Goal: Information Seeking & Learning: Learn about a topic

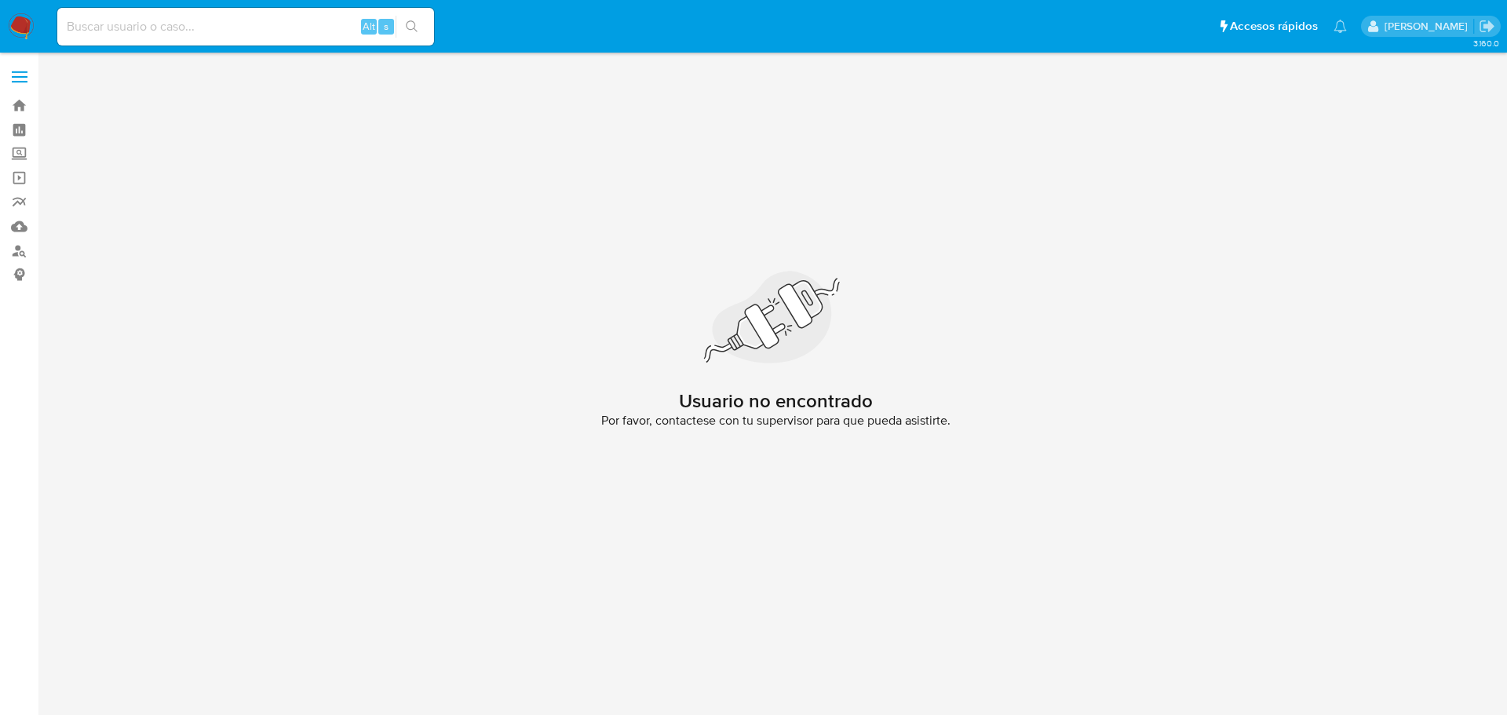
click at [26, 38] on img at bounding box center [21, 26] width 27 height 27
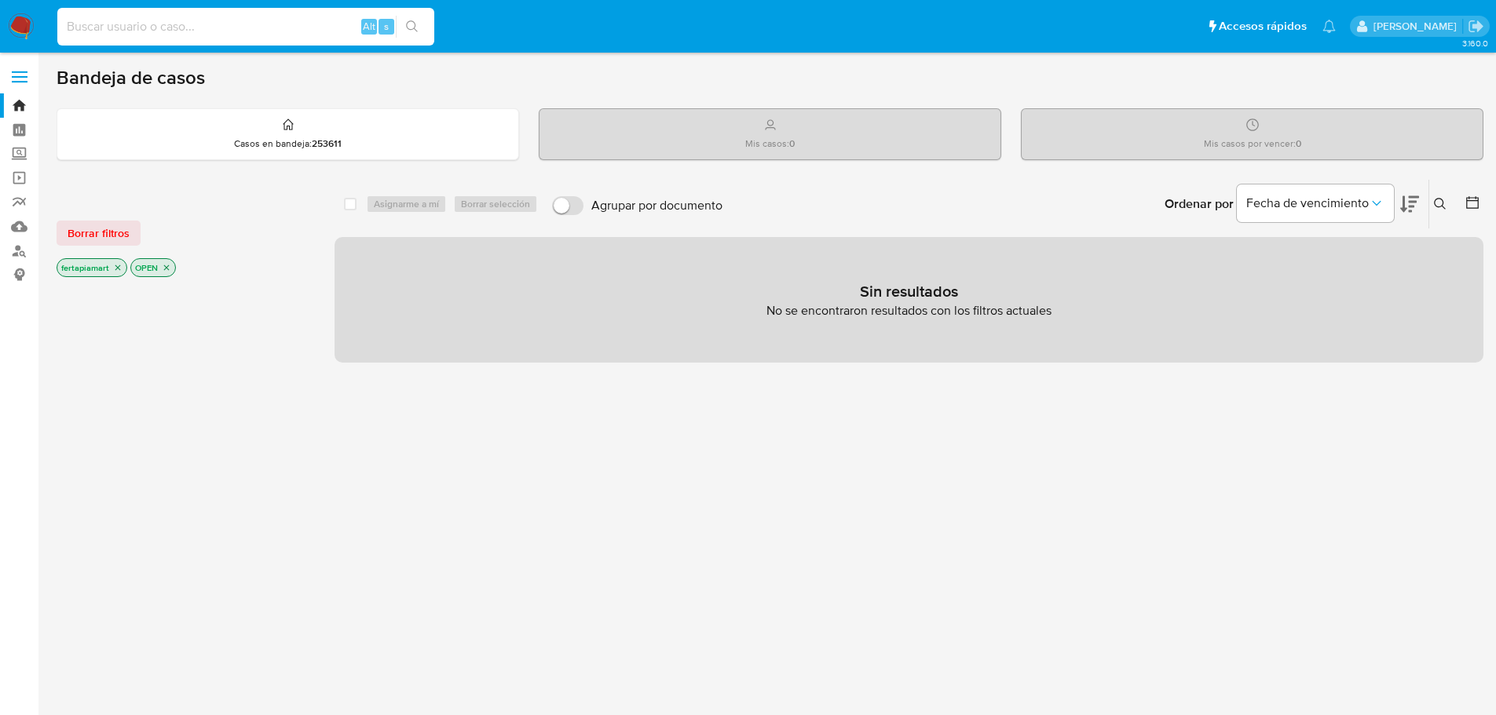
click at [210, 31] on input at bounding box center [245, 26] width 377 height 20
paste input "2554654592"
type input "2554654592"
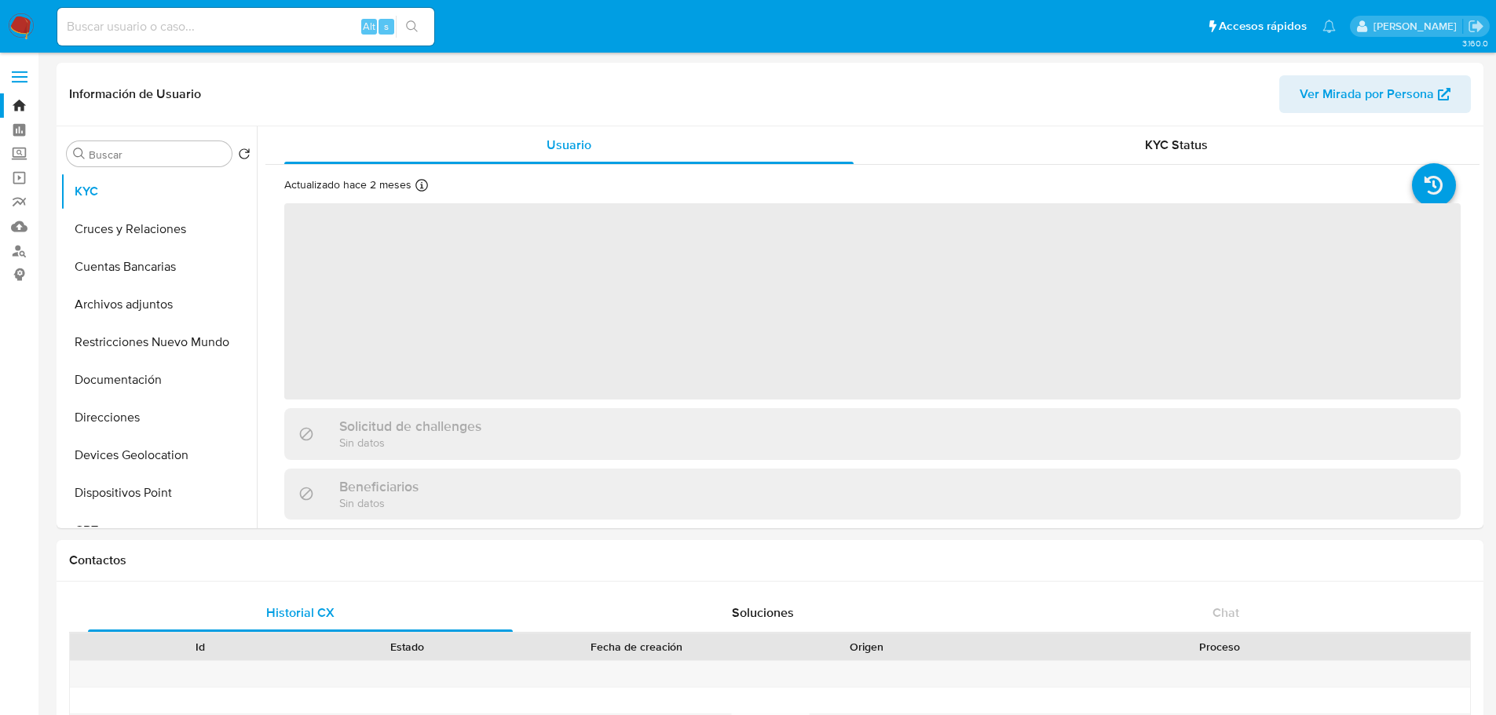
select select "10"
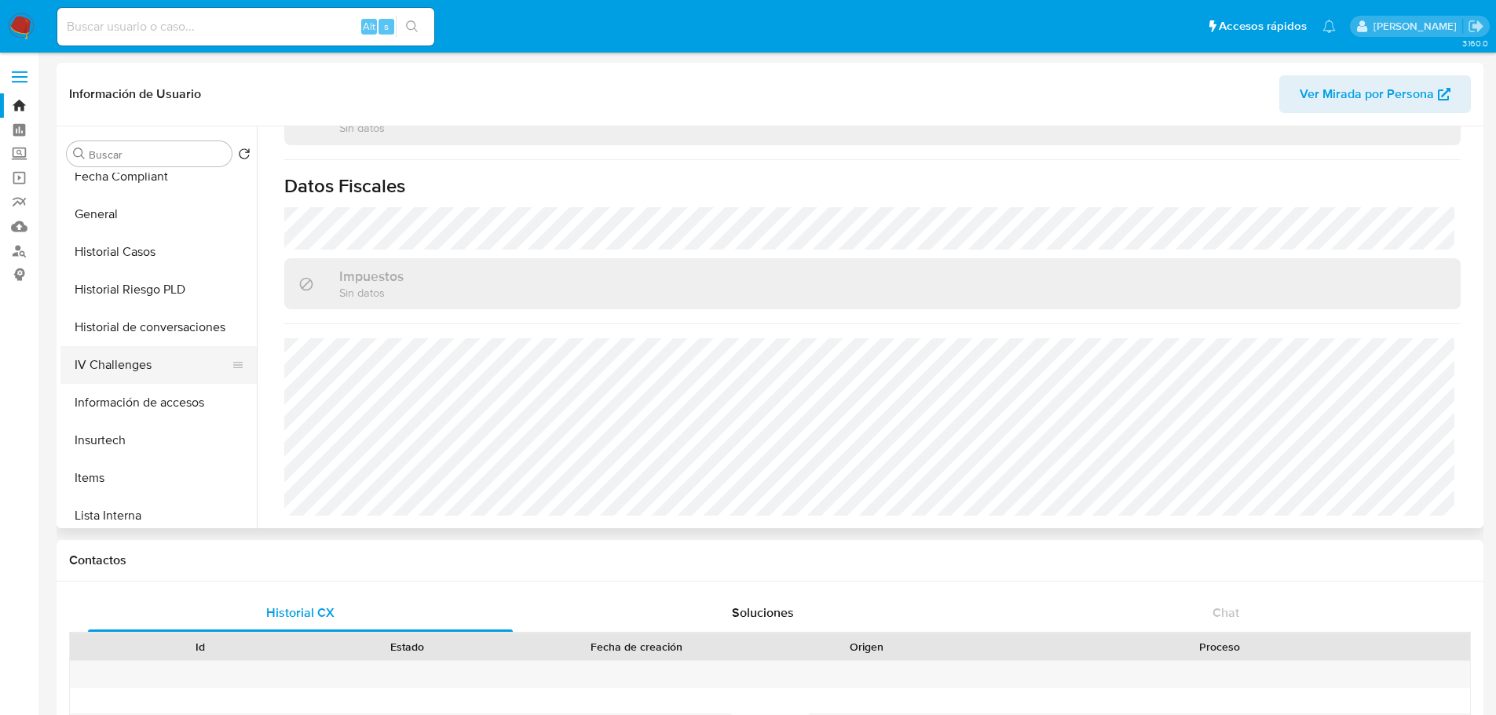
scroll to position [502, 0]
click at [131, 261] on button "Historial Casos" at bounding box center [152, 255] width 184 height 38
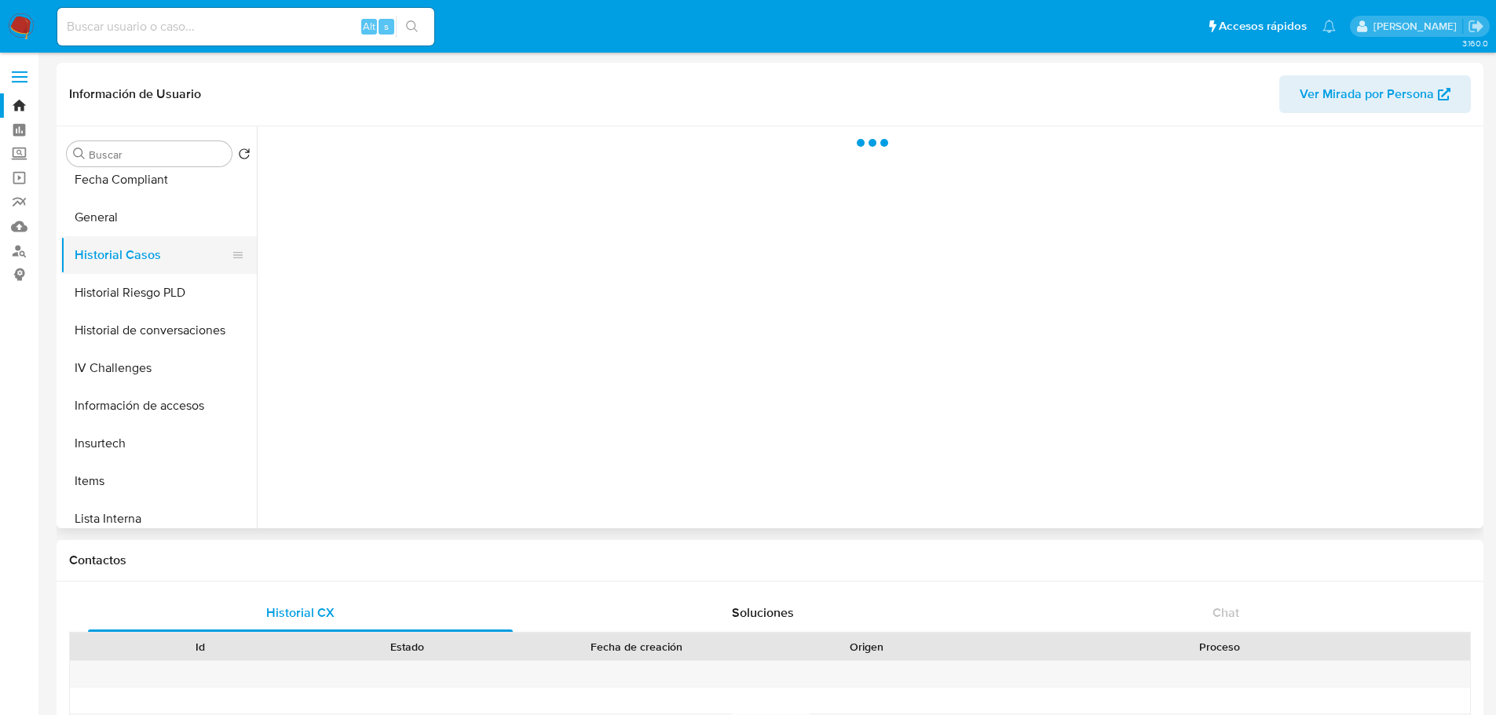
scroll to position [0, 0]
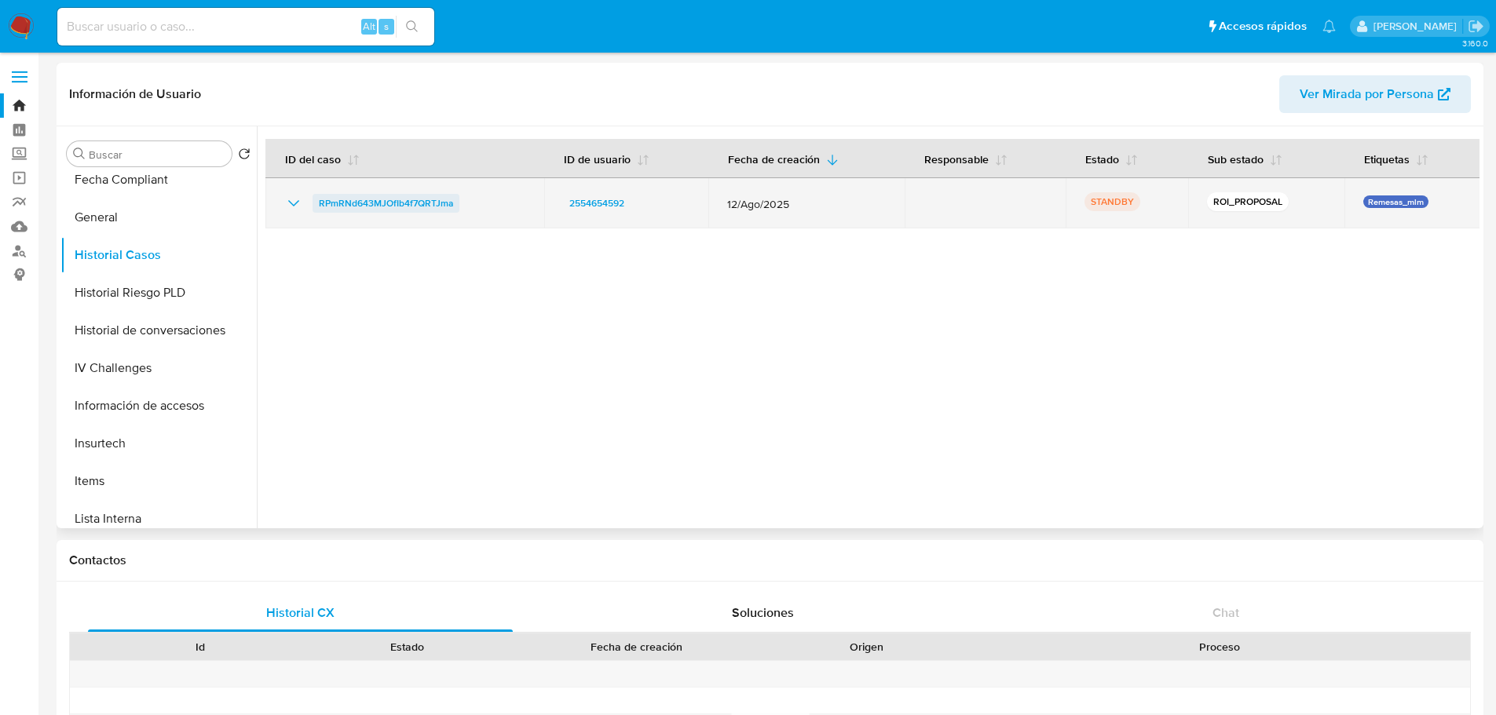
click at [404, 206] on span "RPmRNd643MJOfIb4f7QRTJma" at bounding box center [386, 203] width 134 height 19
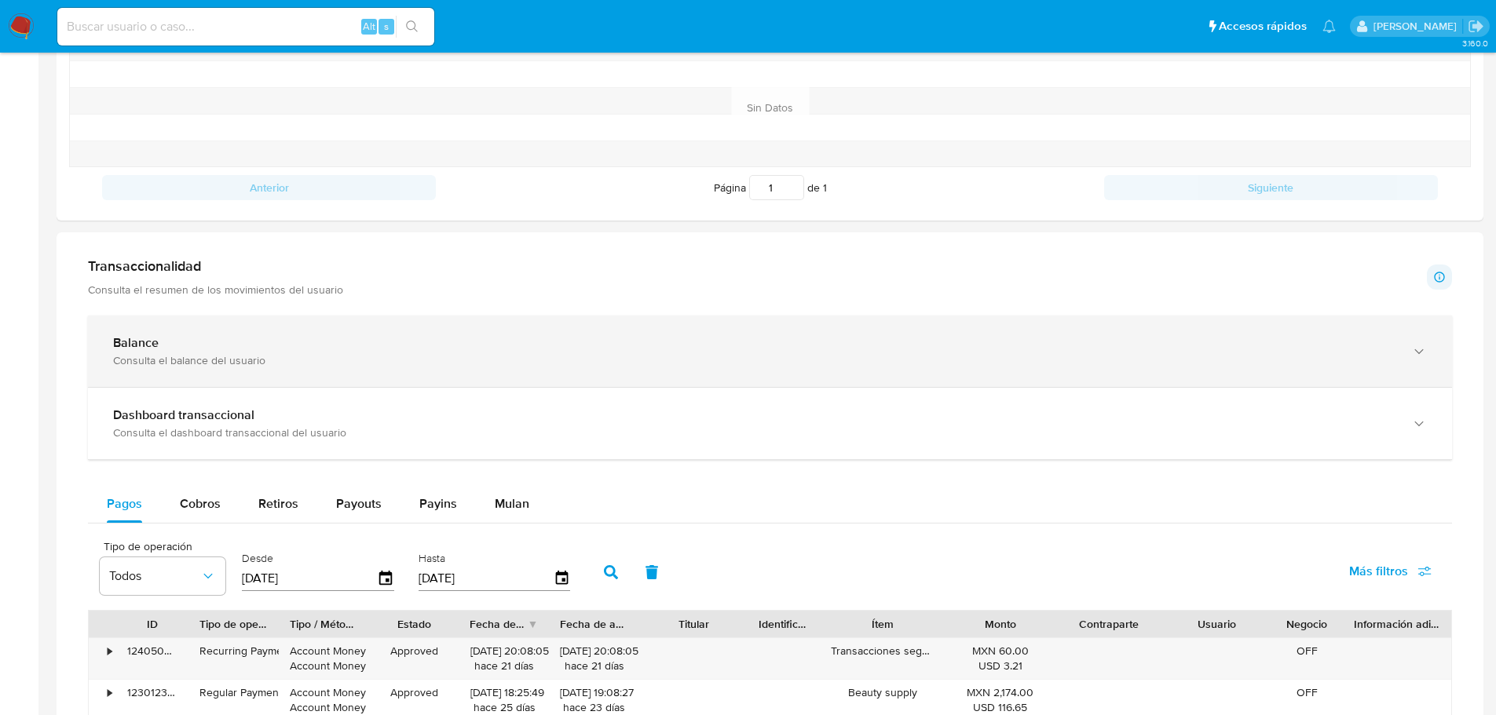
scroll to position [631, 0]
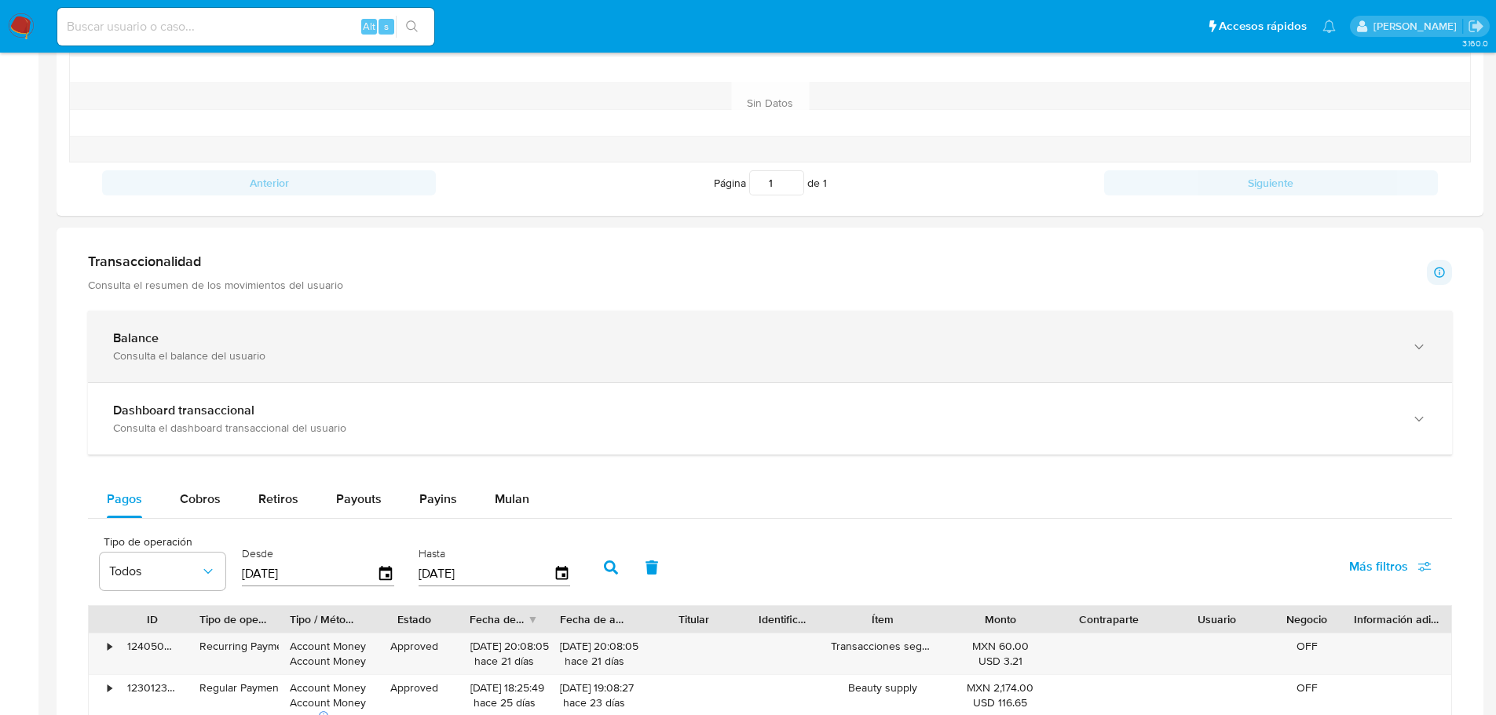
click at [324, 327] on div "Balance Consulta el balance del usuario" at bounding box center [770, 346] width 1364 height 71
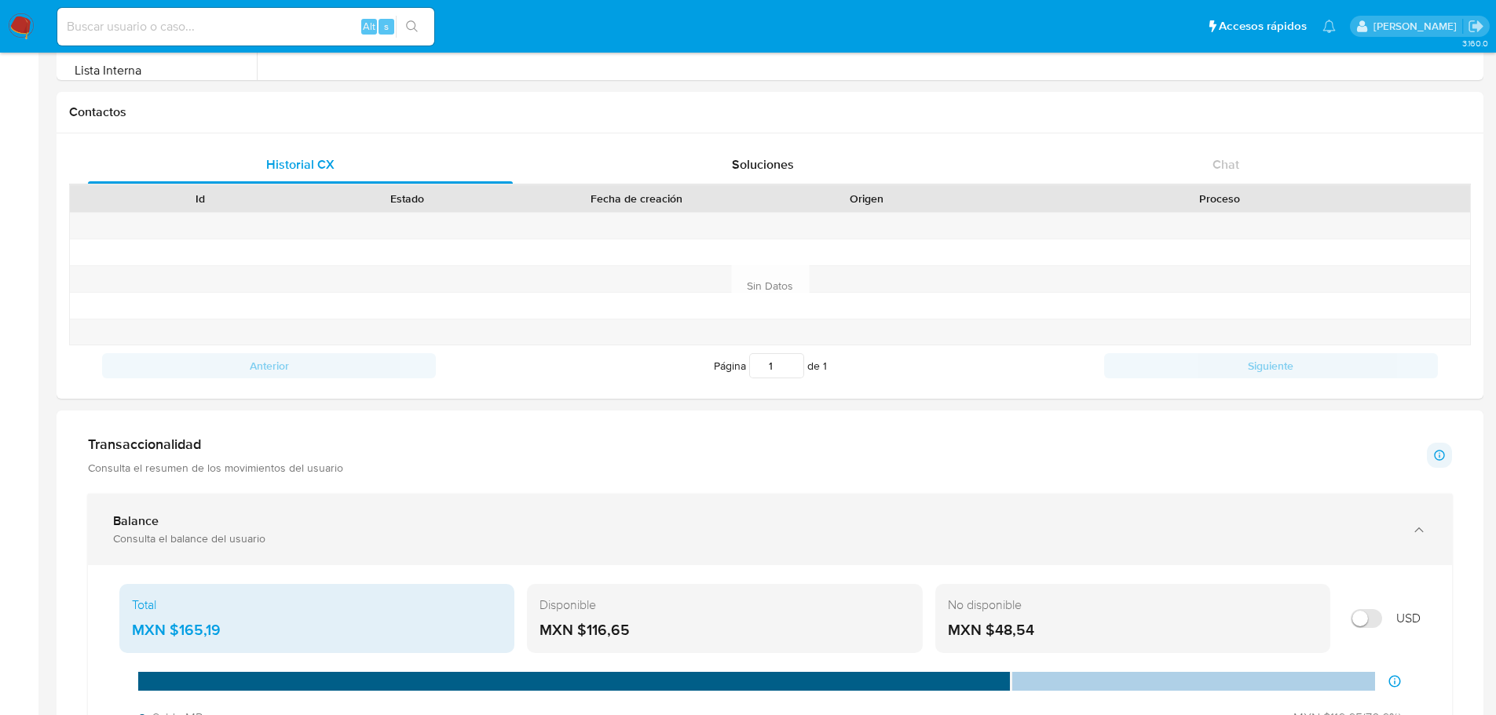
scroll to position [0, 0]
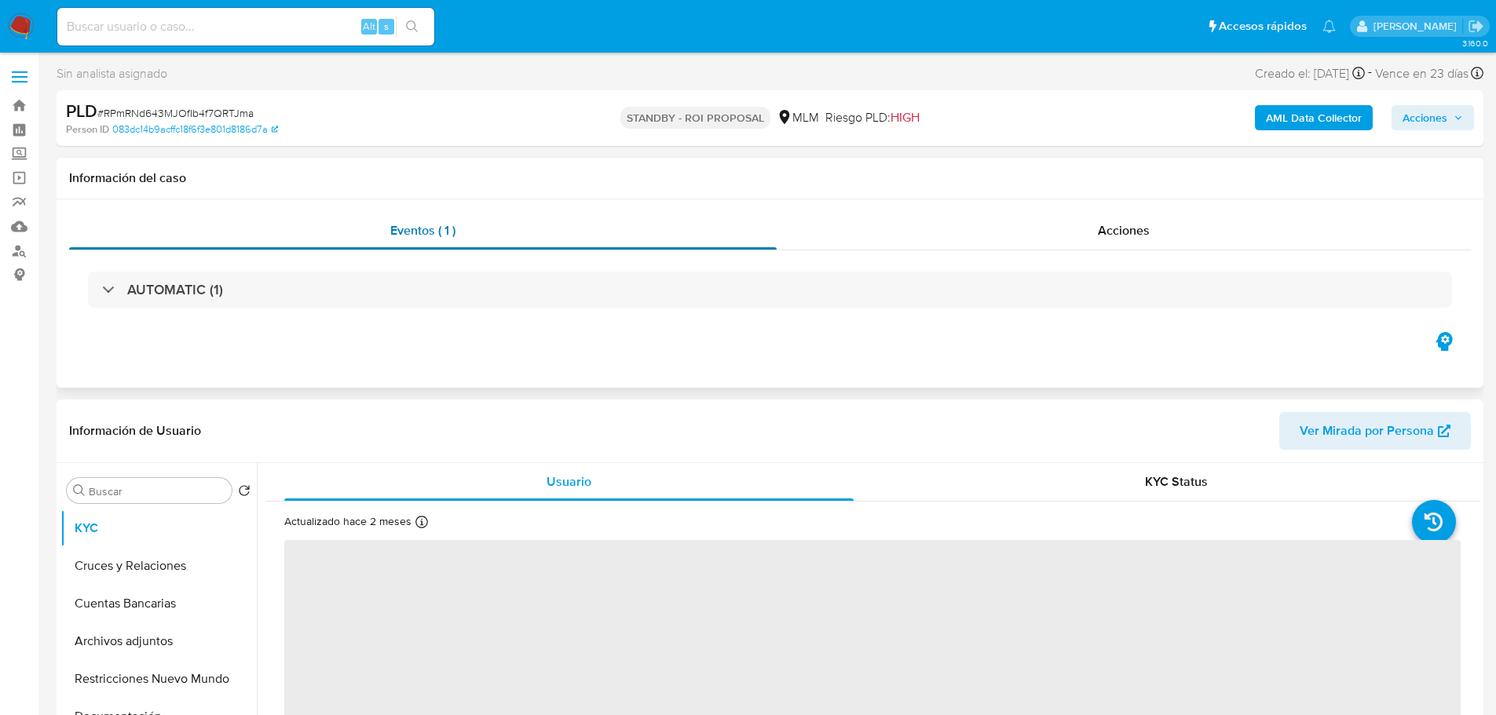
select select "10"
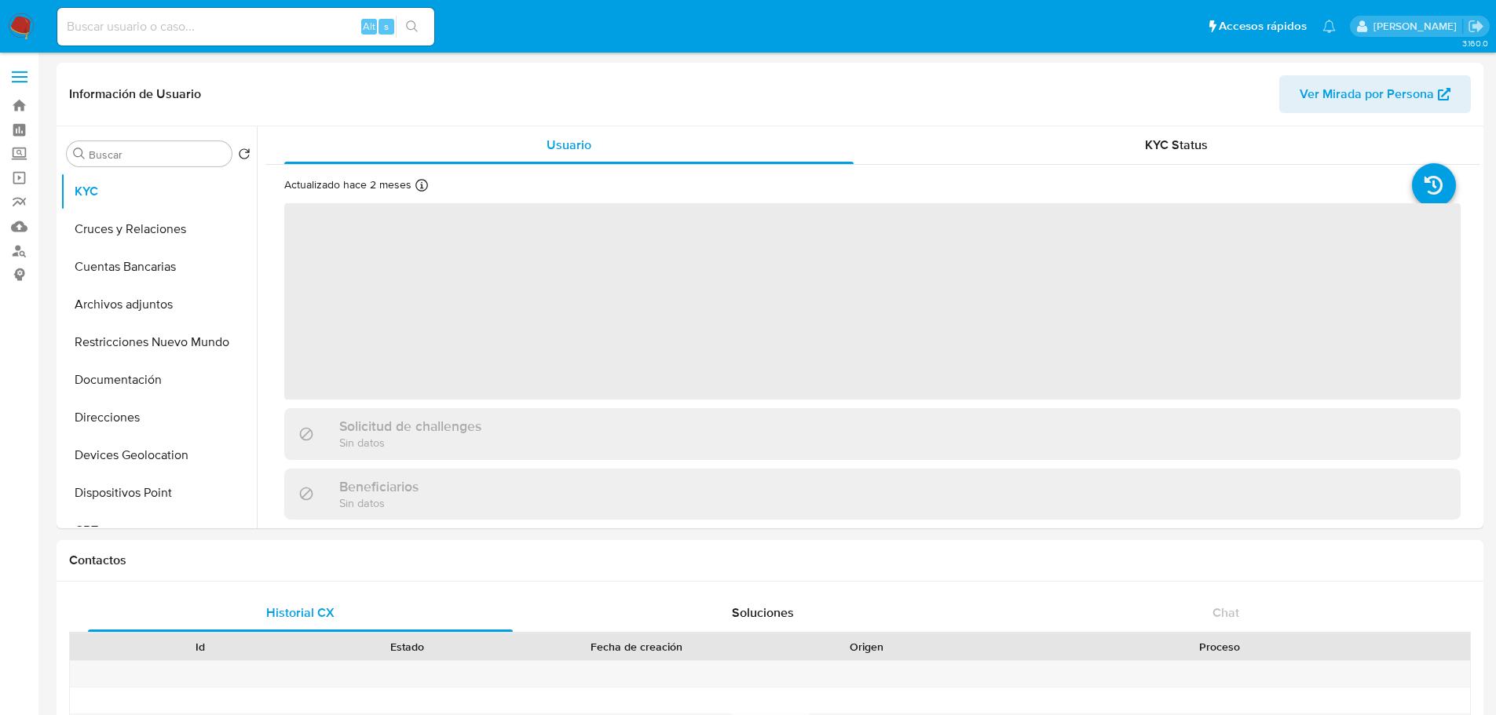
select select "10"
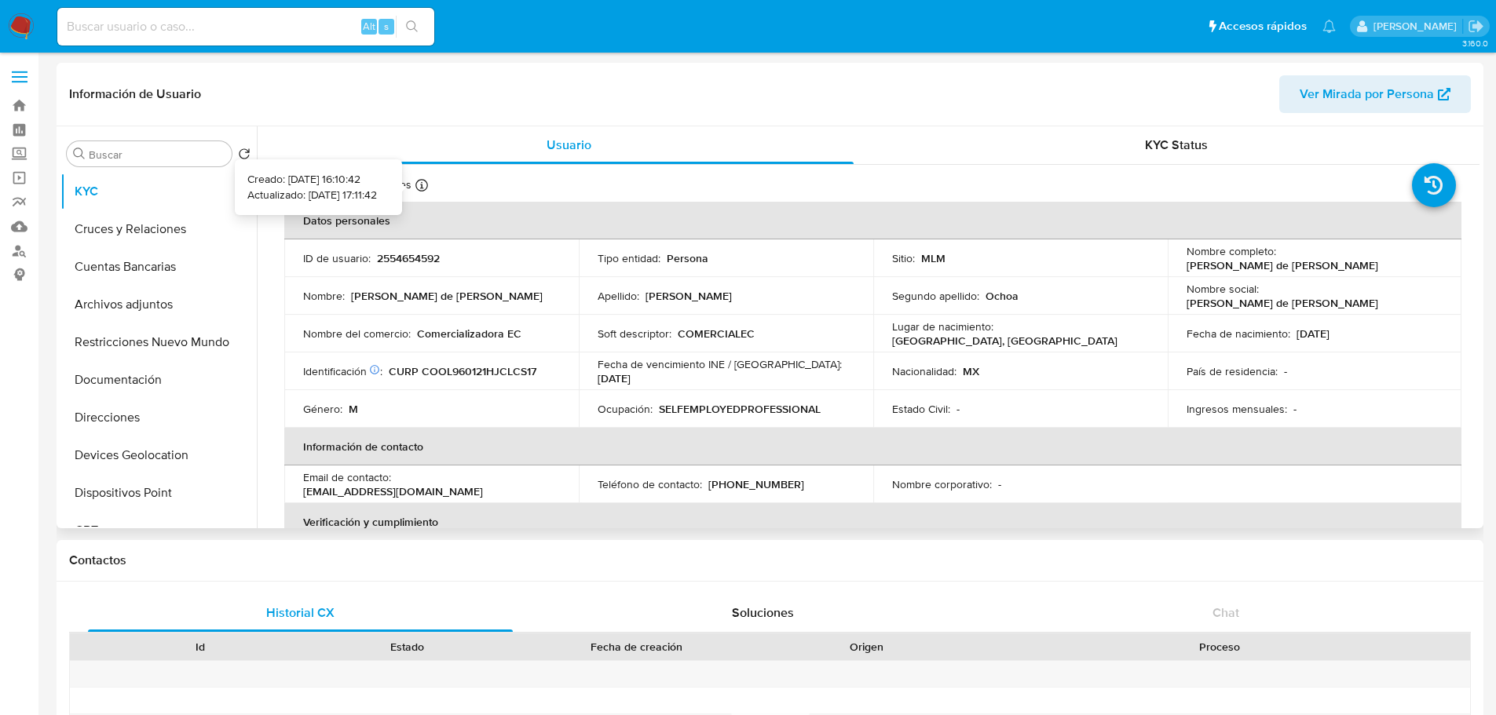
click at [418, 185] on icon at bounding box center [421, 185] width 13 height 13
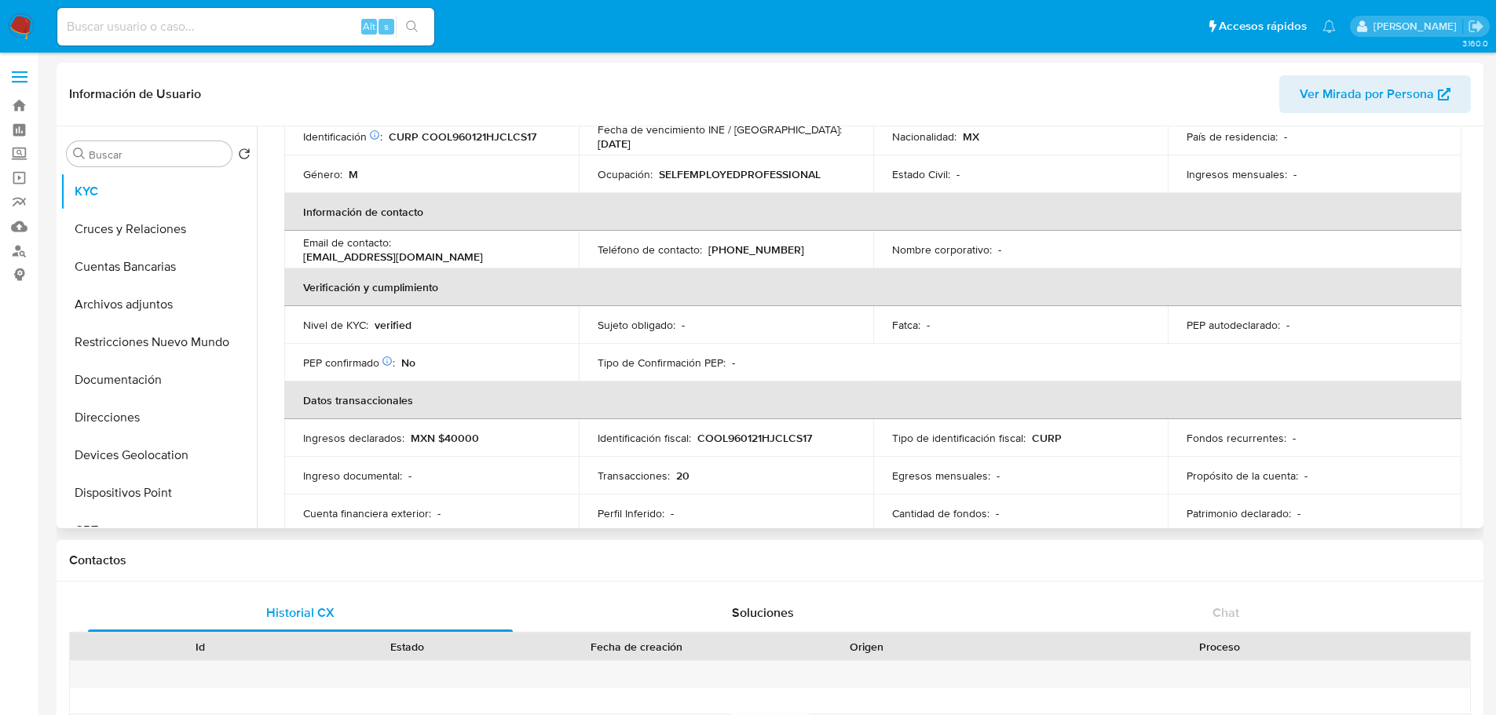
scroll to position [234, 0]
click at [122, 238] on button "Cruces y Relaciones" at bounding box center [152, 229] width 184 height 38
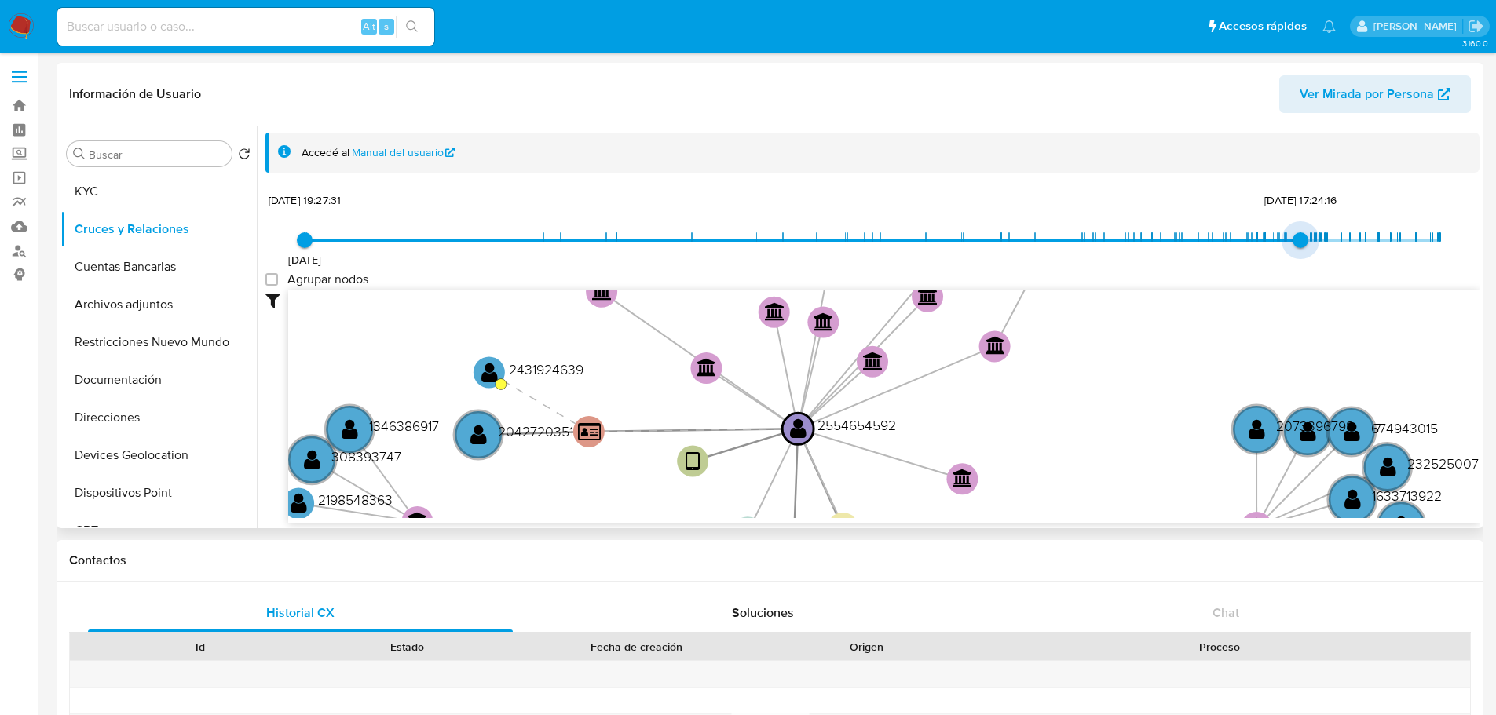
type input "1753985256000"
drag, startPoint x: 1435, startPoint y: 239, endPoint x: 1302, endPoint y: 247, distance: 133.8
click at [1303, 247] on span "31/7/2025, 12:07:36" at bounding box center [1311, 240] width 16 height 16
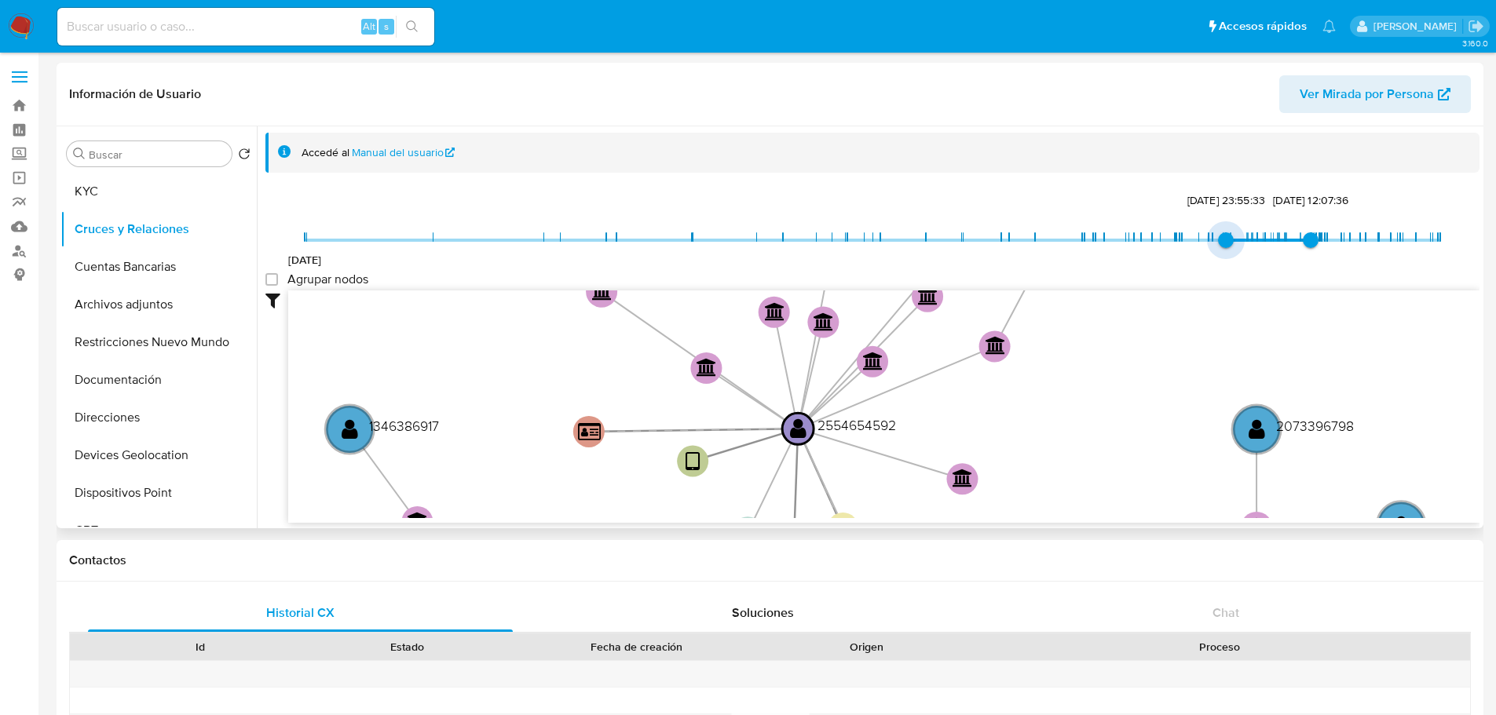
type input "1751407734000"
drag, startPoint x: 305, startPoint y: 245, endPoint x: 1224, endPoint y: 234, distance: 919.4
click at [1224, 234] on span "1/7/2025, 16:08:54" at bounding box center [1230, 240] width 16 height 16
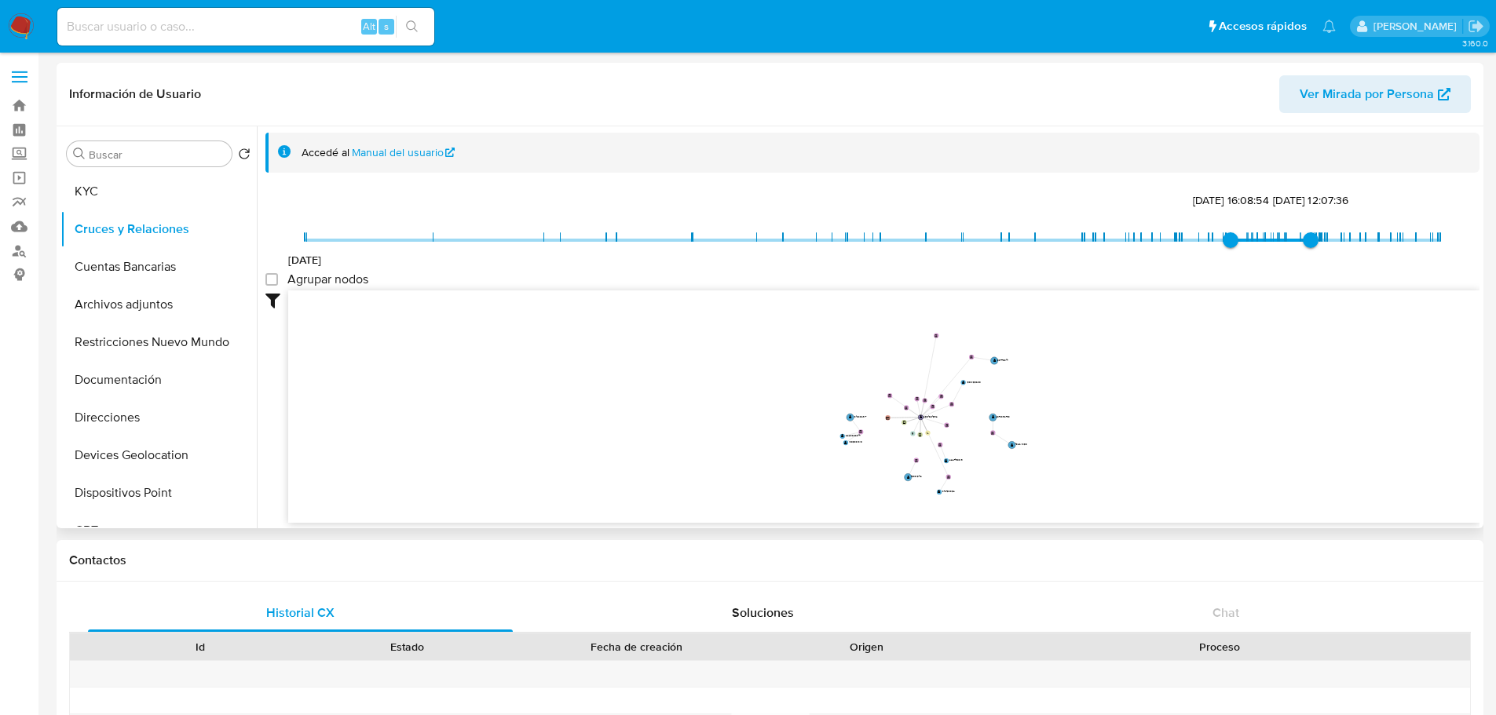
drag, startPoint x: 1021, startPoint y: 360, endPoint x: 955, endPoint y: 407, distance: 80.0
click at [955, 407] on icon "user-2554654592  2554654592 device-68927f8eddd0bc06abfa17ed  device-6892b4e66…" at bounding box center [883, 404] width 1191 height 228
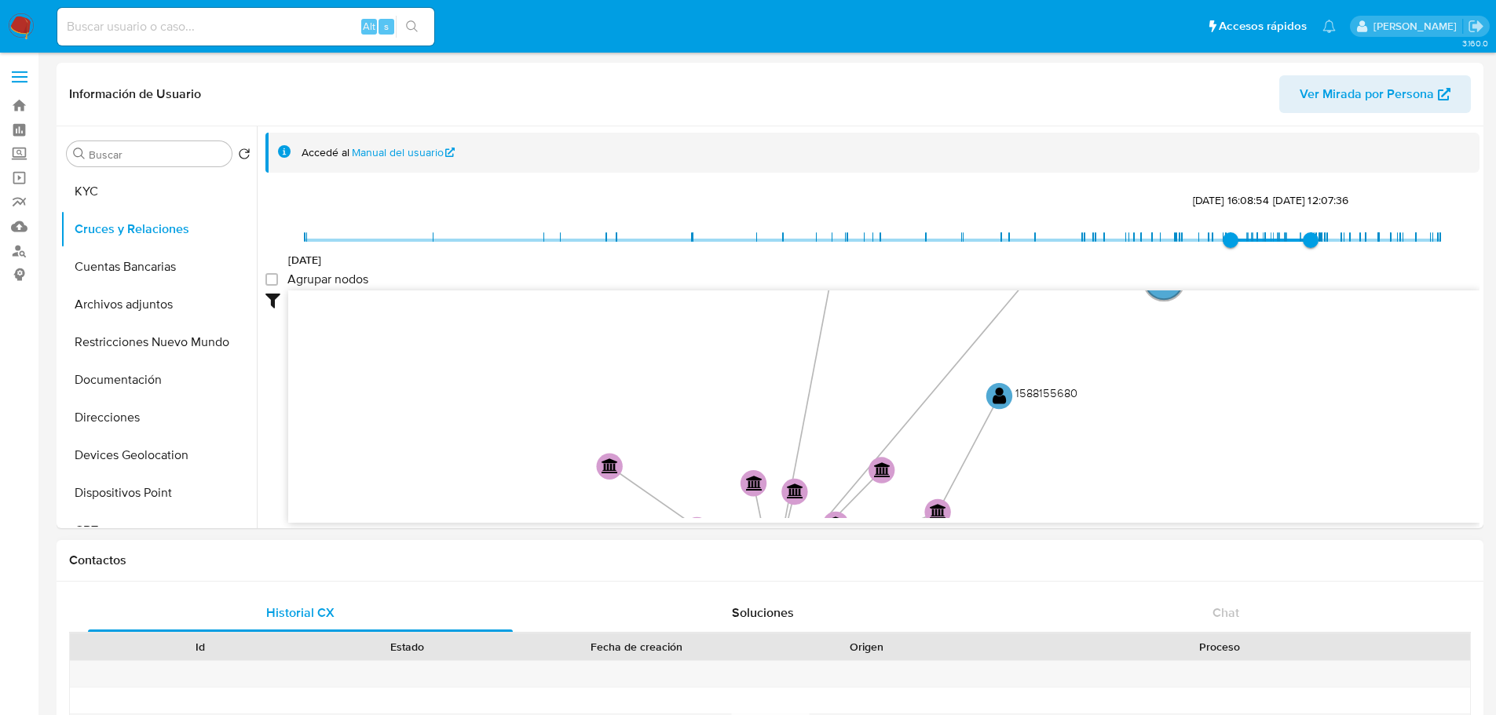
drag, startPoint x: 1006, startPoint y: 418, endPoint x: 1010, endPoint y: 590, distance: 172.0
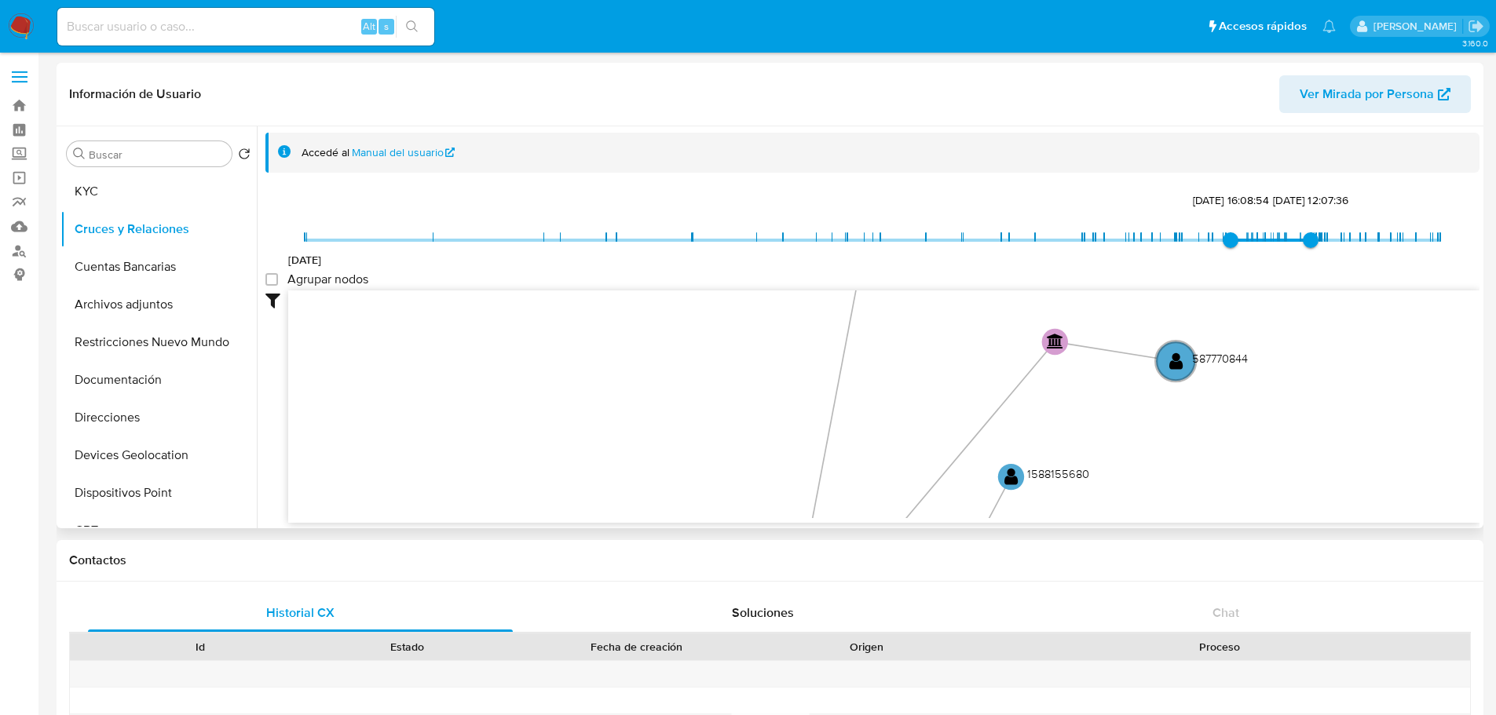
drag, startPoint x: 938, startPoint y: 422, endPoint x: 941, endPoint y: 433, distance: 10.7
click at [941, 433] on icon "user-2554654592  2554654592 device-68927f8eddd0bc06abfa17ed  device-6892b4e66…" at bounding box center [883, 404] width 1191 height 228
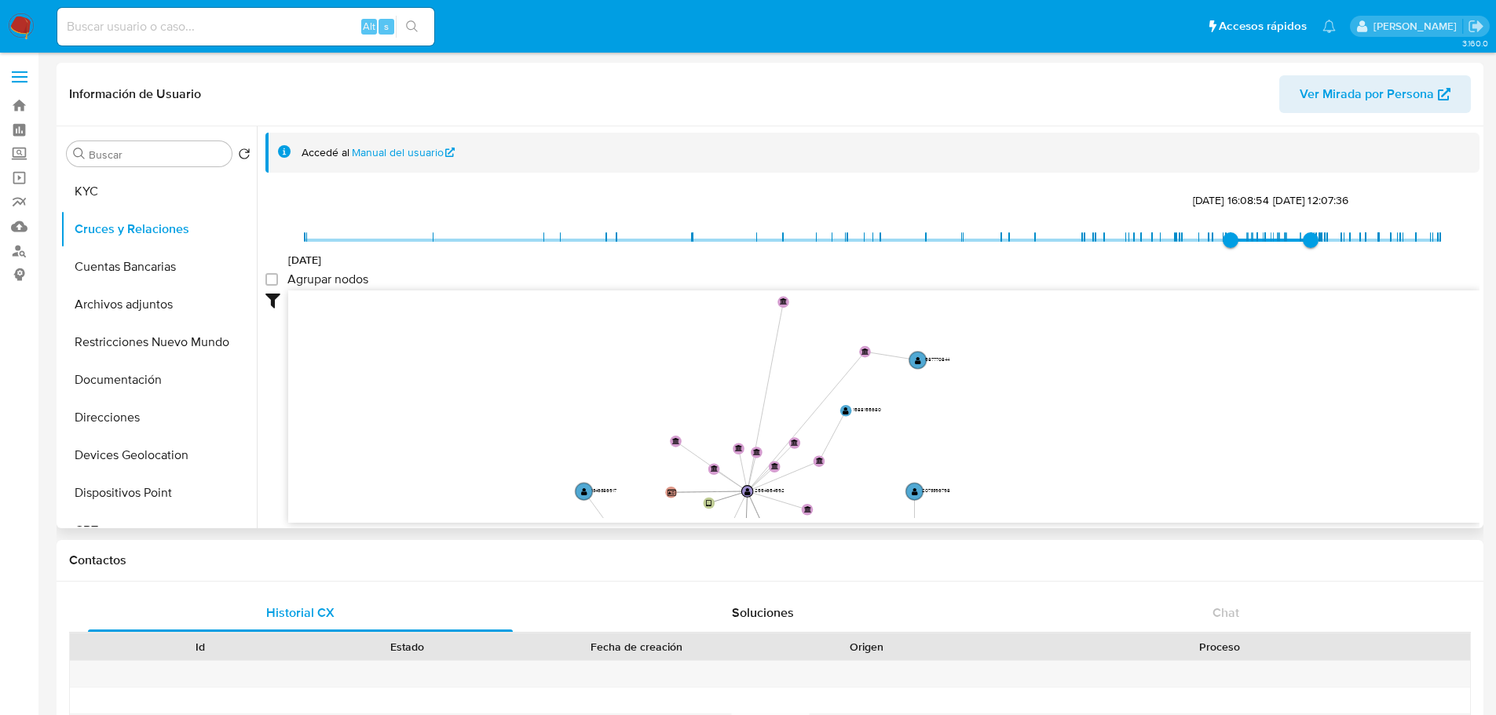
drag, startPoint x: 692, startPoint y: 331, endPoint x: 714, endPoint y: 346, distance: 27.2
click at [714, 346] on icon "user-2554654592  2554654592 device-68927f8eddd0bc06abfa17ed  device-6892b4e66…" at bounding box center [883, 404] width 1191 height 228
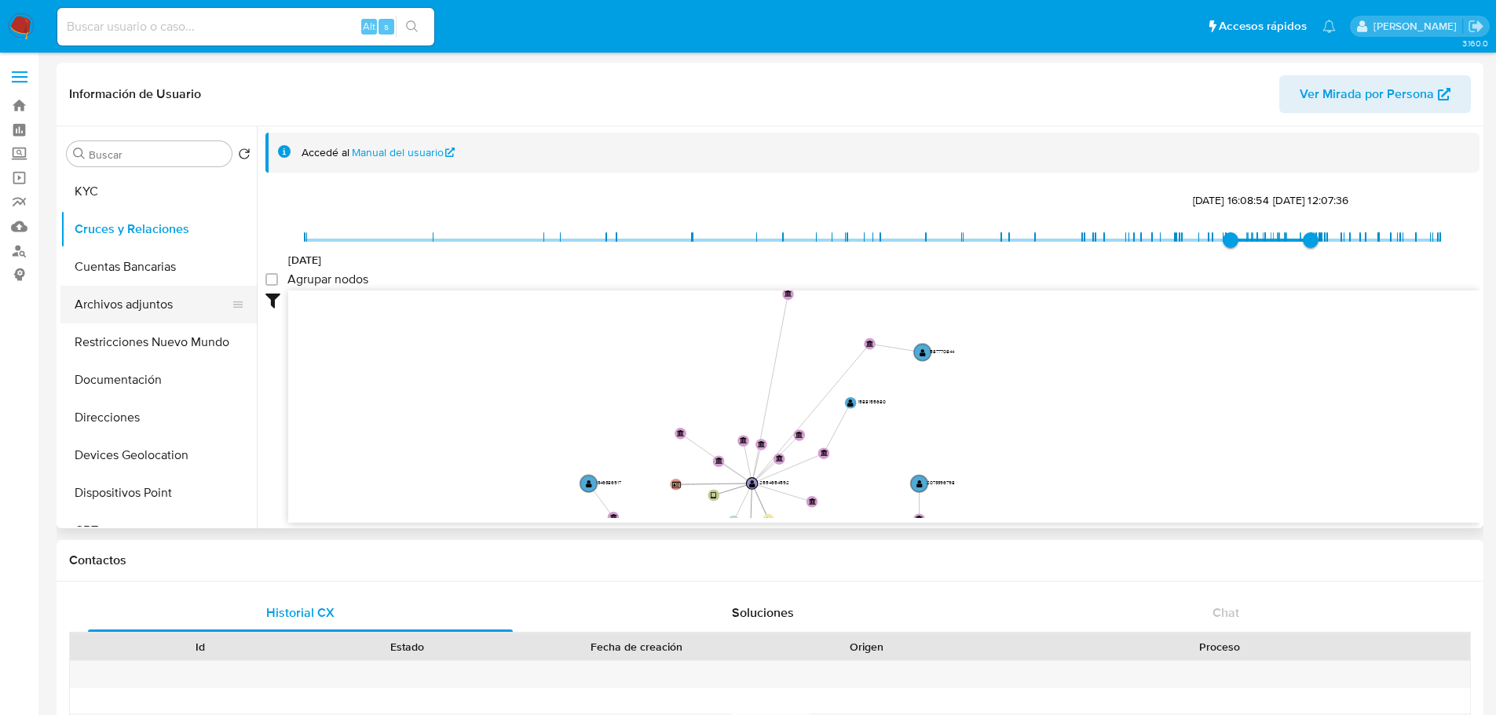
click at [122, 301] on button "Archivos adjuntos" at bounding box center [152, 305] width 184 height 38
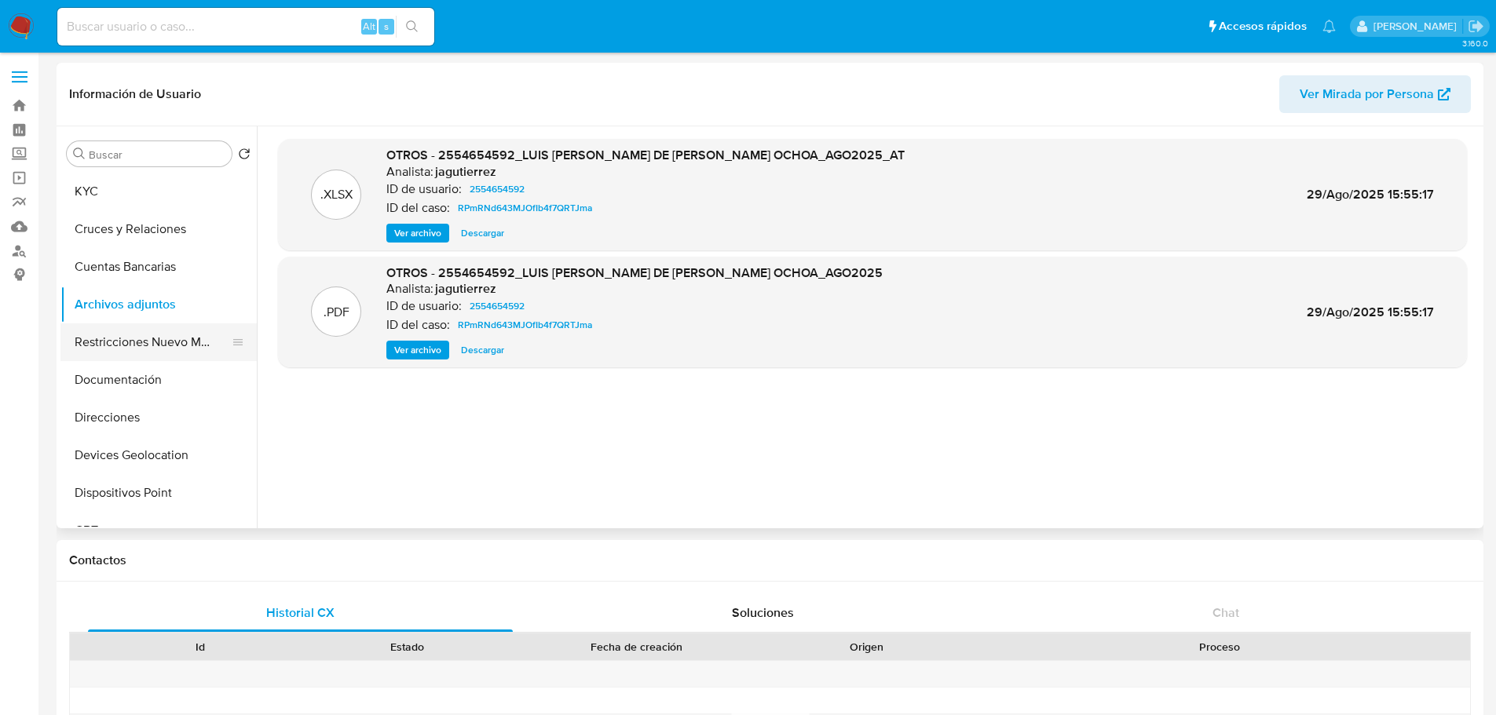
click at [156, 353] on button "Restricciones Nuevo Mundo" at bounding box center [152, 342] width 184 height 38
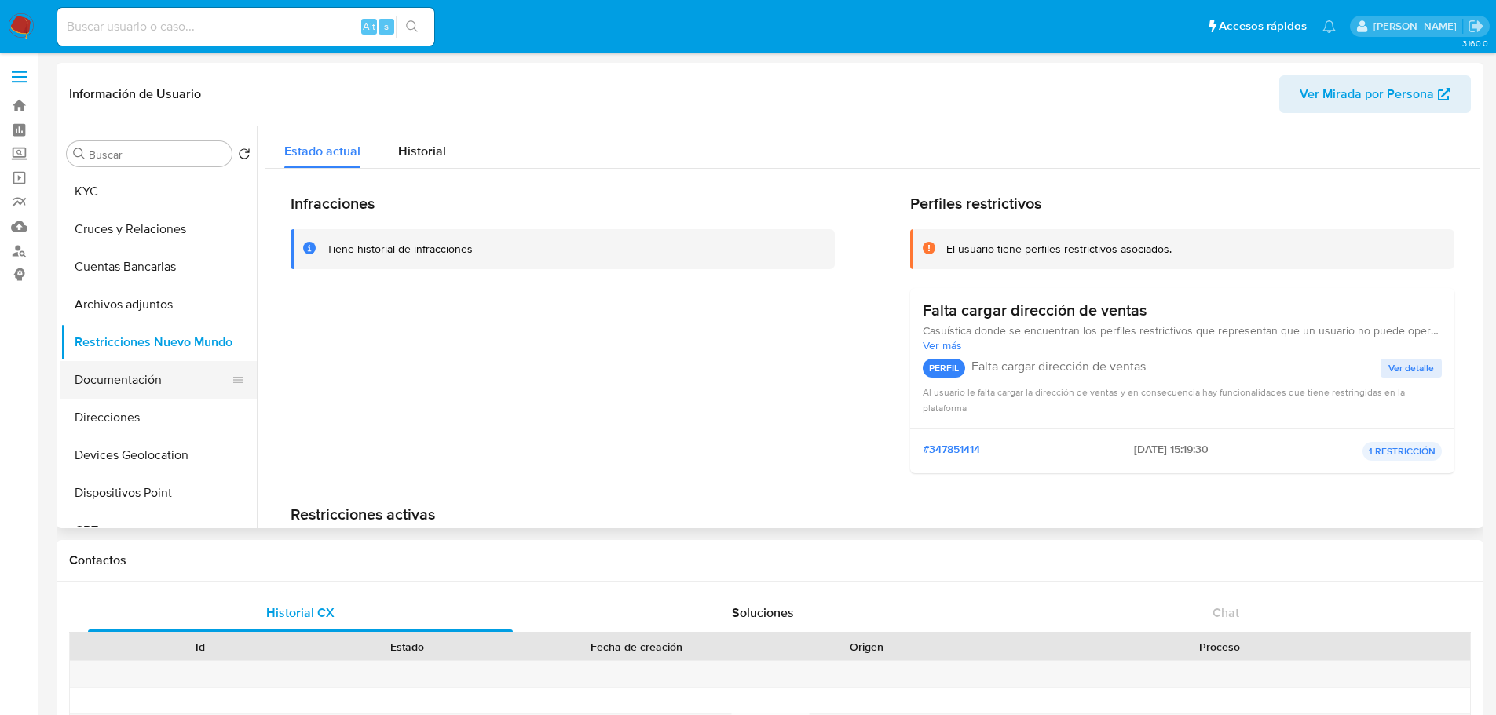
click at [115, 378] on button "Documentación" at bounding box center [152, 380] width 184 height 38
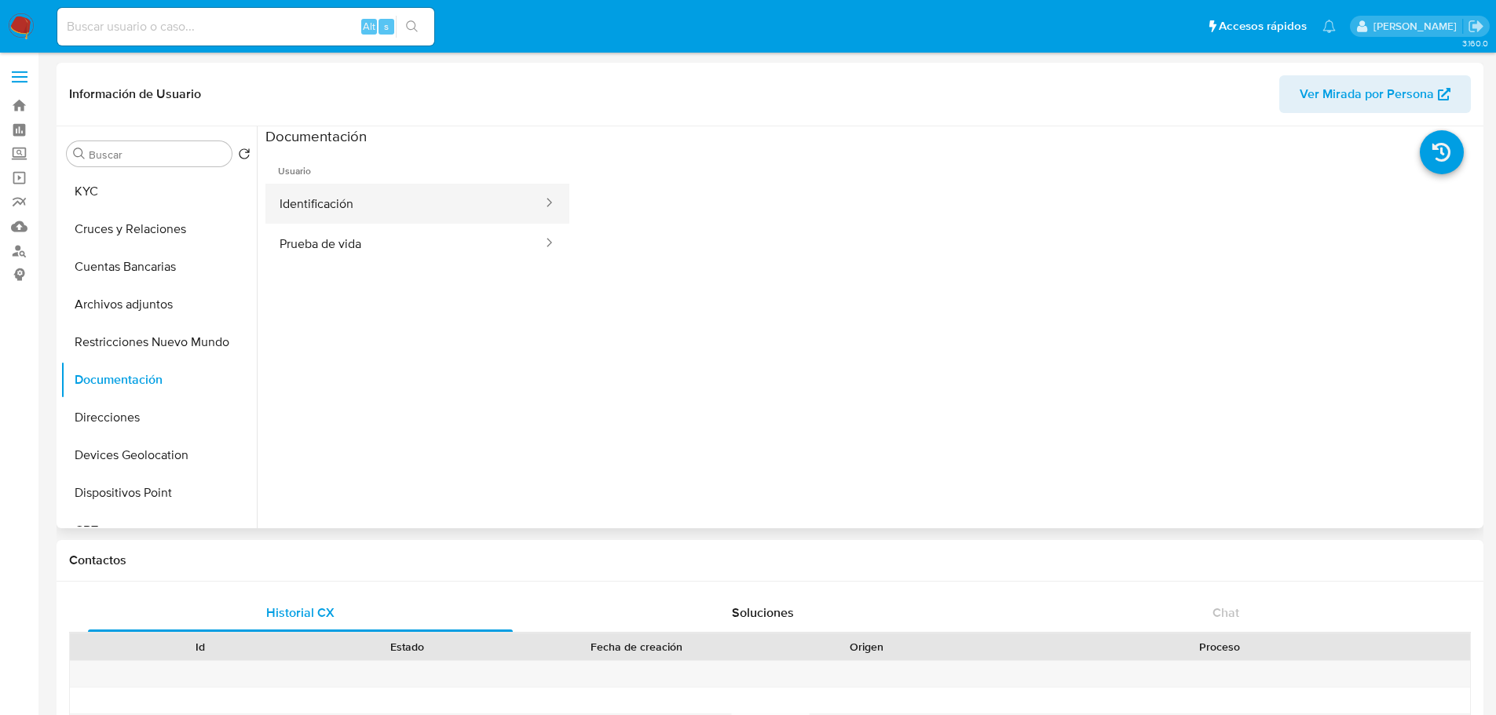
click at [368, 217] on button "Identificación" at bounding box center [404, 204] width 279 height 40
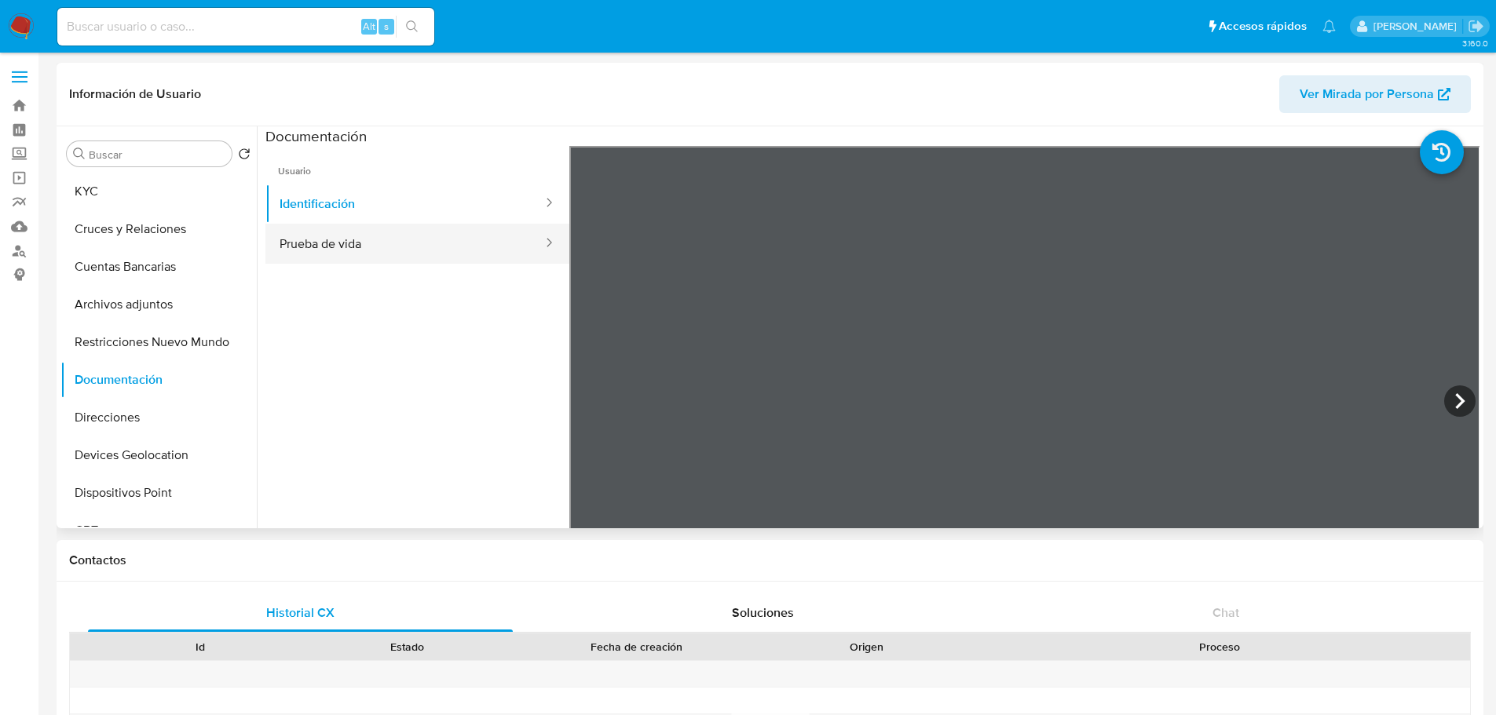
click at [375, 243] on button "Prueba de vida" at bounding box center [404, 244] width 279 height 40
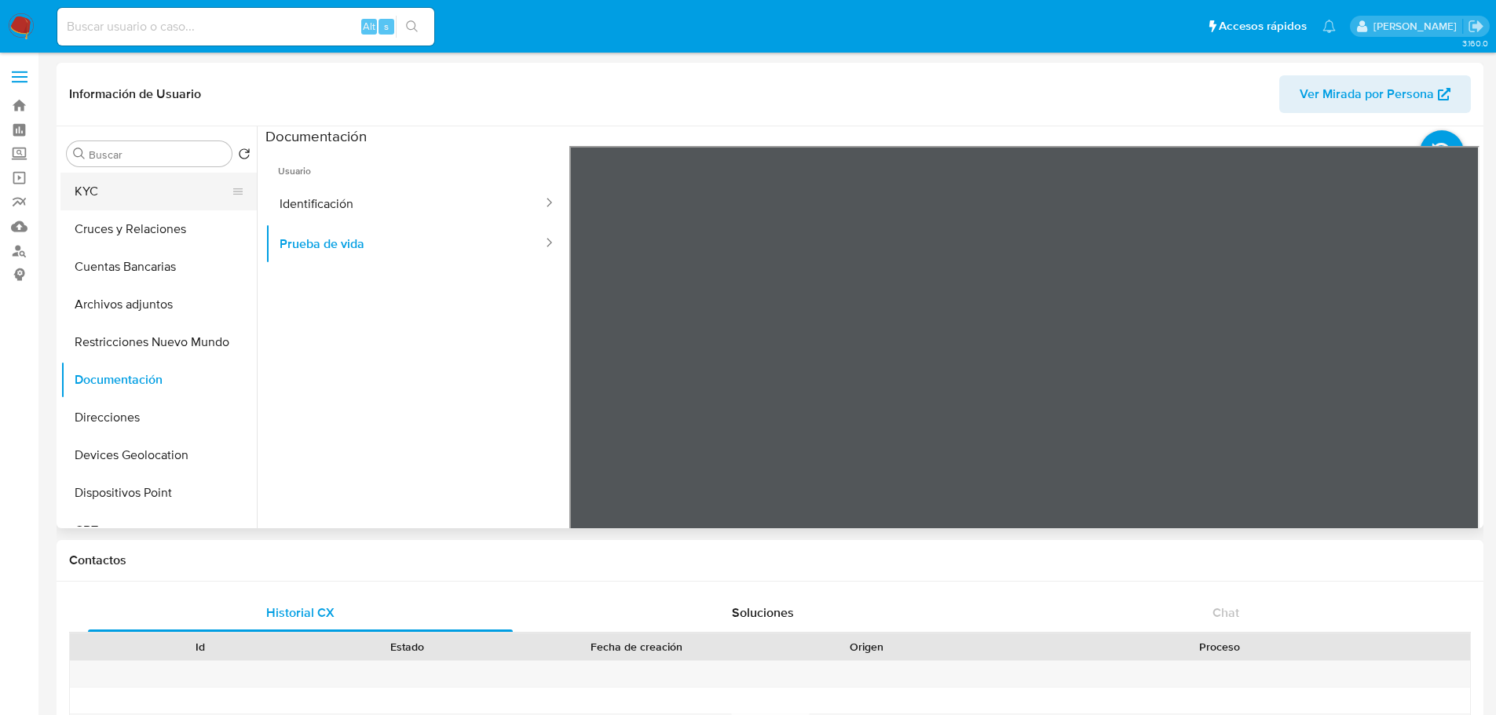
click at [106, 181] on button "KYC" at bounding box center [152, 192] width 184 height 38
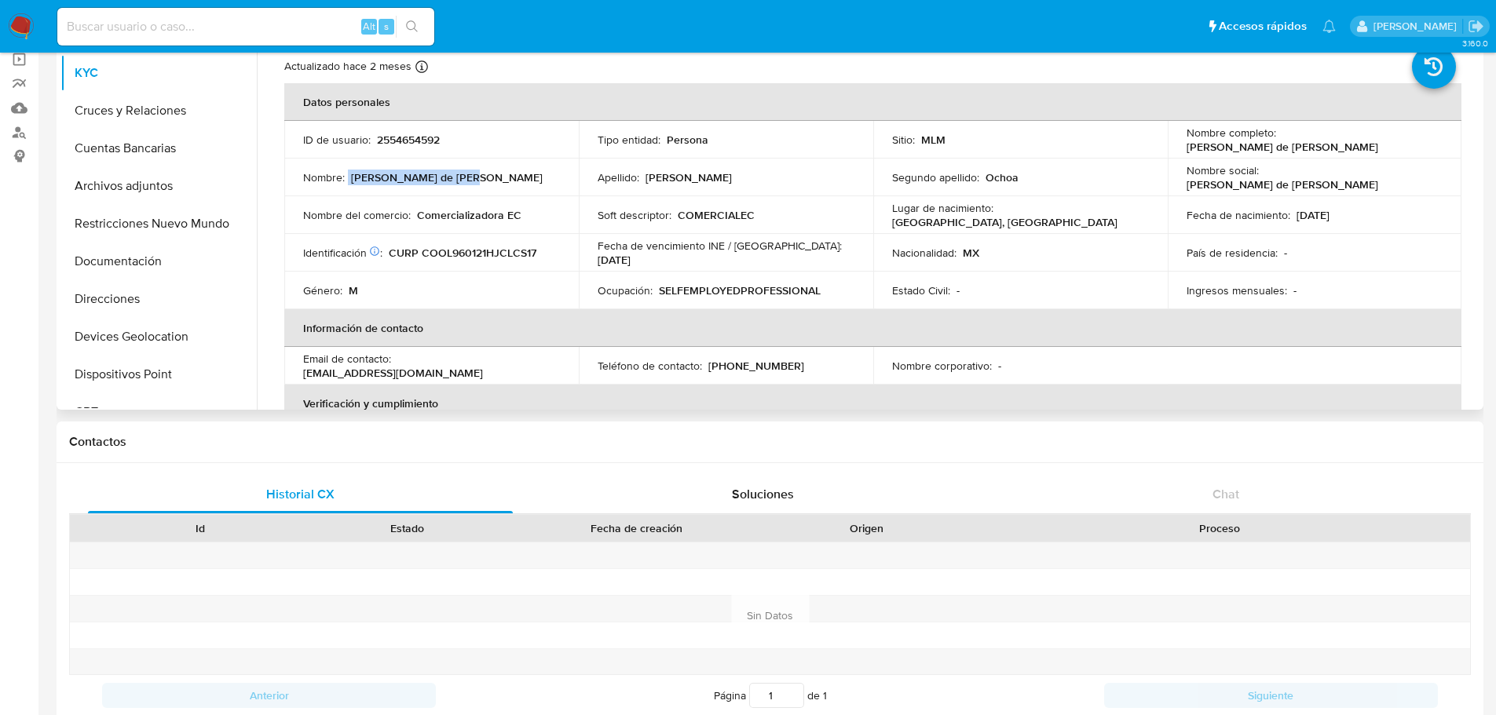
drag, startPoint x: 349, startPoint y: 175, endPoint x: 460, endPoint y: 177, distance: 111.5
click at [460, 177] on div "Nombre : Luis Enrique de Jesus" at bounding box center [431, 177] width 257 height 14
copy div "[PERSON_NAME] de [PERSON_NAME]"
click at [407, 140] on p "2554654592" at bounding box center [408, 140] width 63 height 14
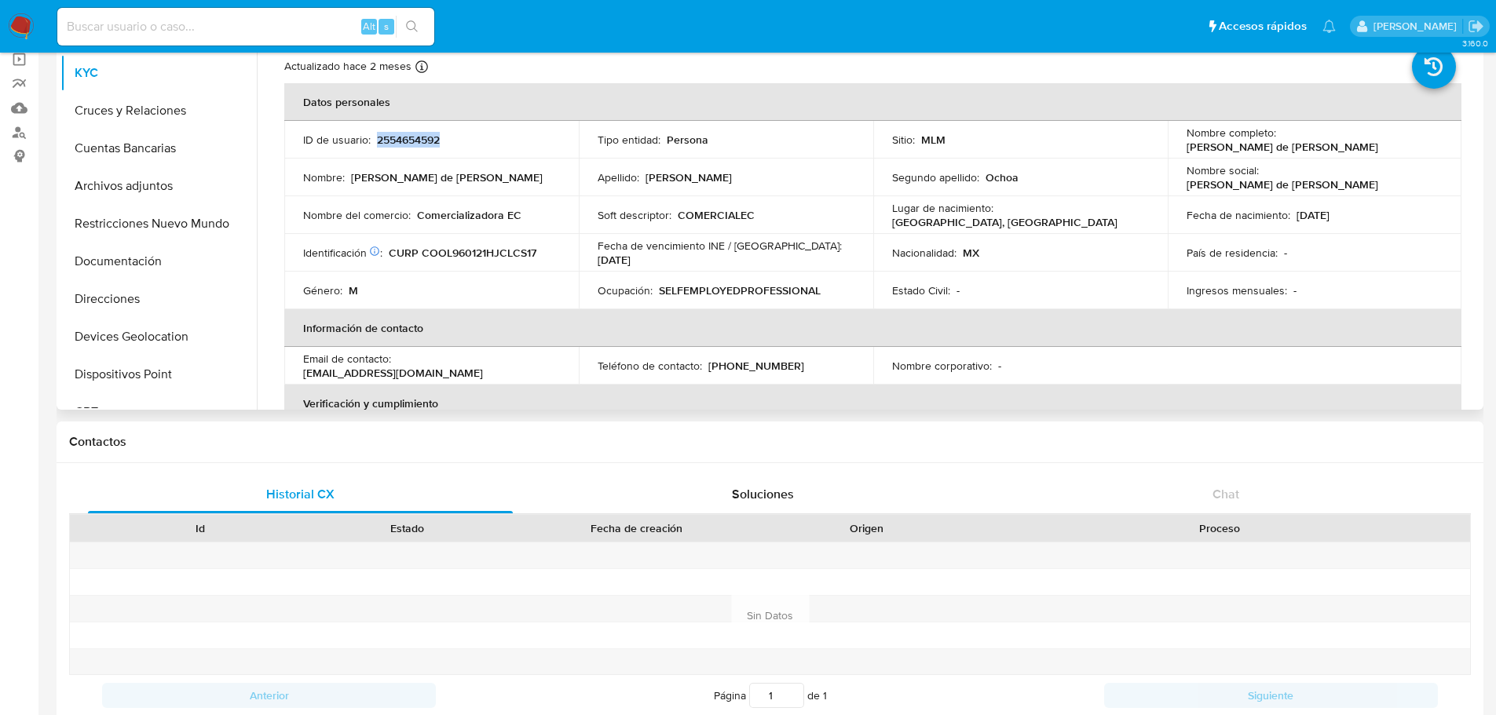
copy p "2554654592"
click at [464, 259] on p "CURP COOL960121HJCLCS17" at bounding box center [463, 253] width 148 height 14
copy p "COOL960121HJCLCS17"
click at [397, 142] on p "2554654592" at bounding box center [408, 140] width 63 height 14
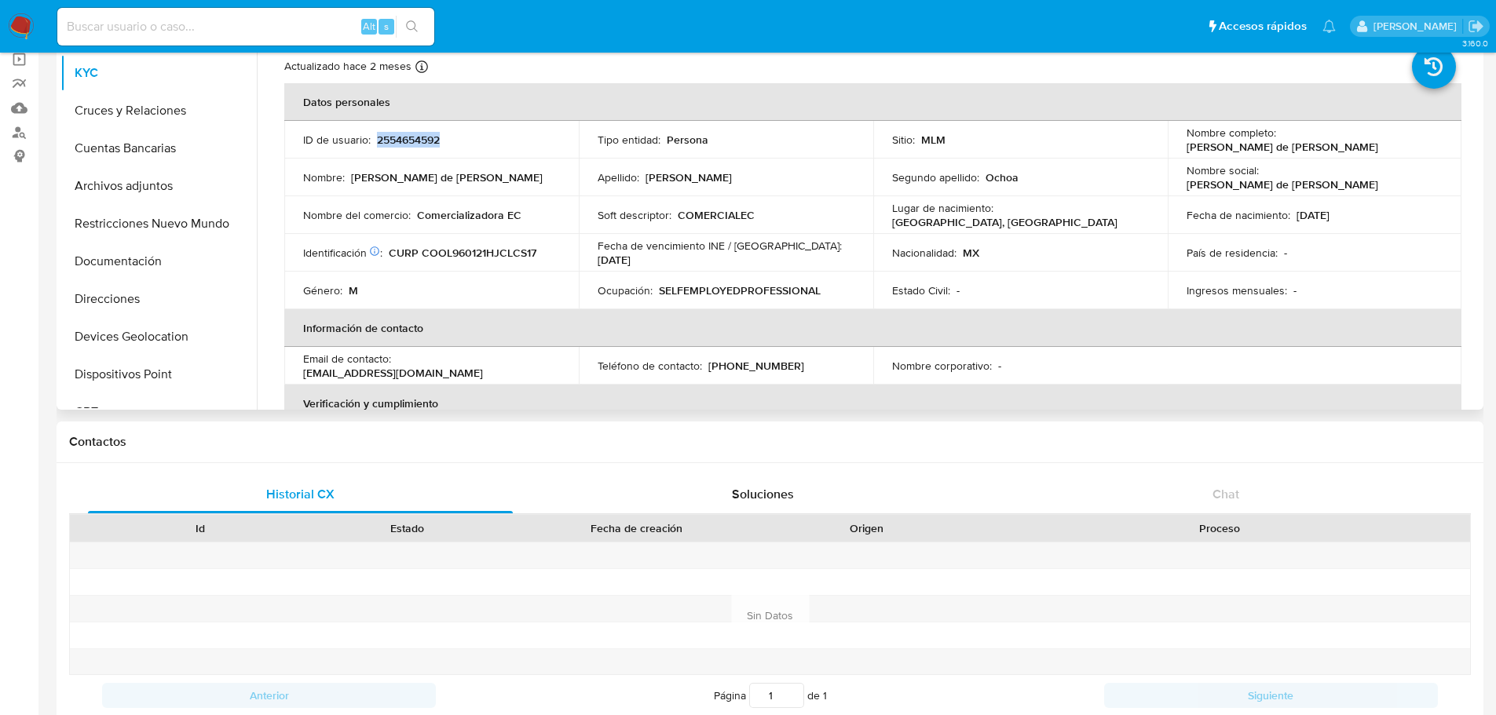
click at [397, 142] on p "2554654592" at bounding box center [408, 140] width 63 height 14
copy p "2554654592"
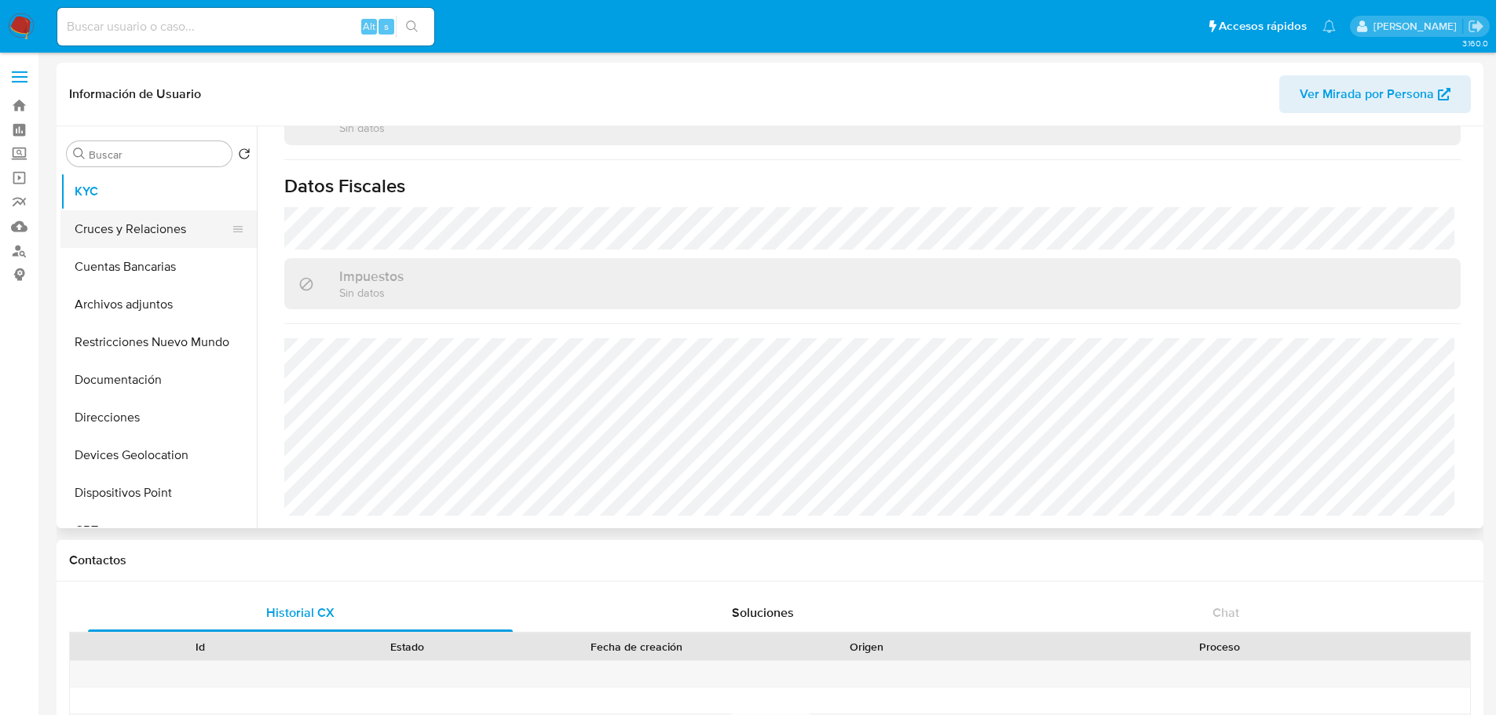
click at [122, 225] on button "Cruces y Relaciones" at bounding box center [152, 229] width 184 height 38
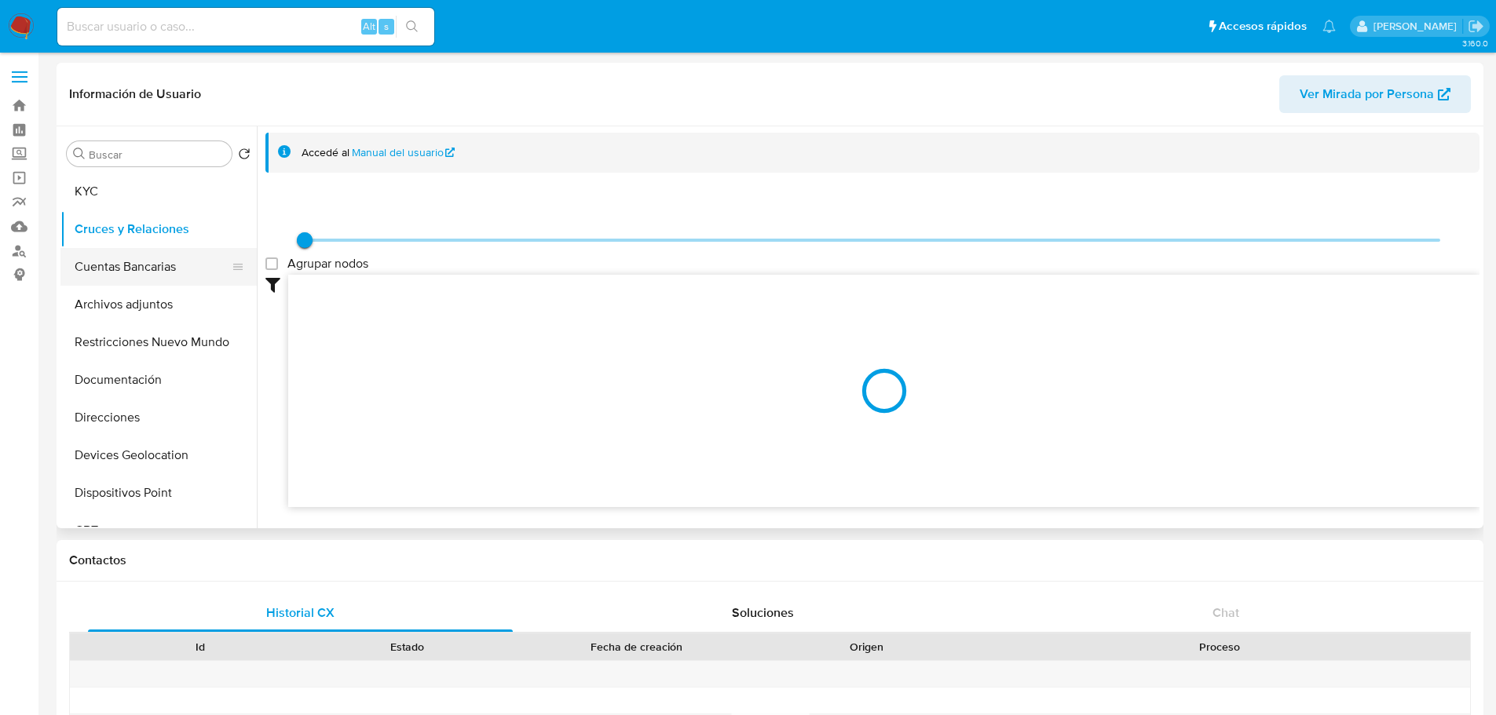
click at [127, 261] on button "Cuentas Bancarias" at bounding box center [152, 267] width 184 height 38
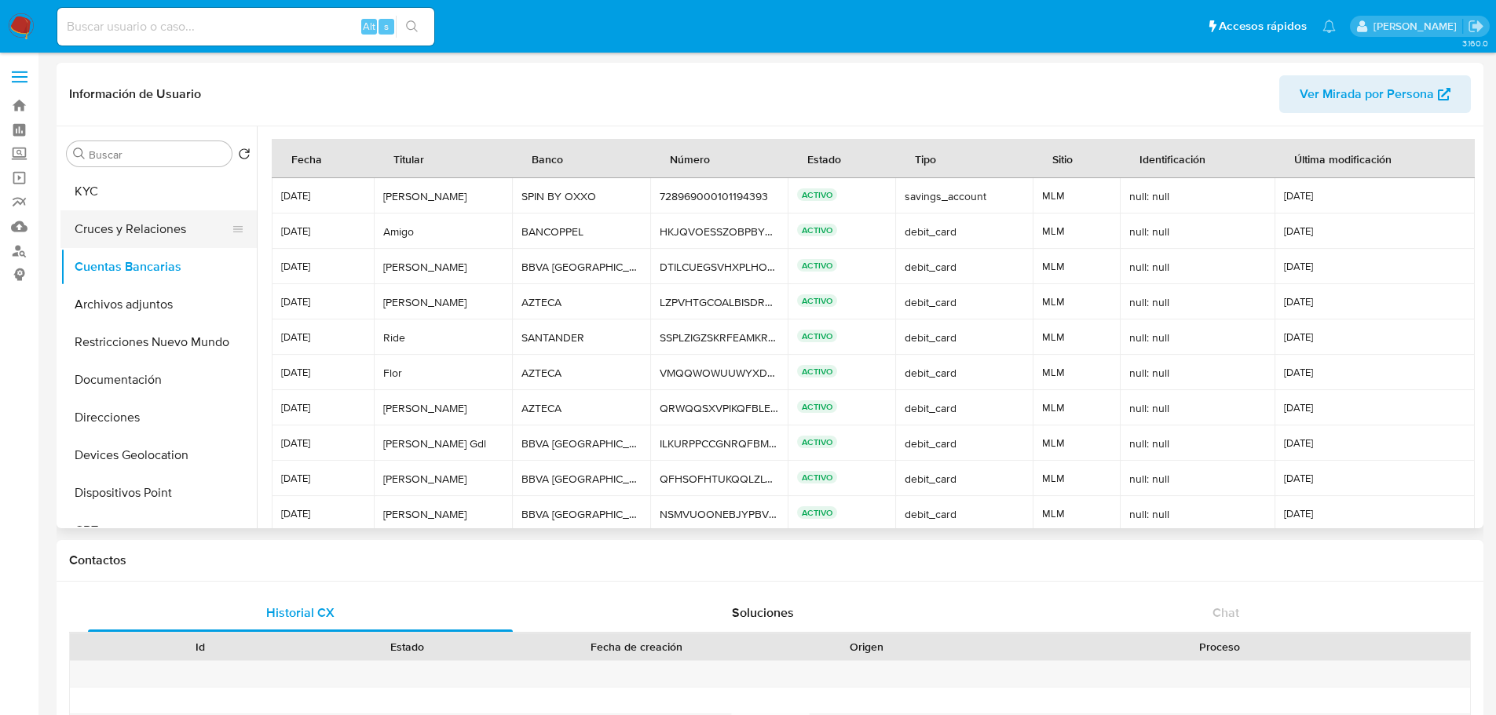
click at [159, 225] on button "Cruces y Relaciones" at bounding box center [152, 229] width 184 height 38
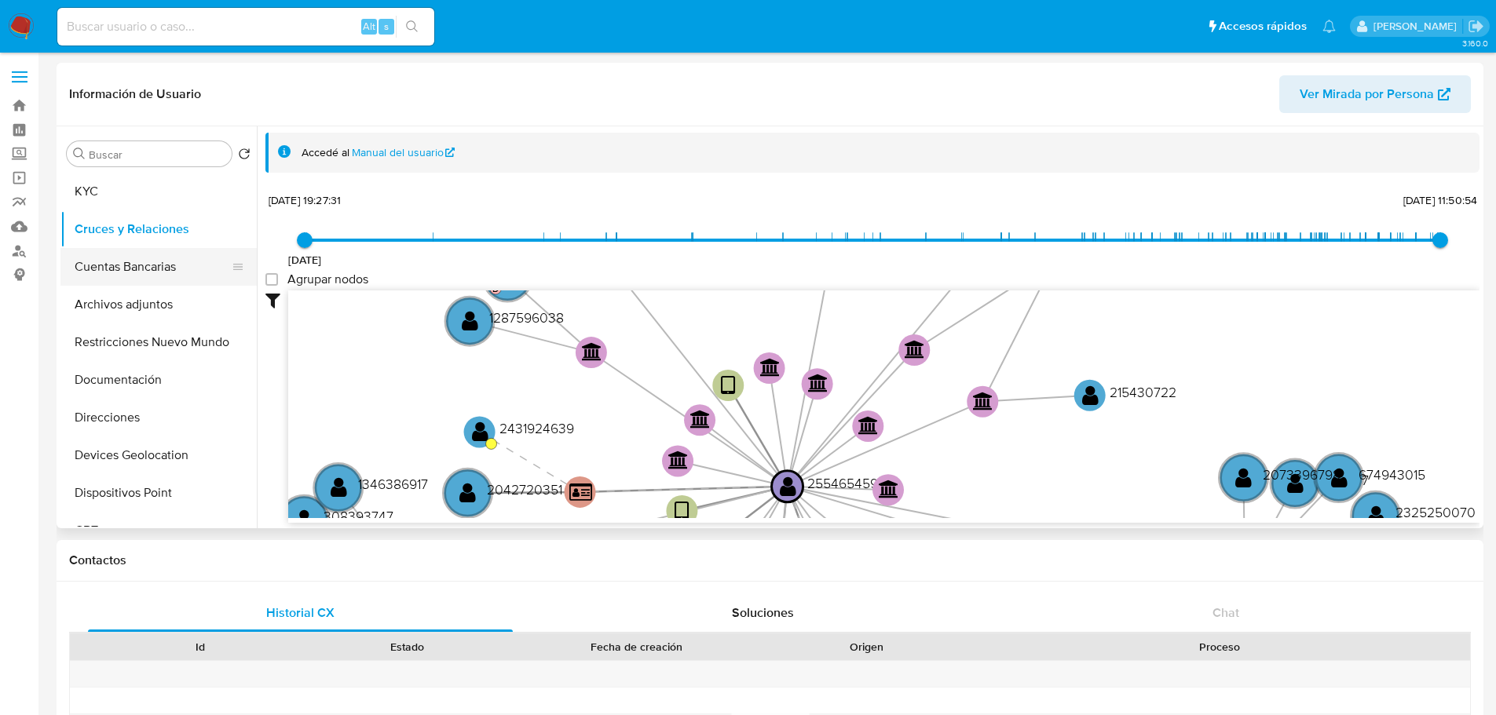
click at [152, 272] on button "Cuentas Bancarias" at bounding box center [152, 267] width 184 height 38
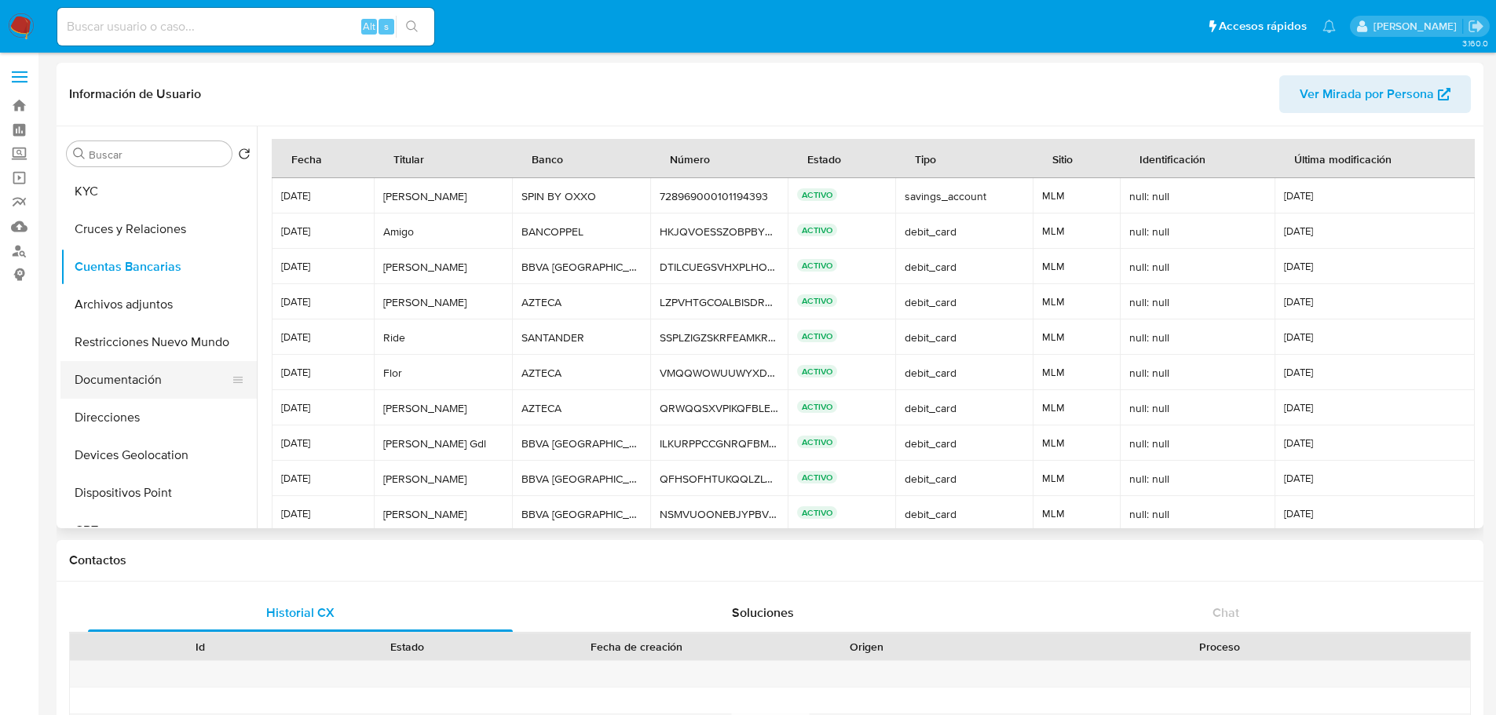
click at [137, 364] on button "Documentación" at bounding box center [152, 380] width 184 height 38
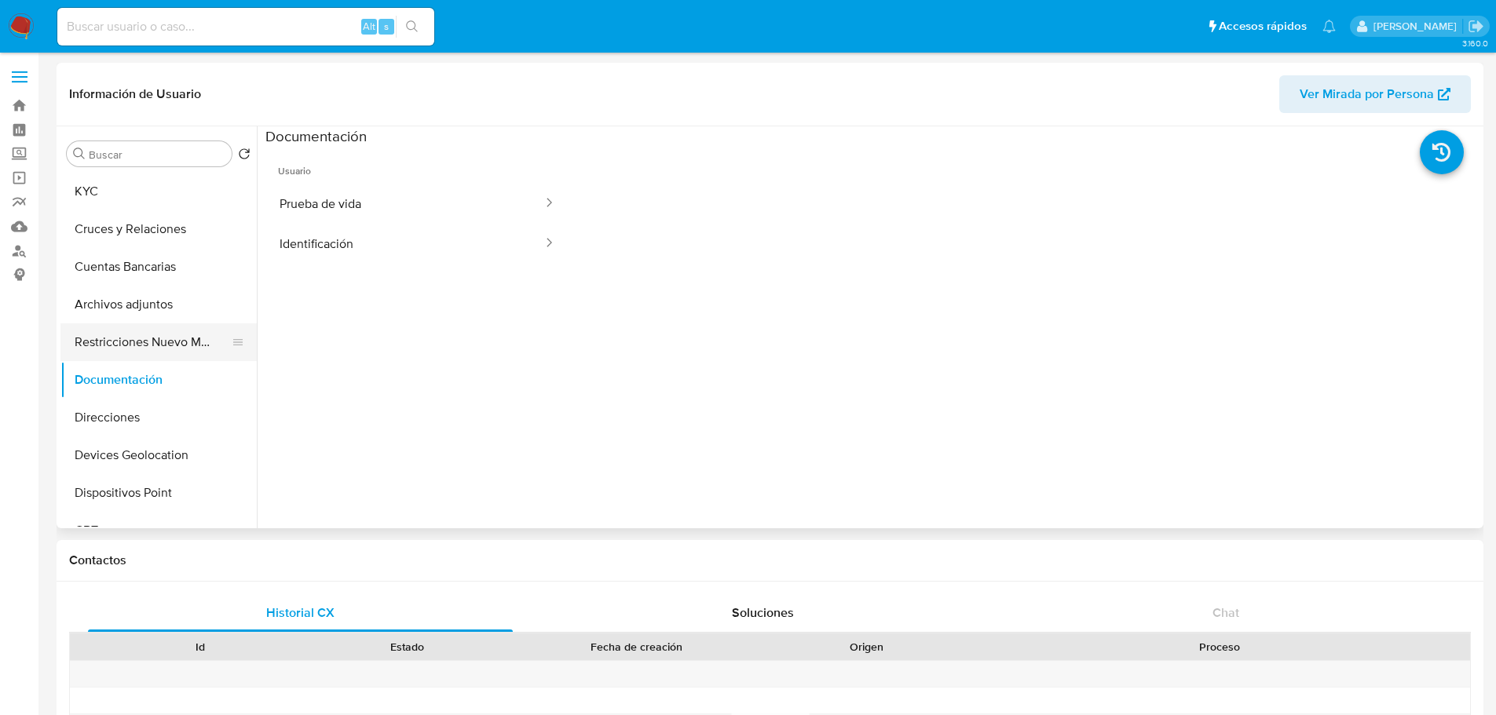
click at [156, 333] on button "Restricciones Nuevo Mundo" at bounding box center [152, 342] width 184 height 38
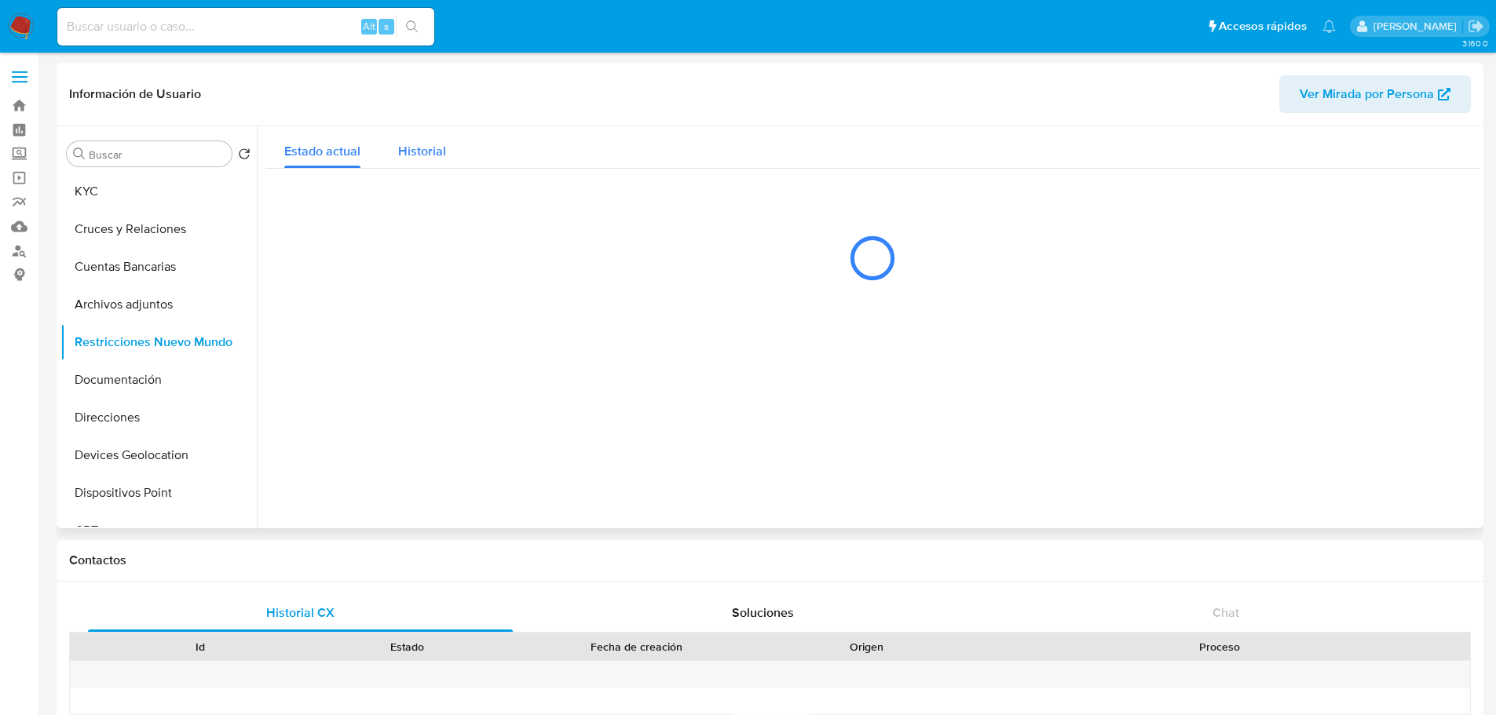
click at [421, 145] on span "Historial" at bounding box center [422, 151] width 48 height 18
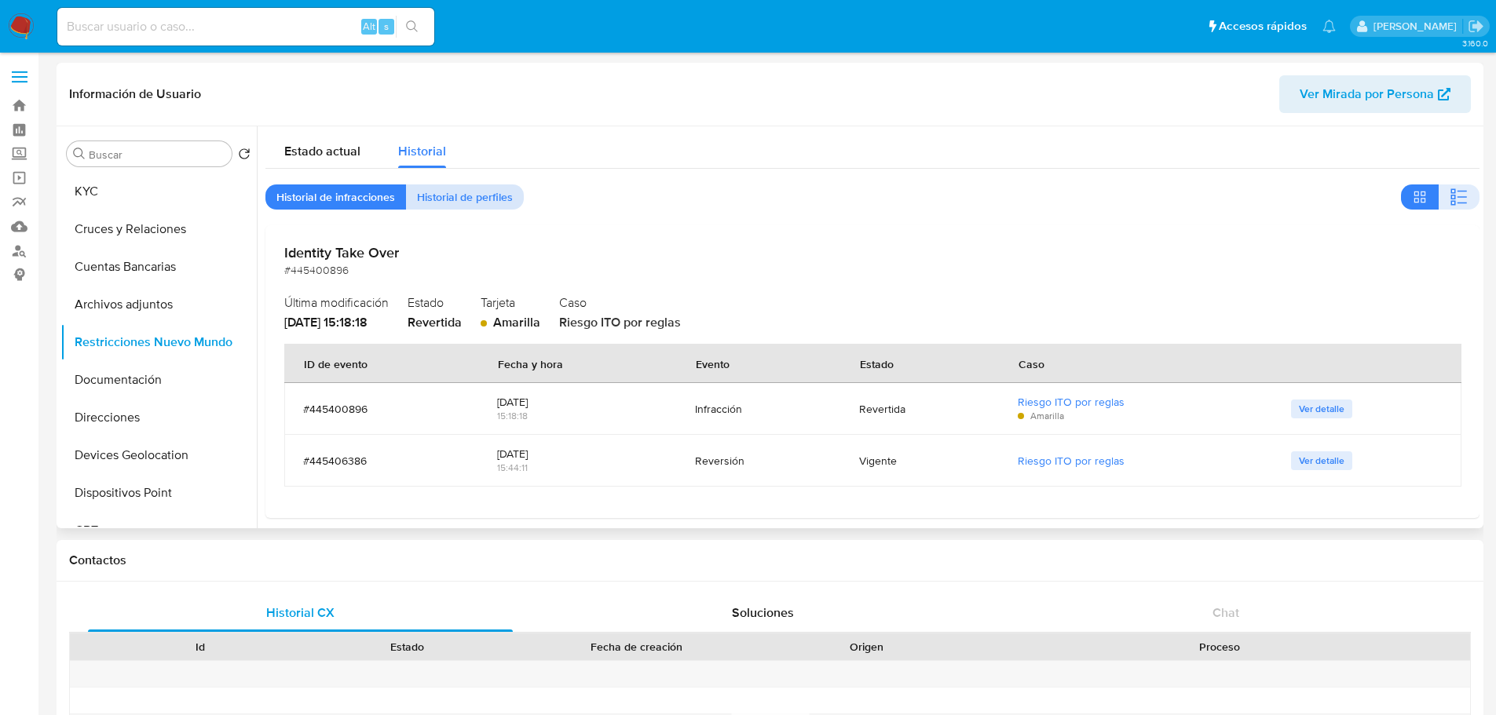
click at [445, 191] on span "Historial de perfiles" at bounding box center [465, 197] width 96 height 22
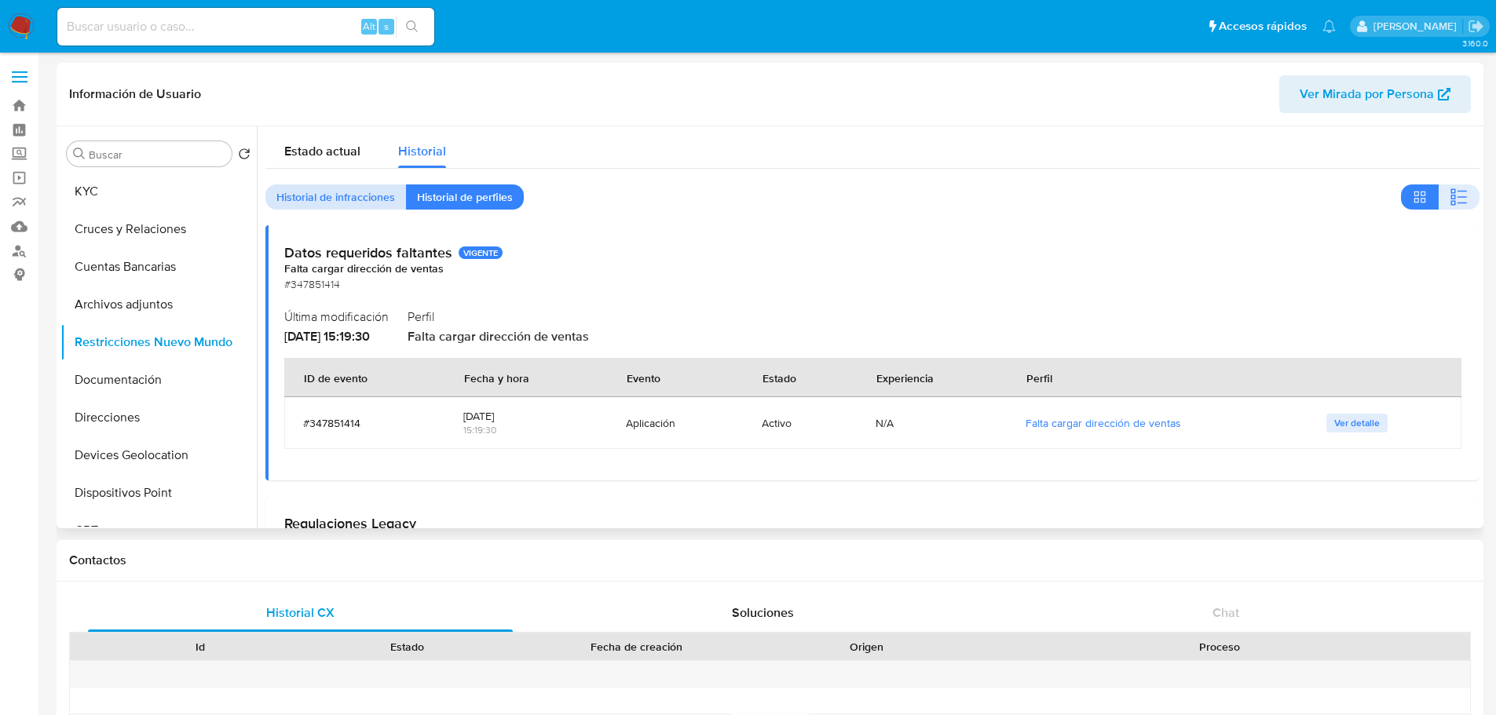
click at [368, 199] on span "Historial de infracciones" at bounding box center [335, 197] width 119 height 22
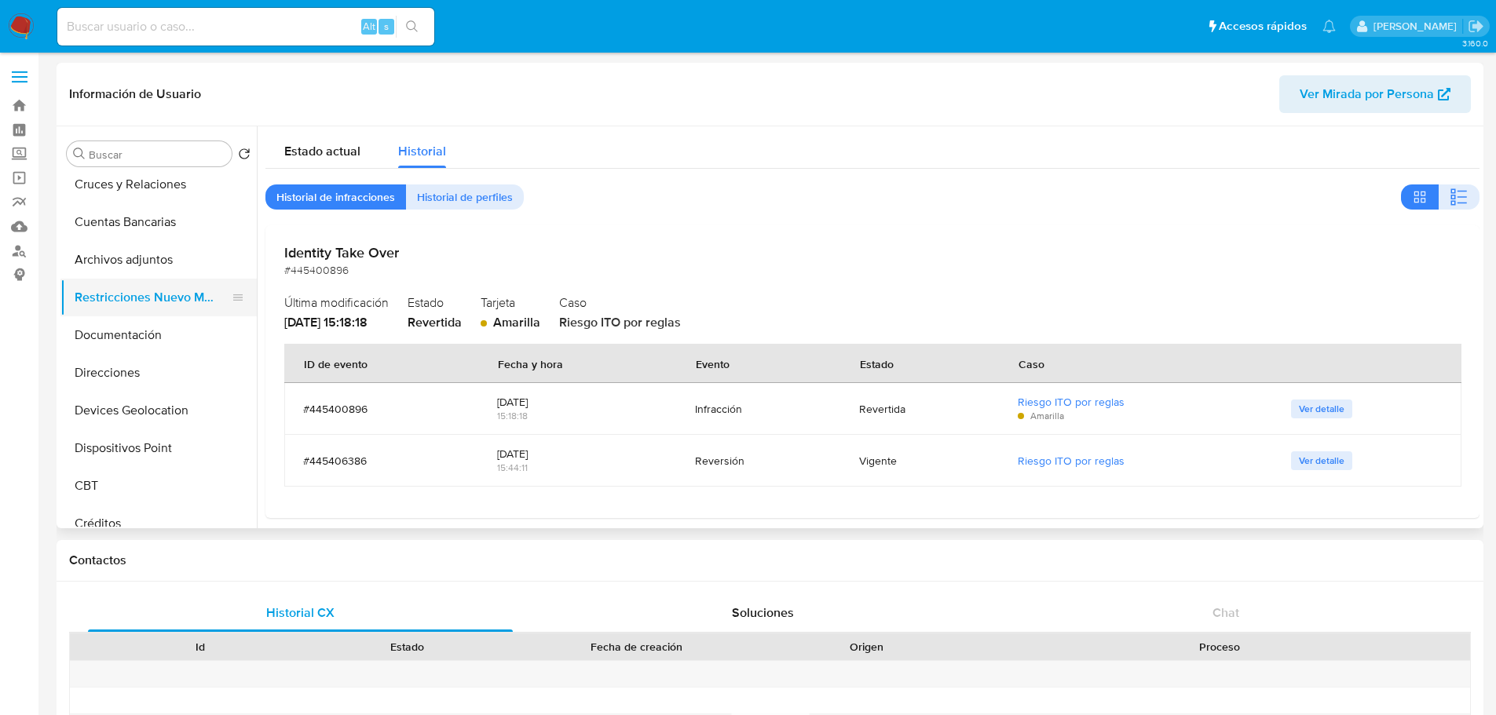
scroll to position [46, 0]
click at [192, 332] on button "Documentación" at bounding box center [158, 335] width 196 height 38
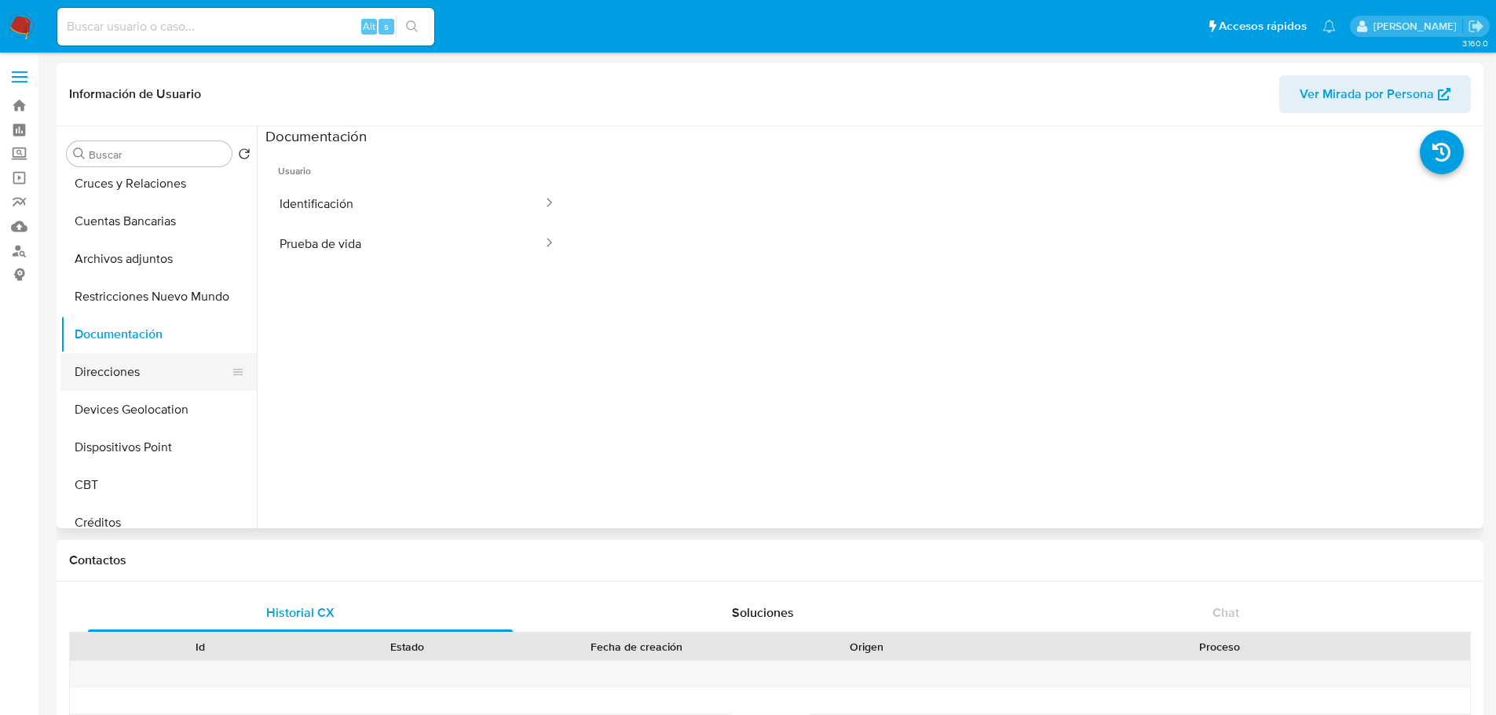
click at [140, 369] on button "Direcciones" at bounding box center [152, 372] width 184 height 38
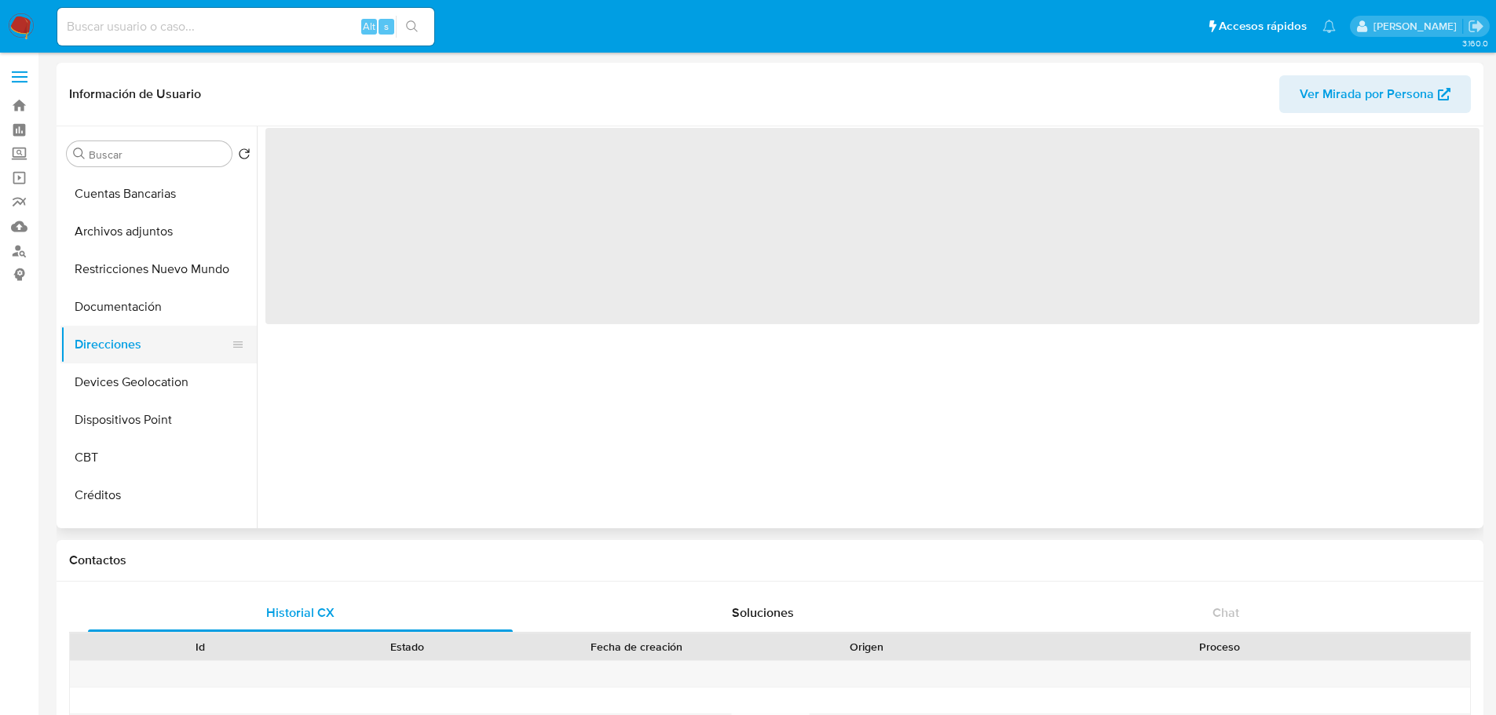
scroll to position [74, 0]
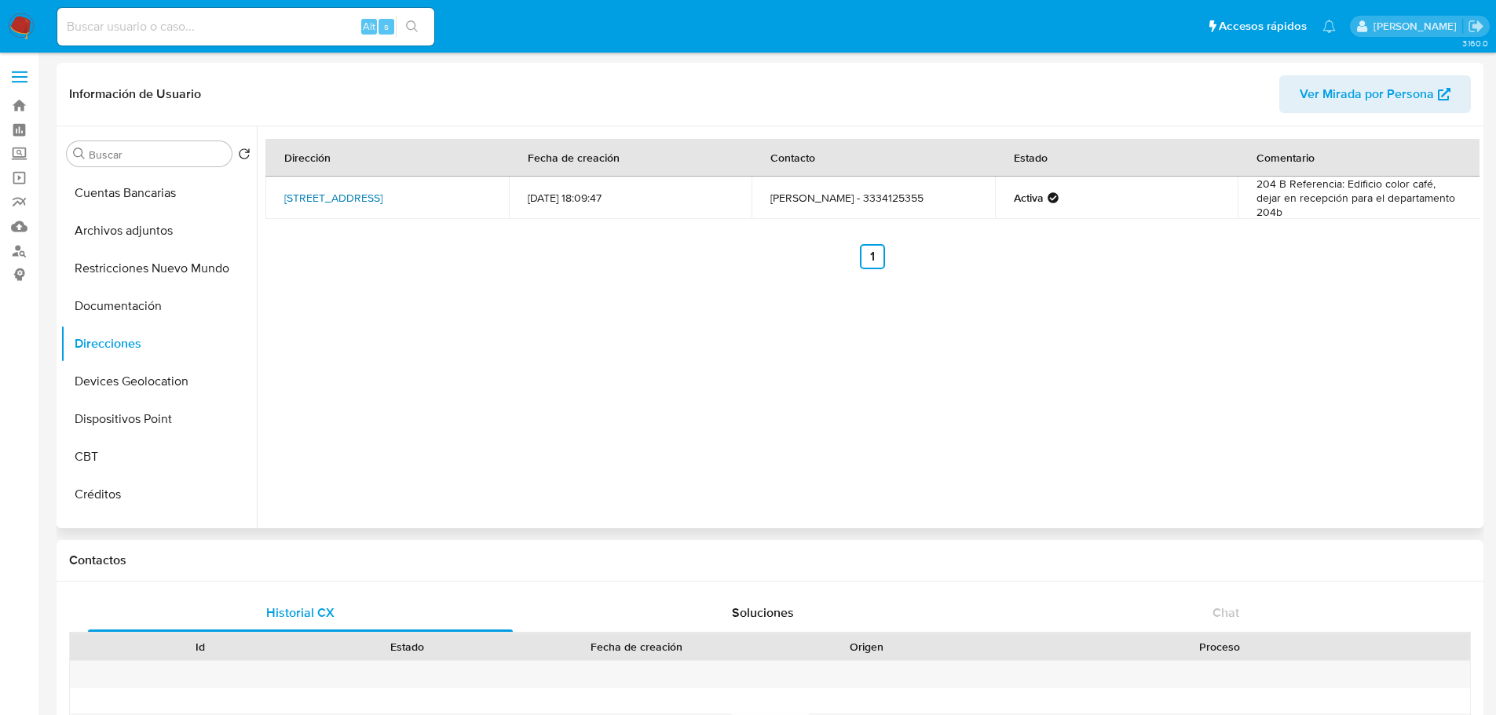
drag, startPoint x: 432, startPoint y: 204, endPoint x: 287, endPoint y: 188, distance: 146.1
click at [287, 188] on td "Avenida Empresarios 62, Zapopan, Jalisco, 45116, Mexico 62" at bounding box center [386, 198] width 243 height 42
copy link "Avenida Empresarios 62, Zapopan, Jalisco, 45116, Mexico 62"
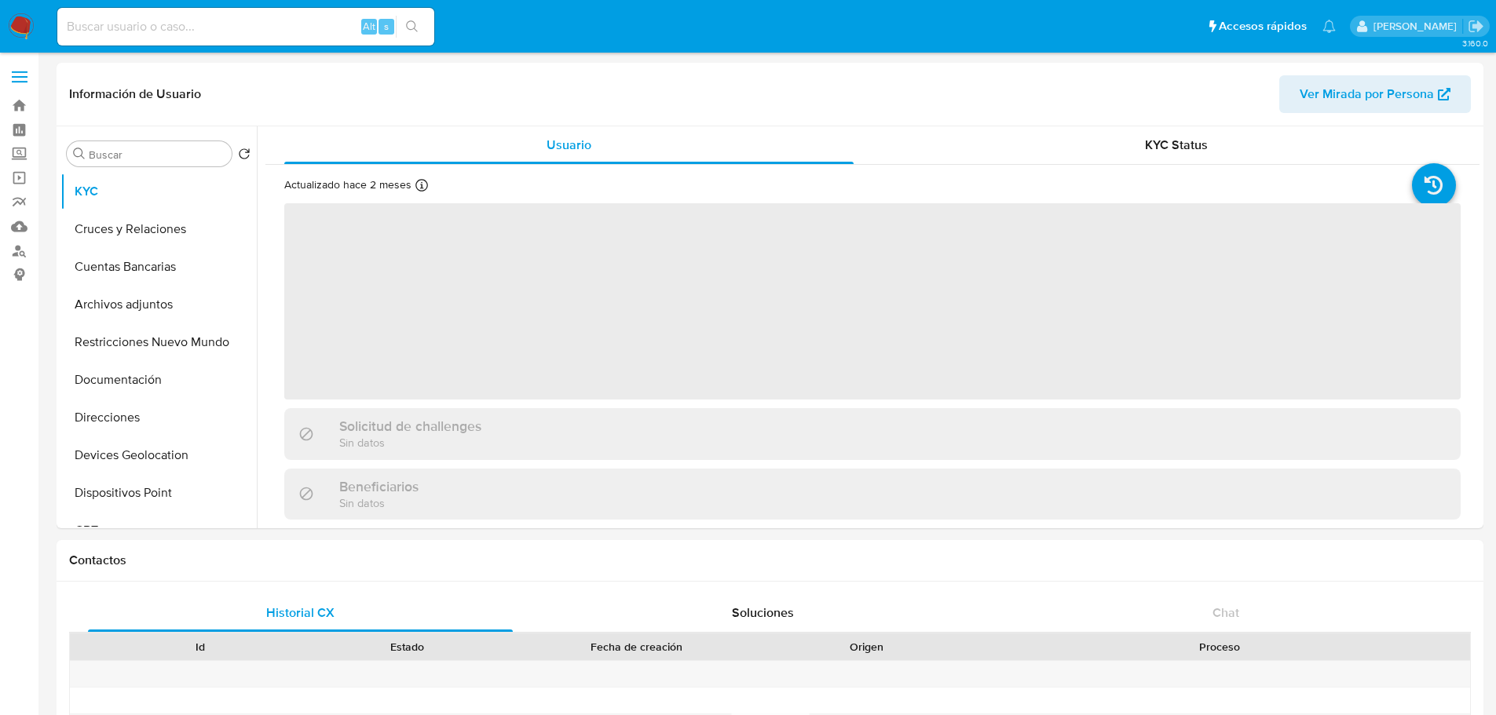
select select "10"
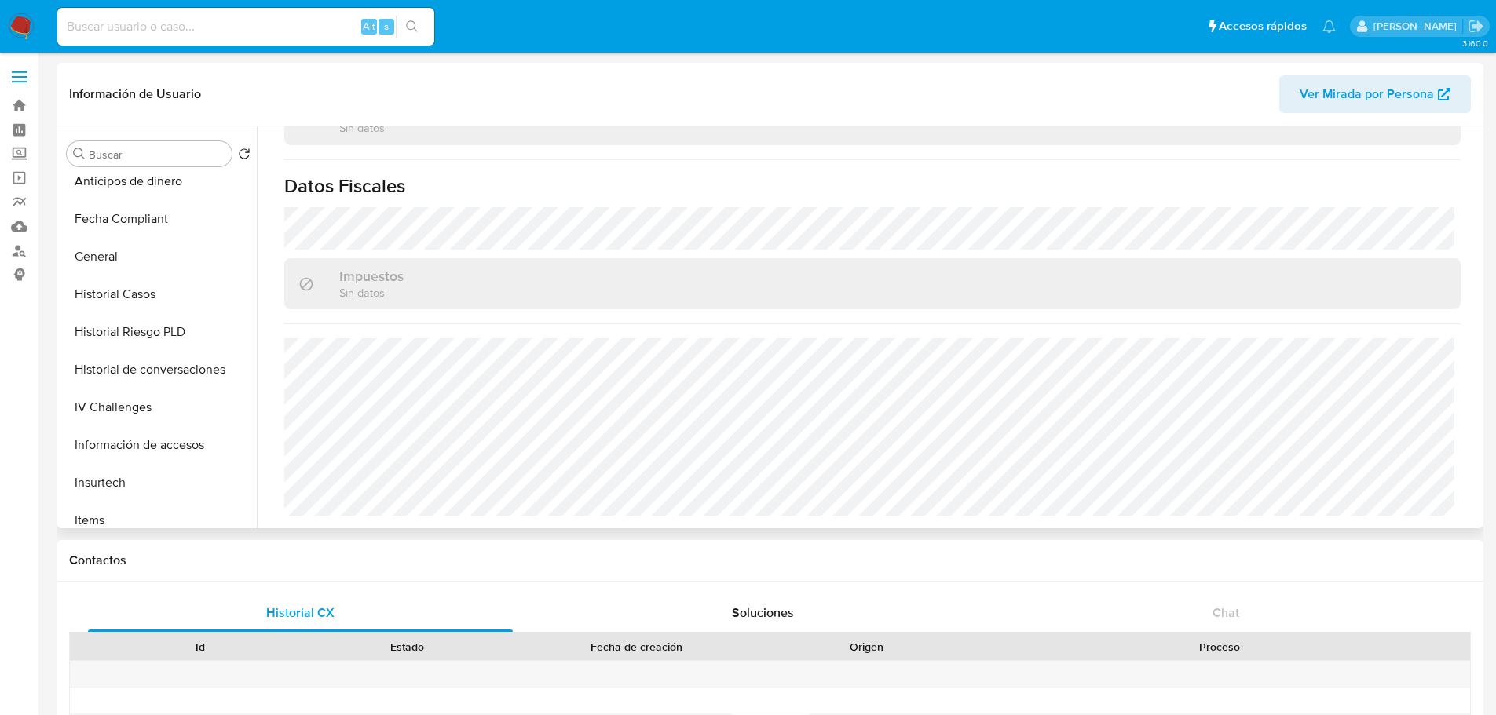
scroll to position [460, 0]
click at [121, 251] on button "General" at bounding box center [152, 259] width 184 height 38
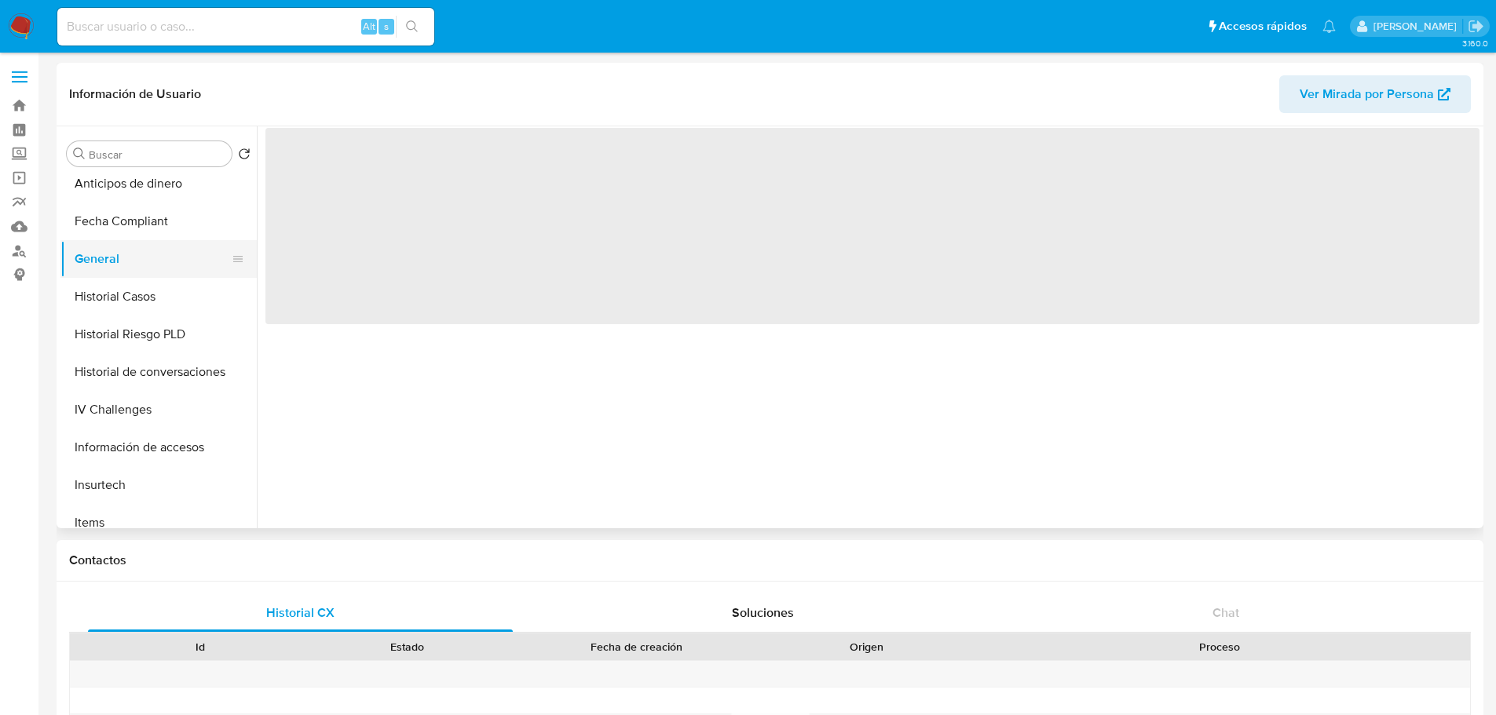
scroll to position [0, 0]
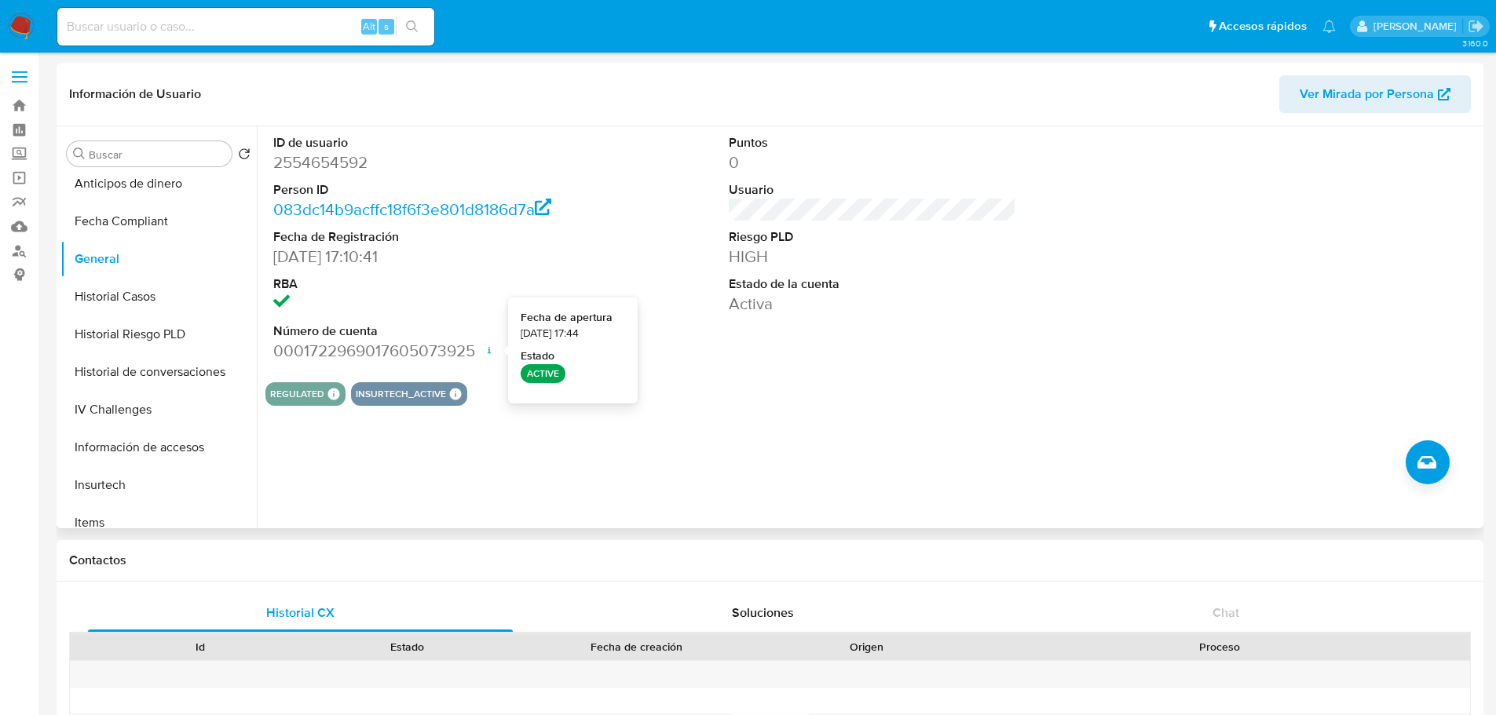
click at [489, 353] on icon at bounding box center [489, 350] width 13 height 13
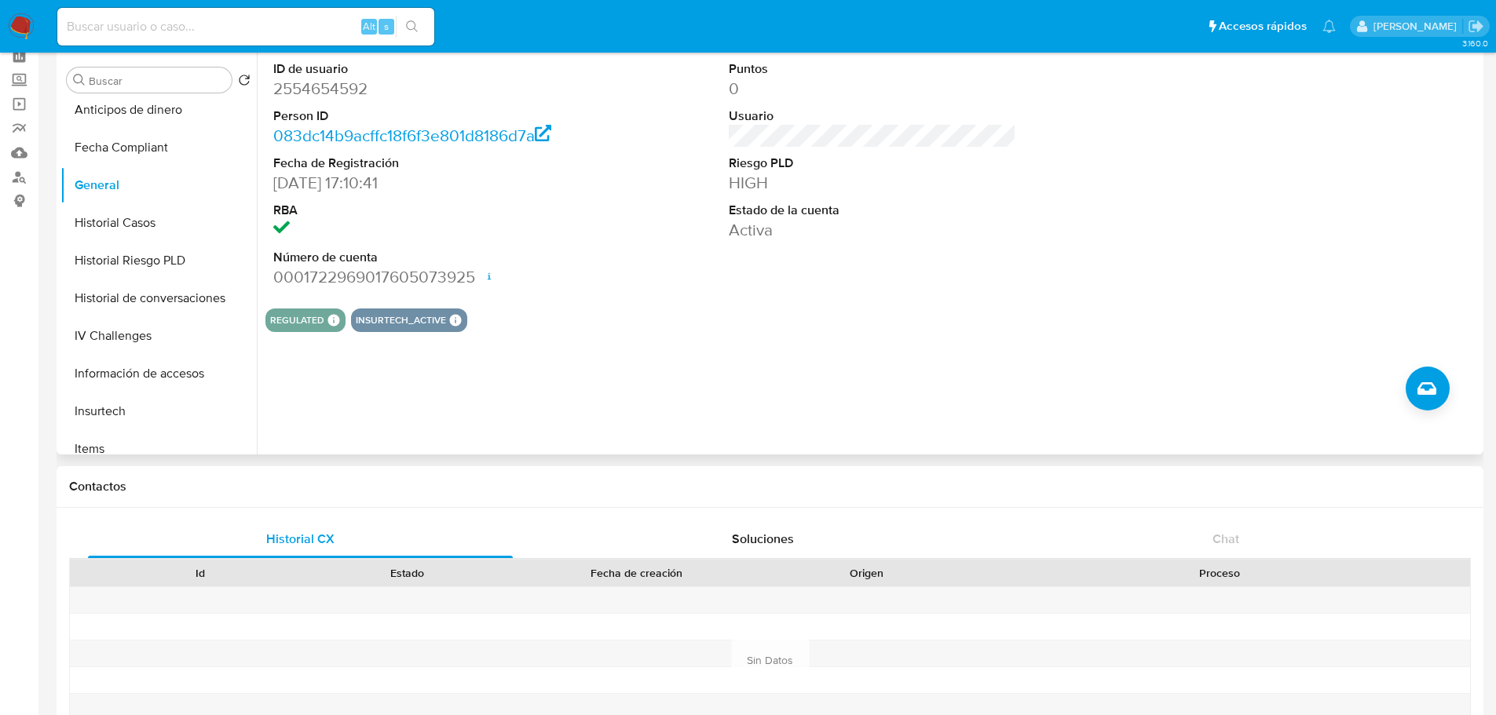
scroll to position [56, 0]
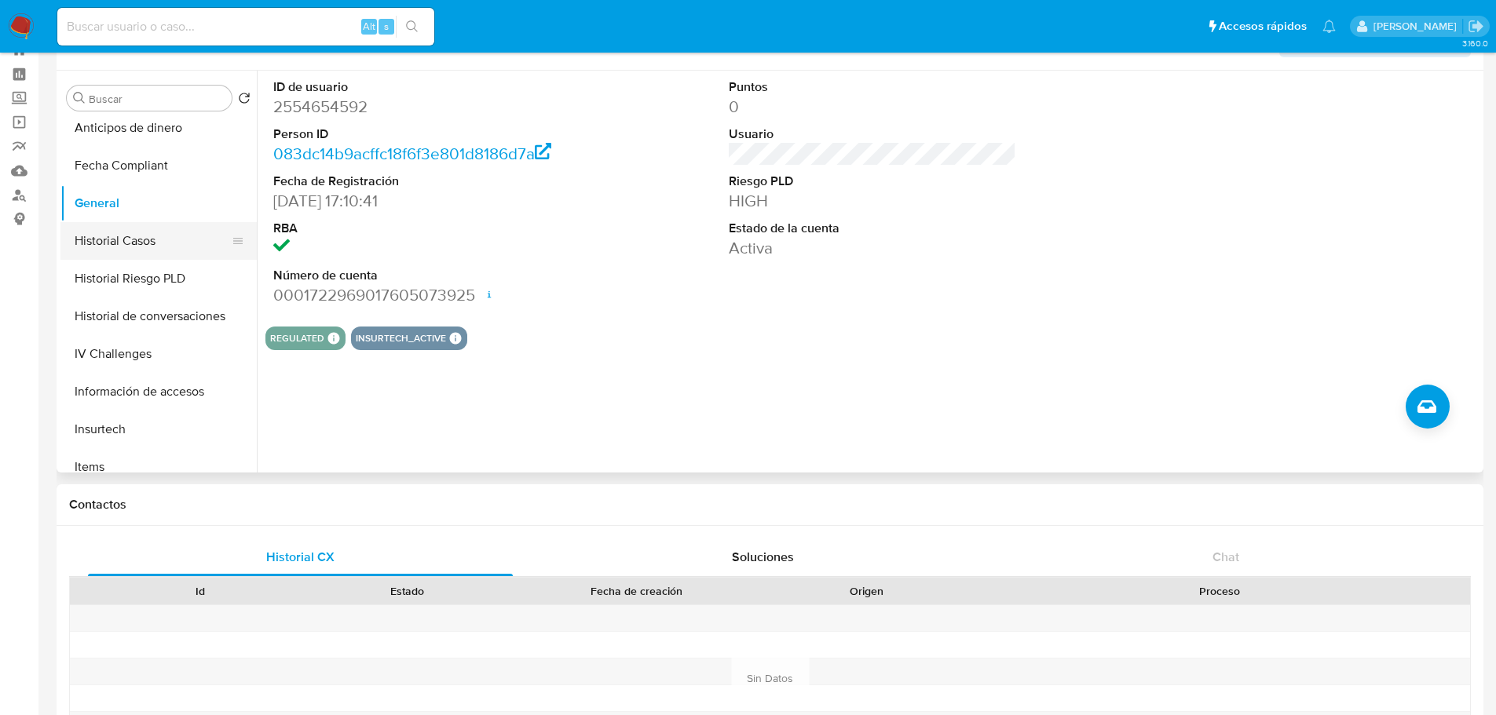
click at [126, 247] on button "Historial Casos" at bounding box center [152, 241] width 184 height 38
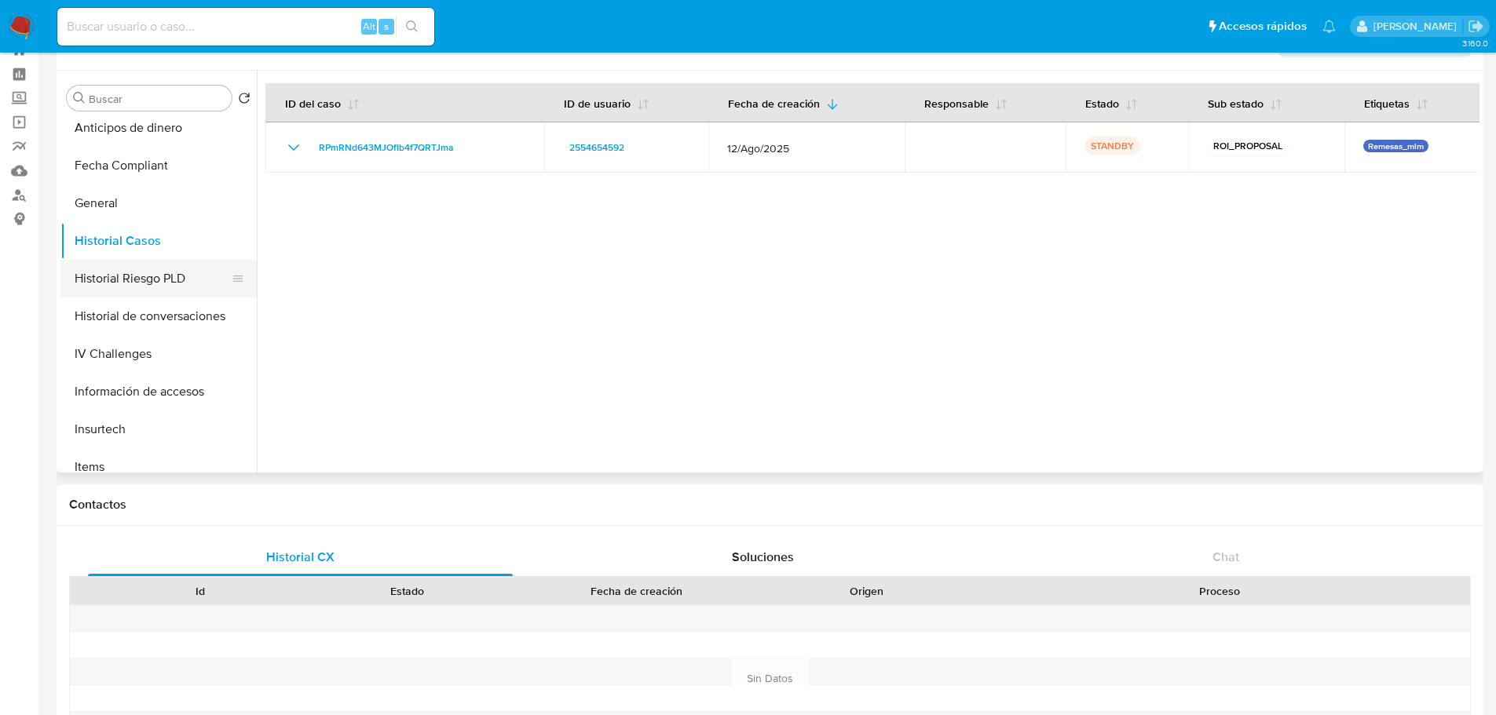
click at [139, 280] on button "Historial Riesgo PLD" at bounding box center [152, 279] width 184 height 38
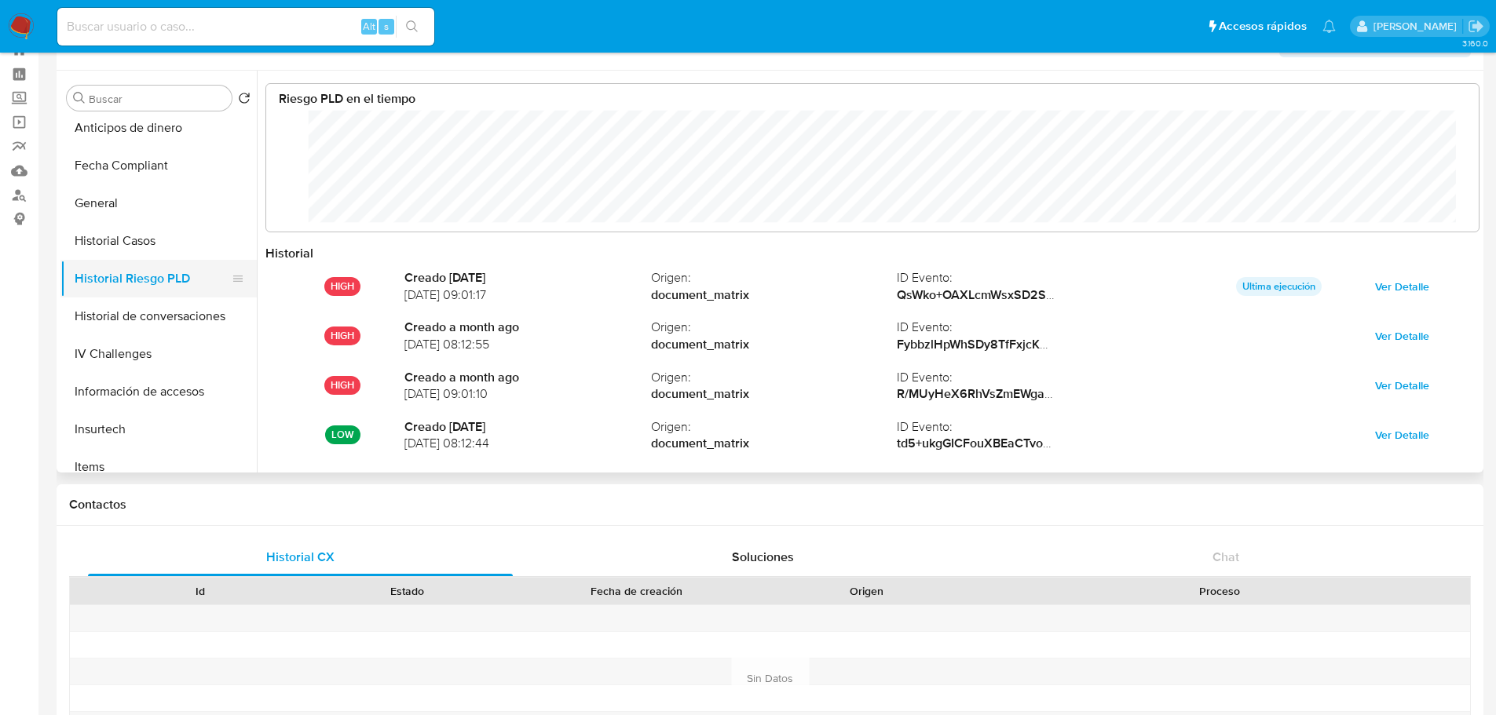
scroll to position [785006, 783943]
click at [162, 322] on button "Historial de conversaciones" at bounding box center [152, 317] width 184 height 38
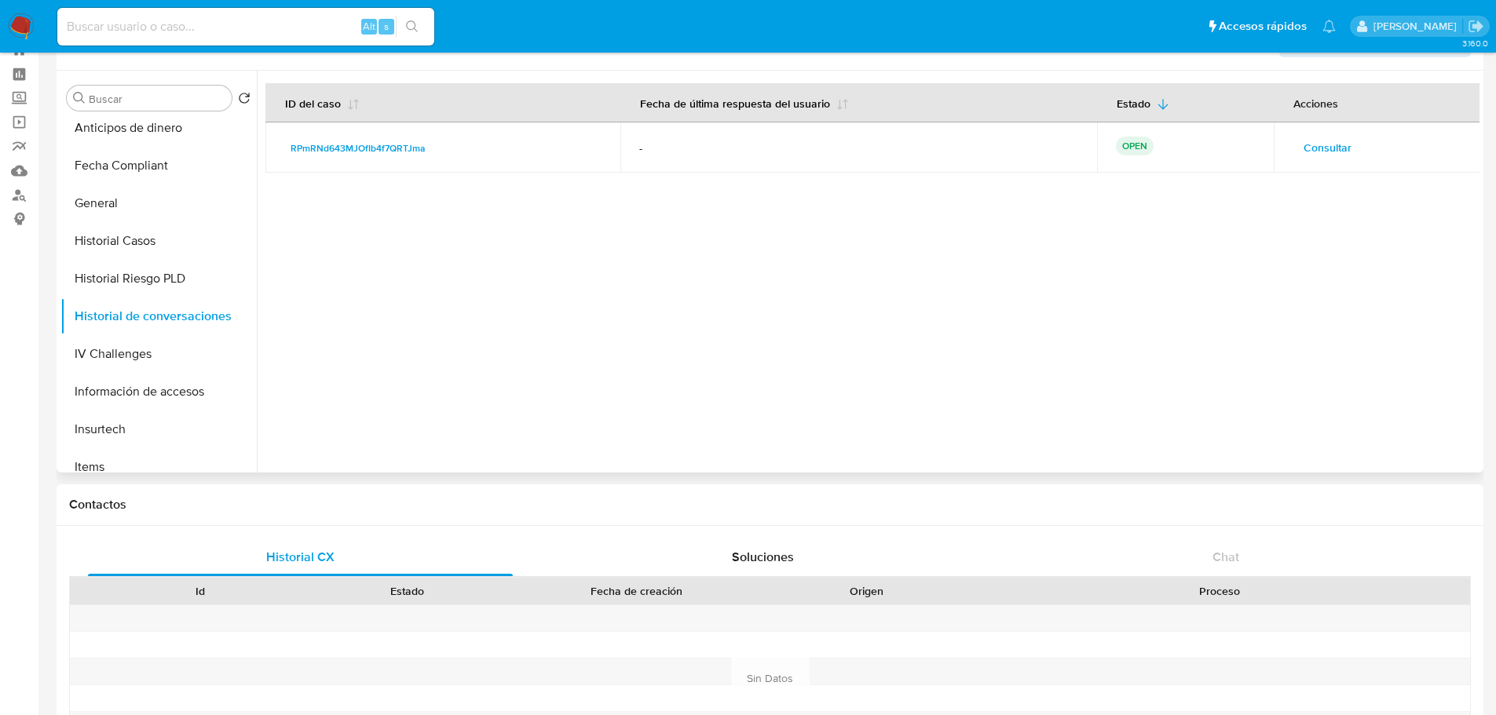
click at [1312, 142] on span "Consultar" at bounding box center [1327, 148] width 48 height 22
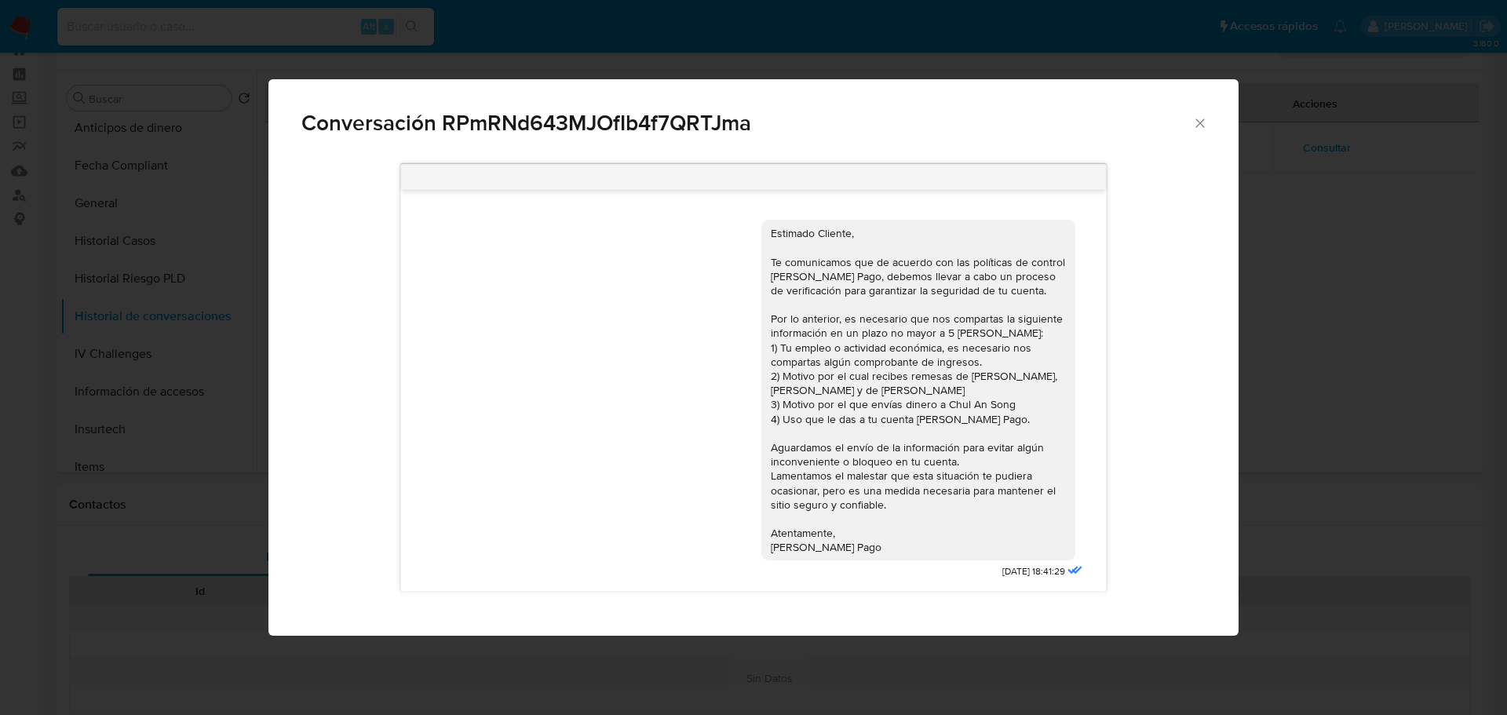
click at [984, 334] on div "Estimado Cliente, Te comunicamos que de acuerdo con las políticas de control de…" at bounding box center [918, 390] width 295 height 328
click at [1202, 122] on icon "Cerrar" at bounding box center [1200, 123] width 9 height 9
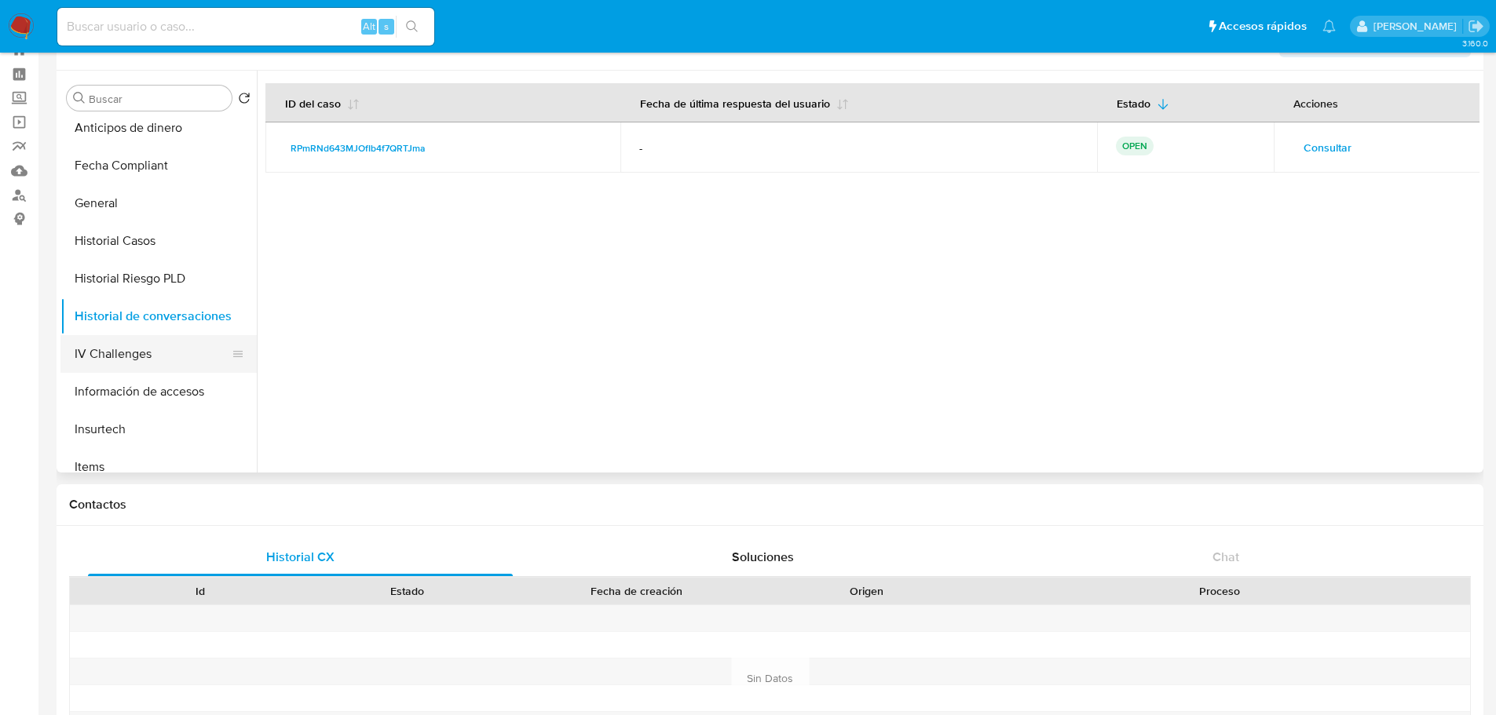
click at [170, 346] on button "IV Challenges" at bounding box center [152, 354] width 184 height 38
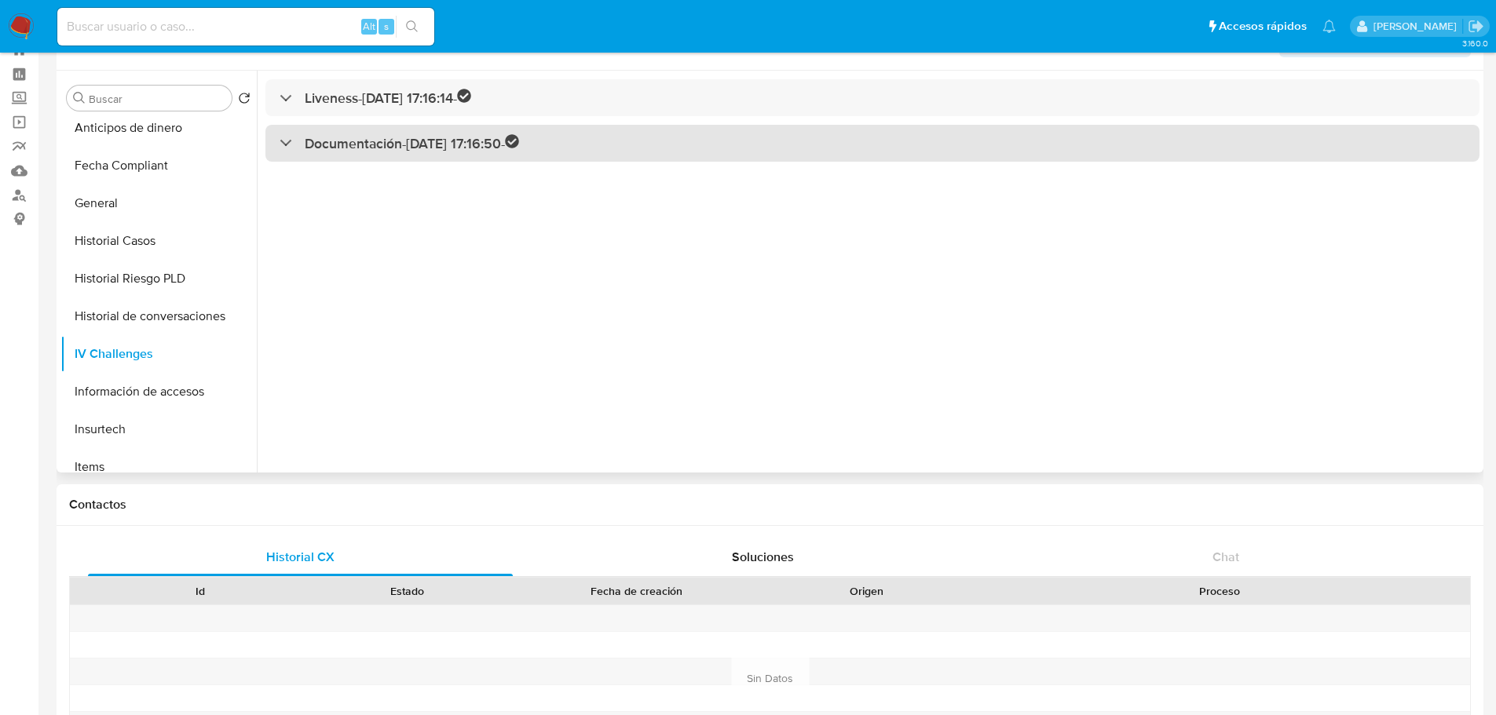
click at [294, 140] on div "Documentación - 11/07/2025 17:16:50 -" at bounding box center [399, 143] width 239 height 18
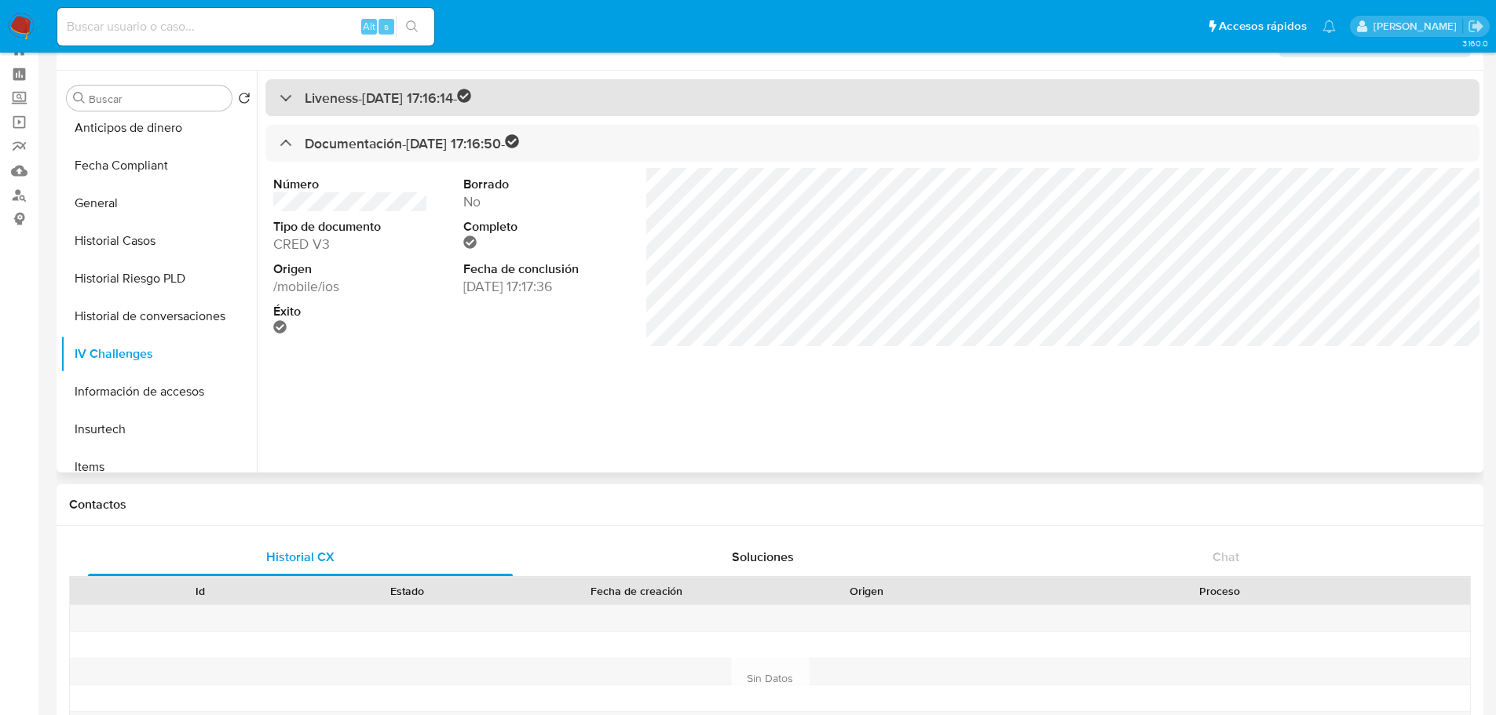
click at [294, 97] on div "Liveness - 11/07/2025 17:16:14 -" at bounding box center [376, 98] width 192 height 18
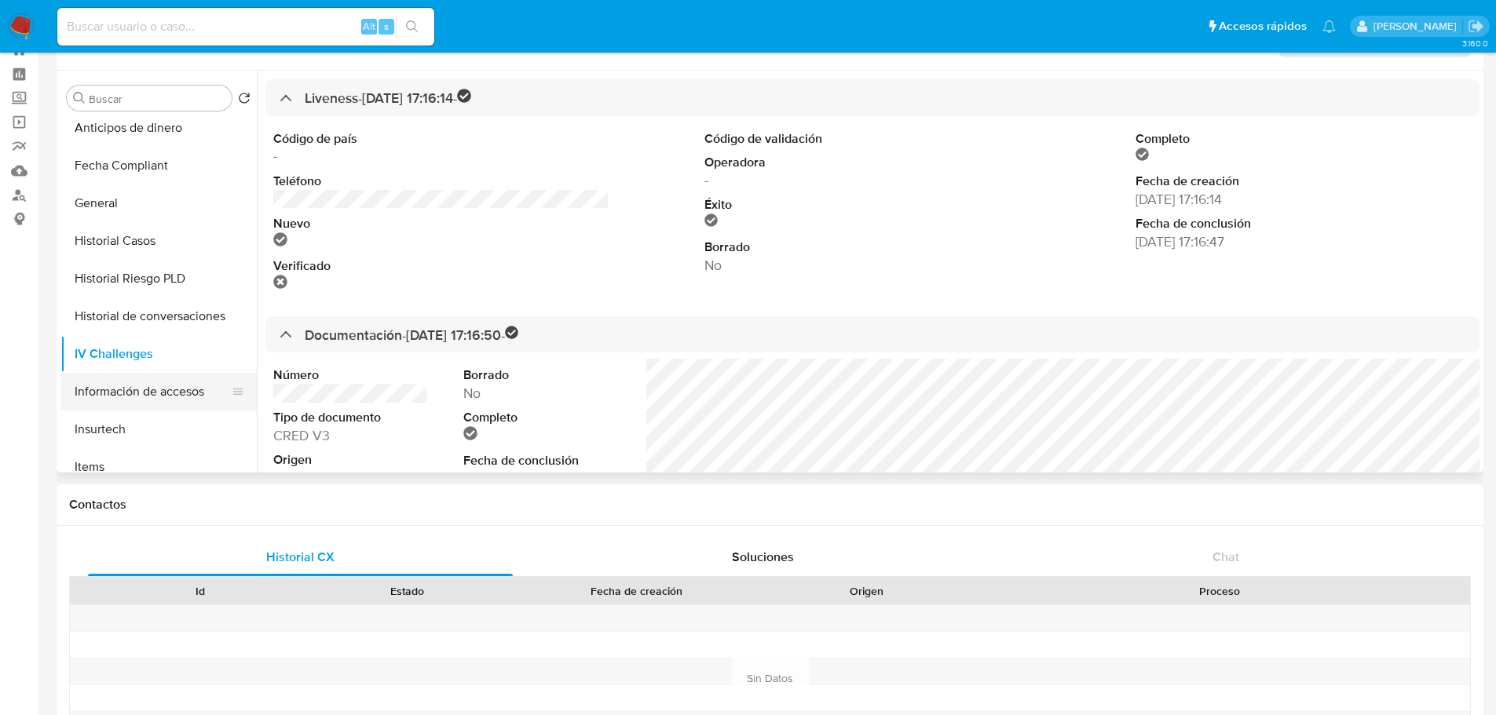
click at [159, 391] on button "Información de accesos" at bounding box center [152, 392] width 184 height 38
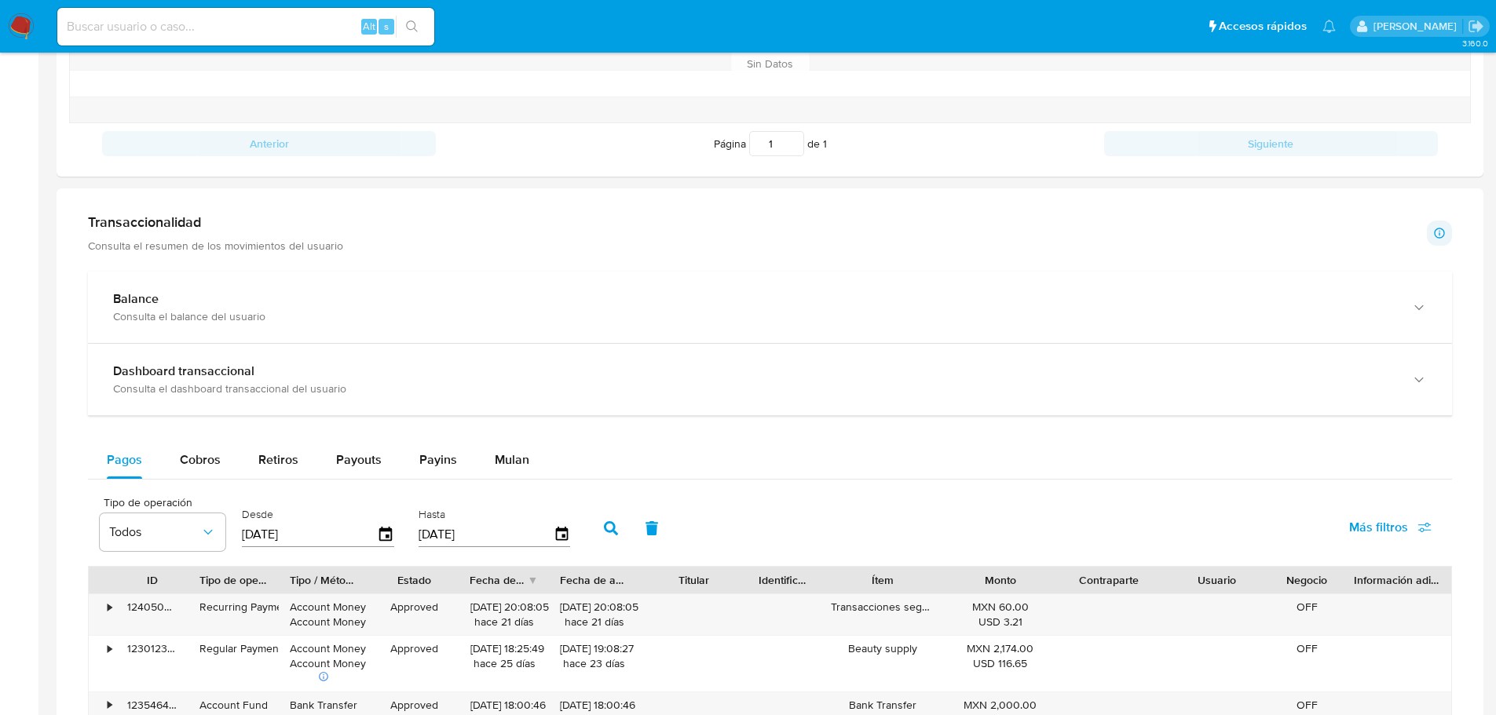
scroll to position [673, 0]
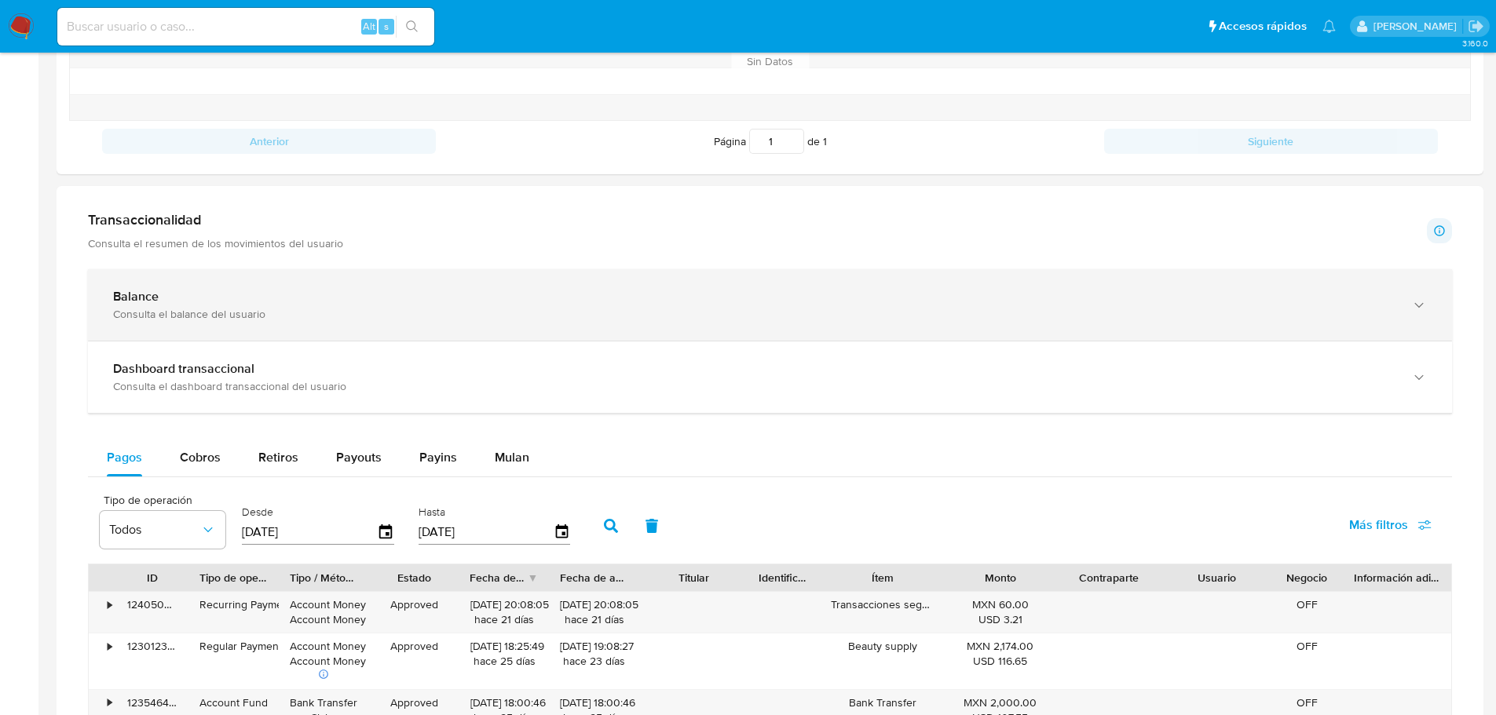
click at [182, 313] on div "Consulta el balance del usuario" at bounding box center [754, 314] width 1282 height 14
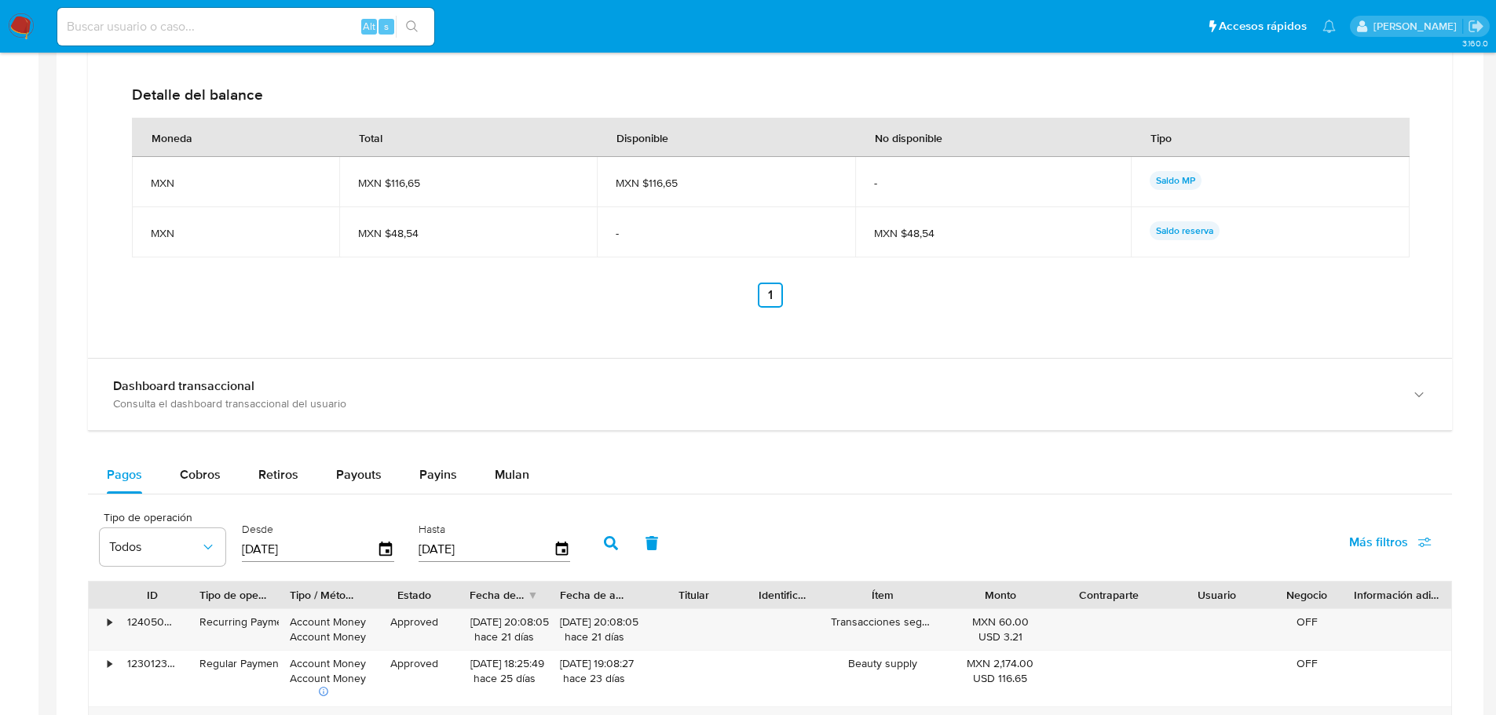
scroll to position [1226, 0]
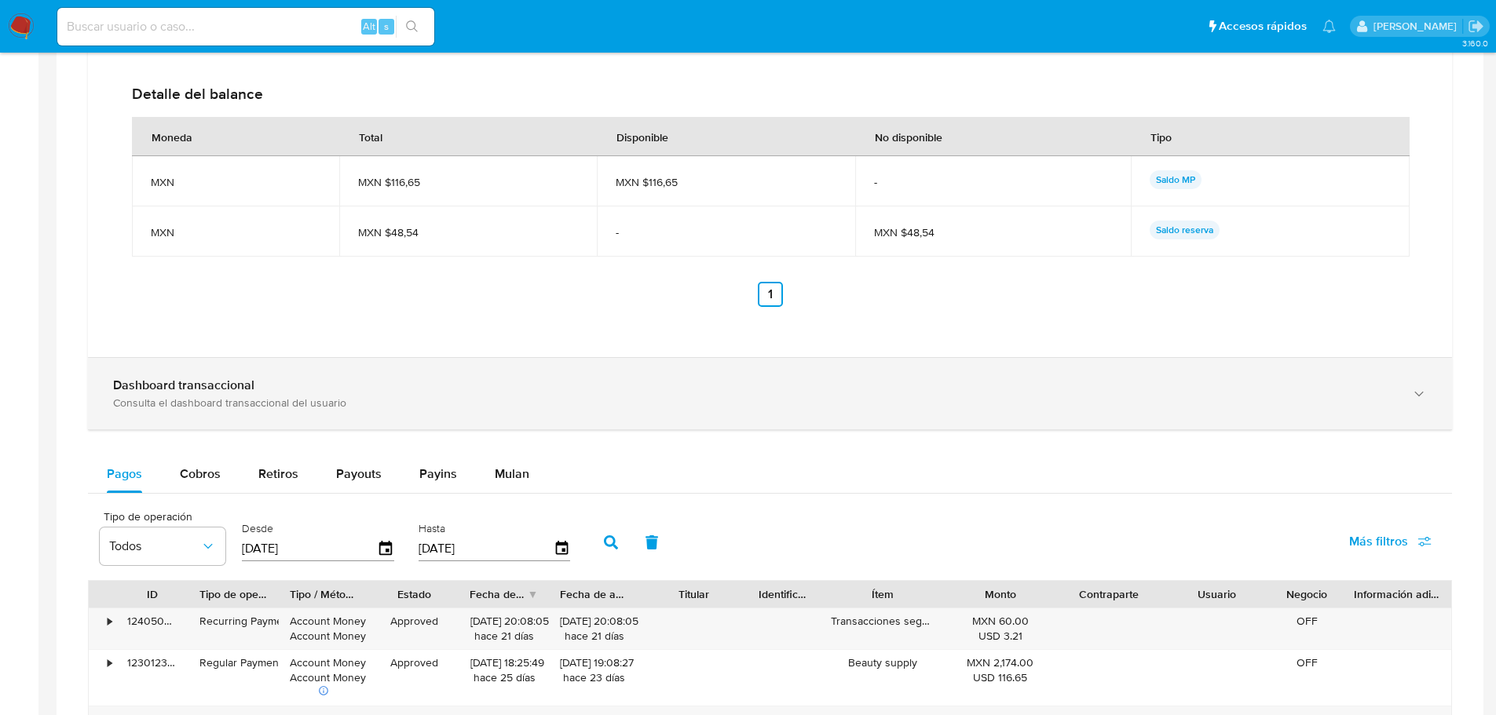
click at [290, 393] on div "Dashboard transaccional" at bounding box center [754, 386] width 1282 height 16
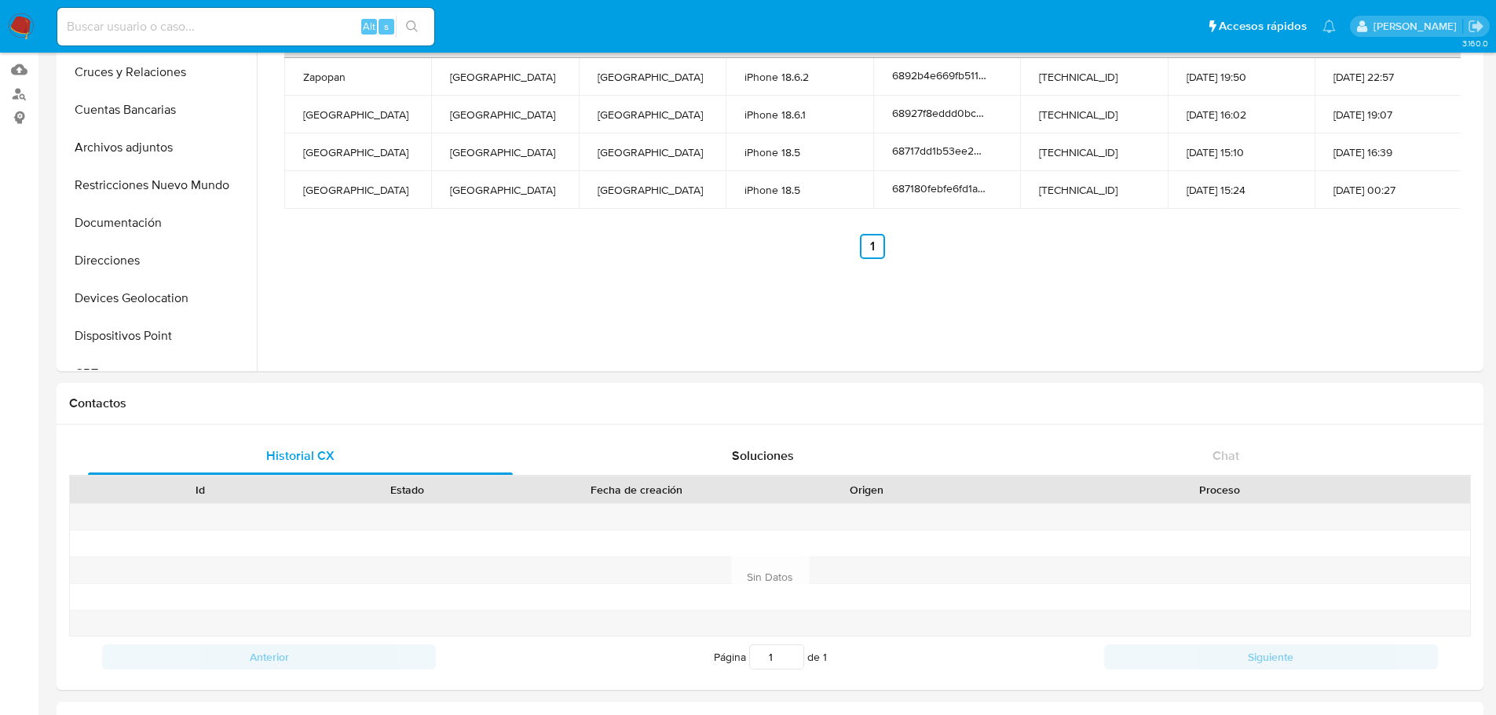
scroll to position [163, 0]
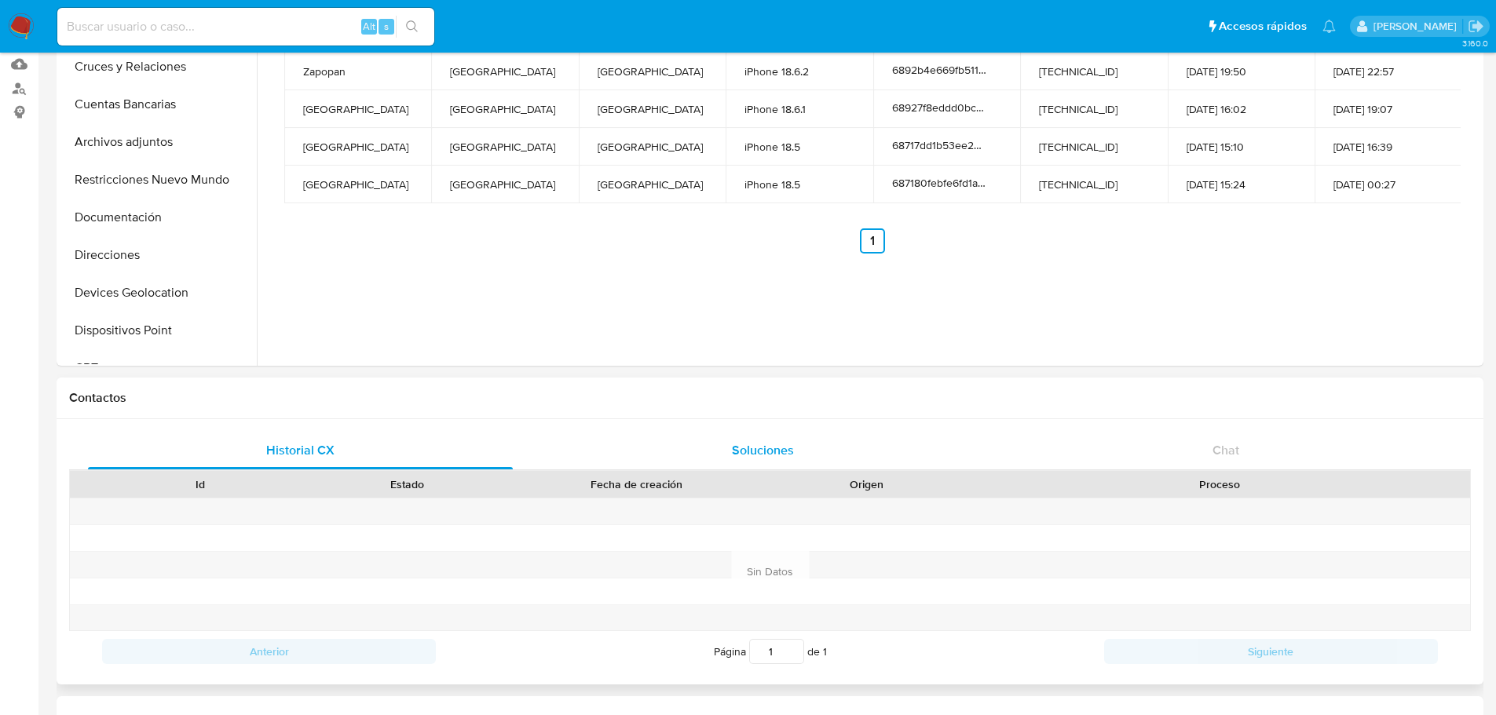
click at [740, 452] on span "Soluciones" at bounding box center [763, 450] width 62 height 18
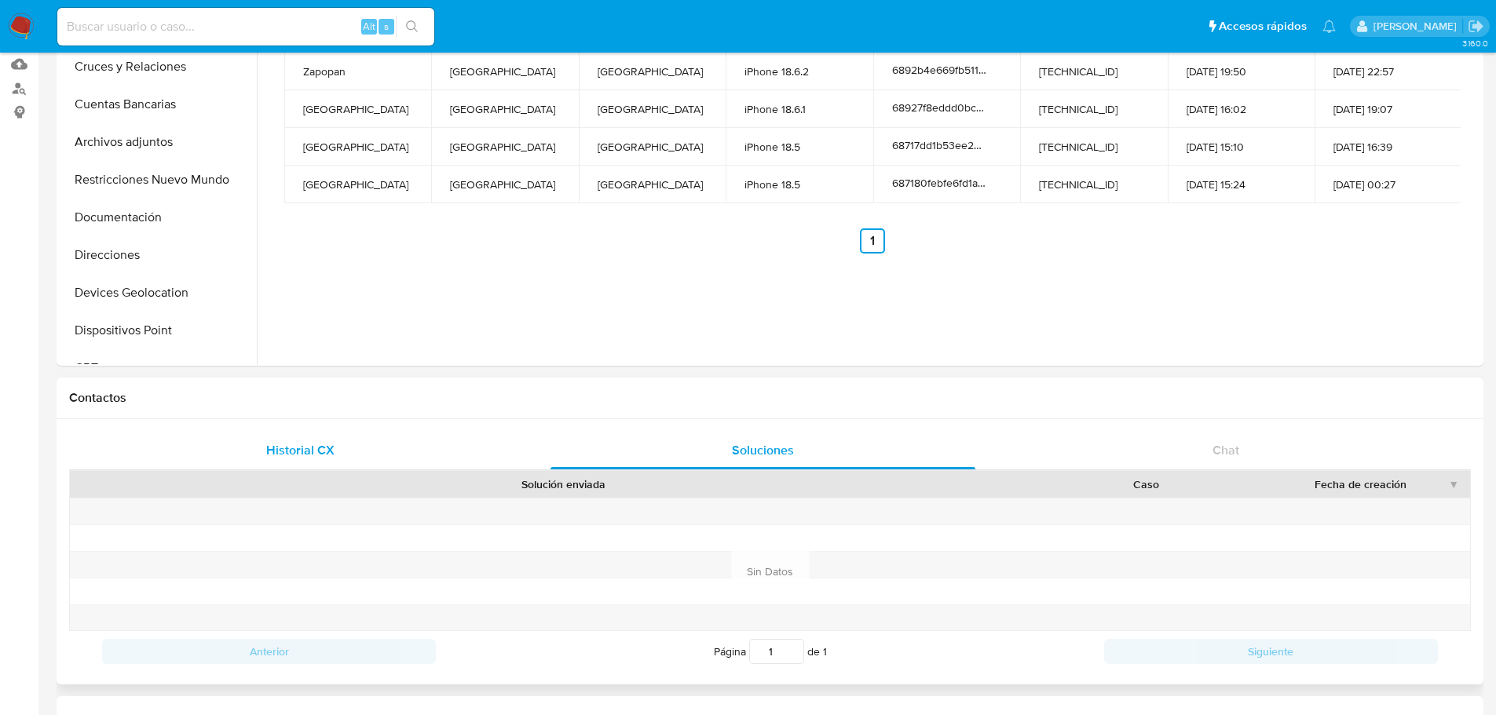
click at [371, 445] on div "Historial CX" at bounding box center [300, 451] width 425 height 38
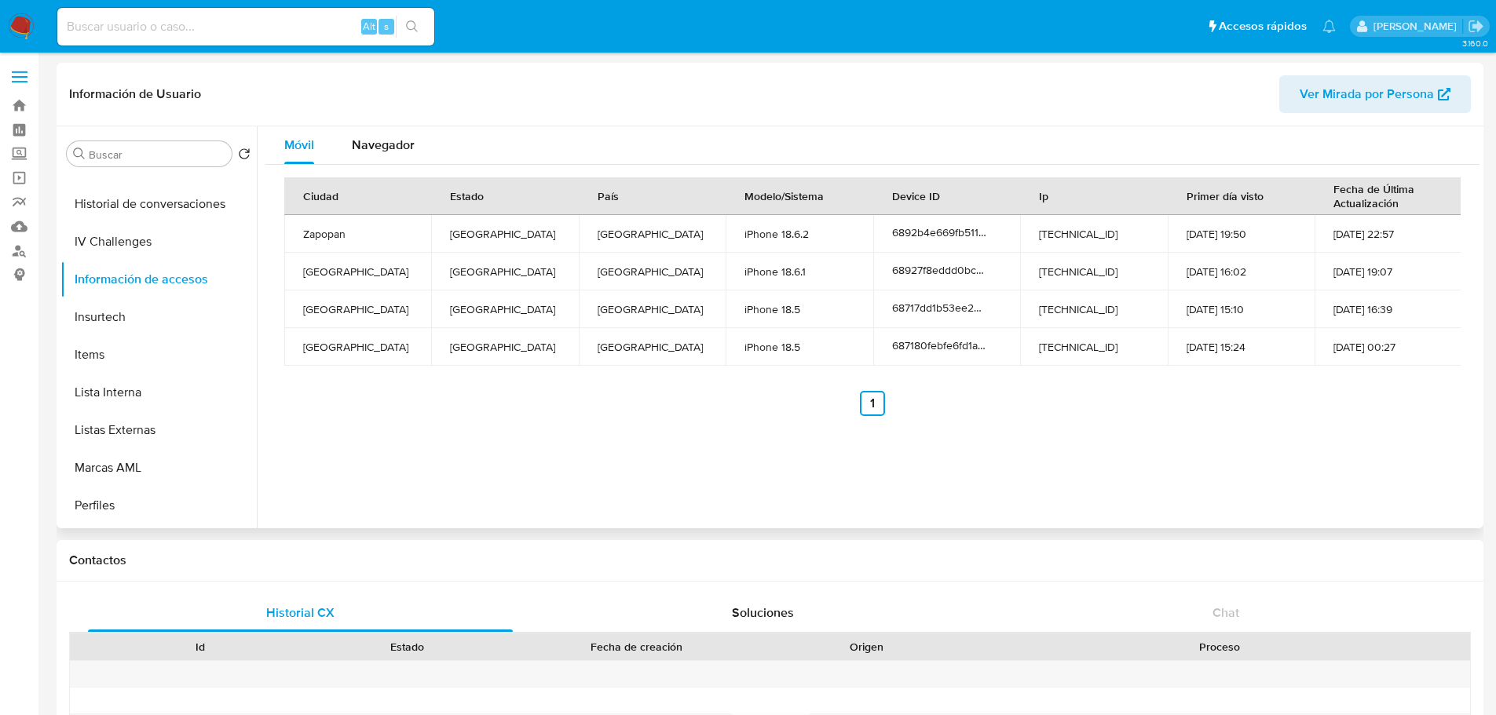
scroll to position [663, 0]
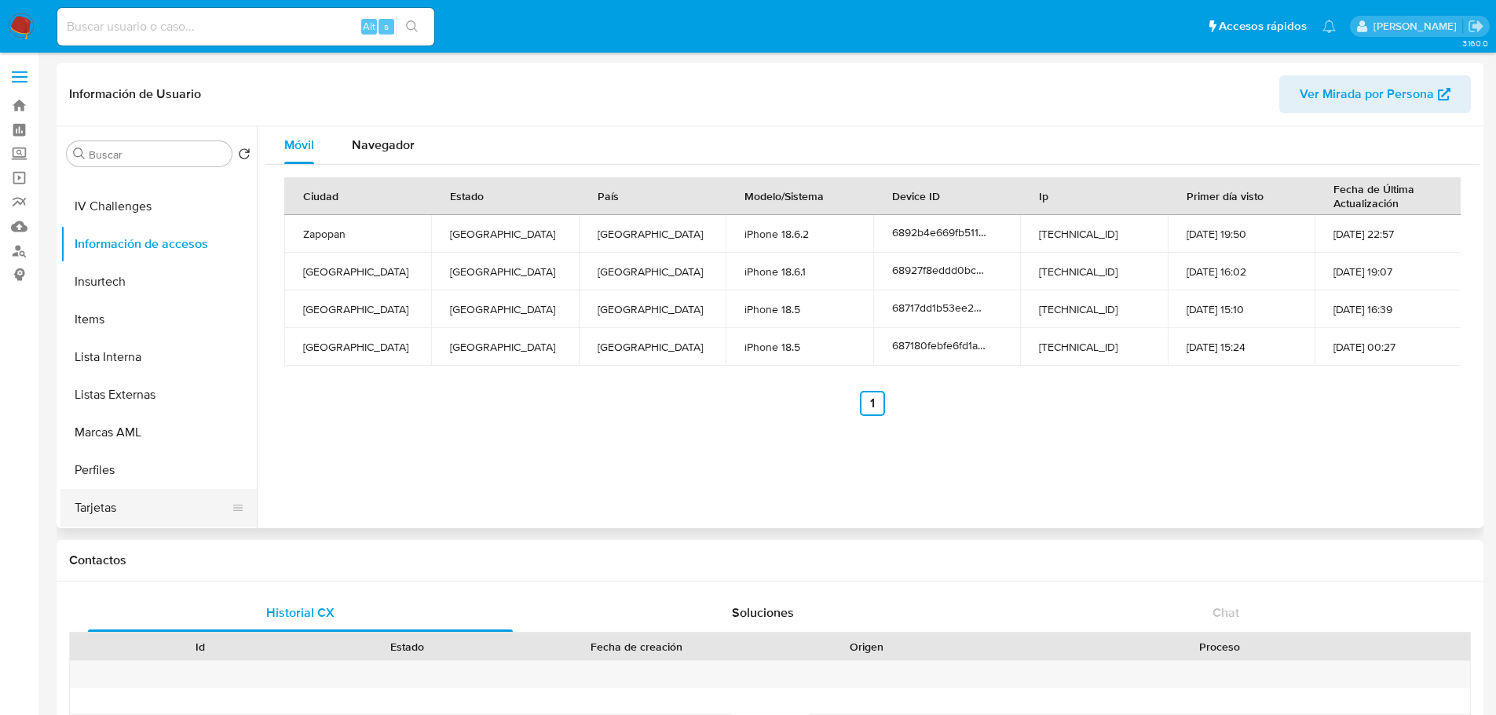
click at [118, 506] on button "Tarjetas" at bounding box center [152, 508] width 184 height 38
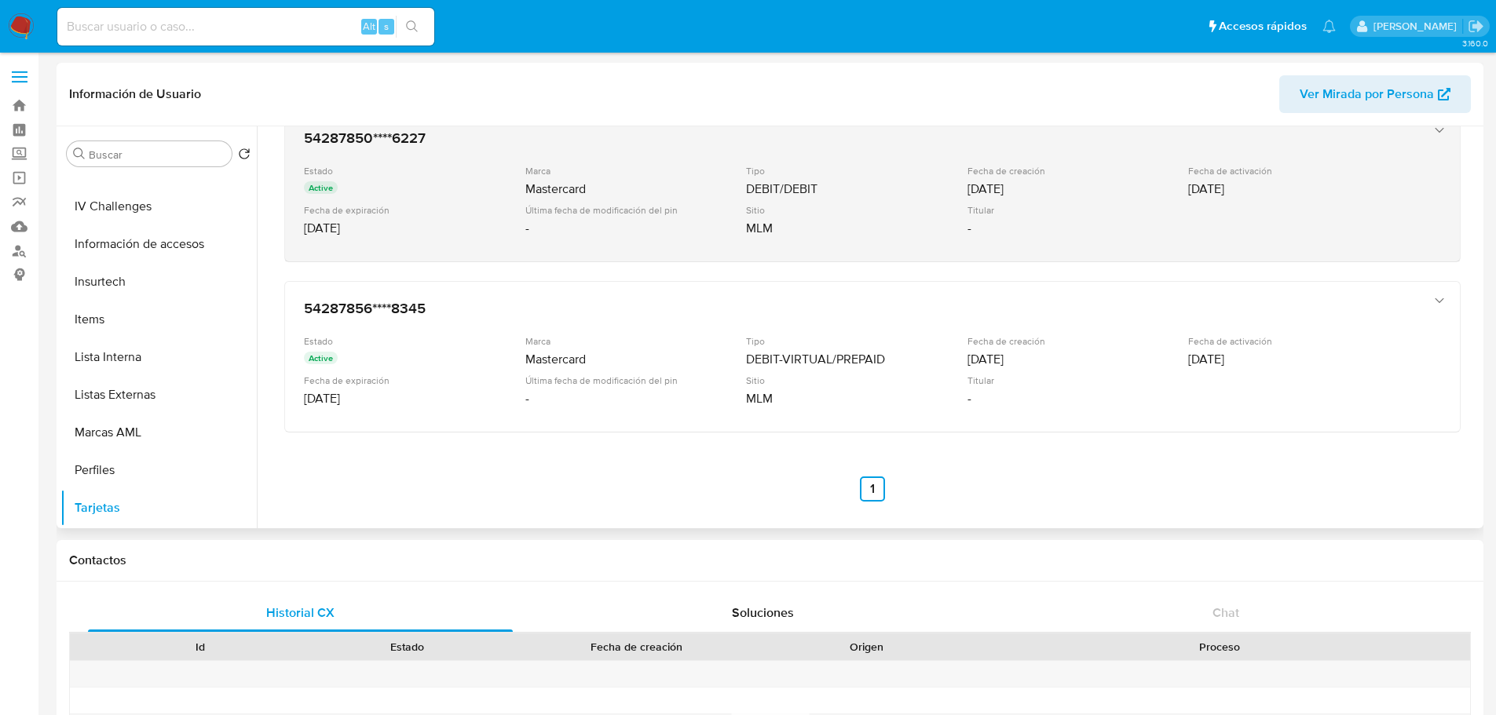
scroll to position [113, 0]
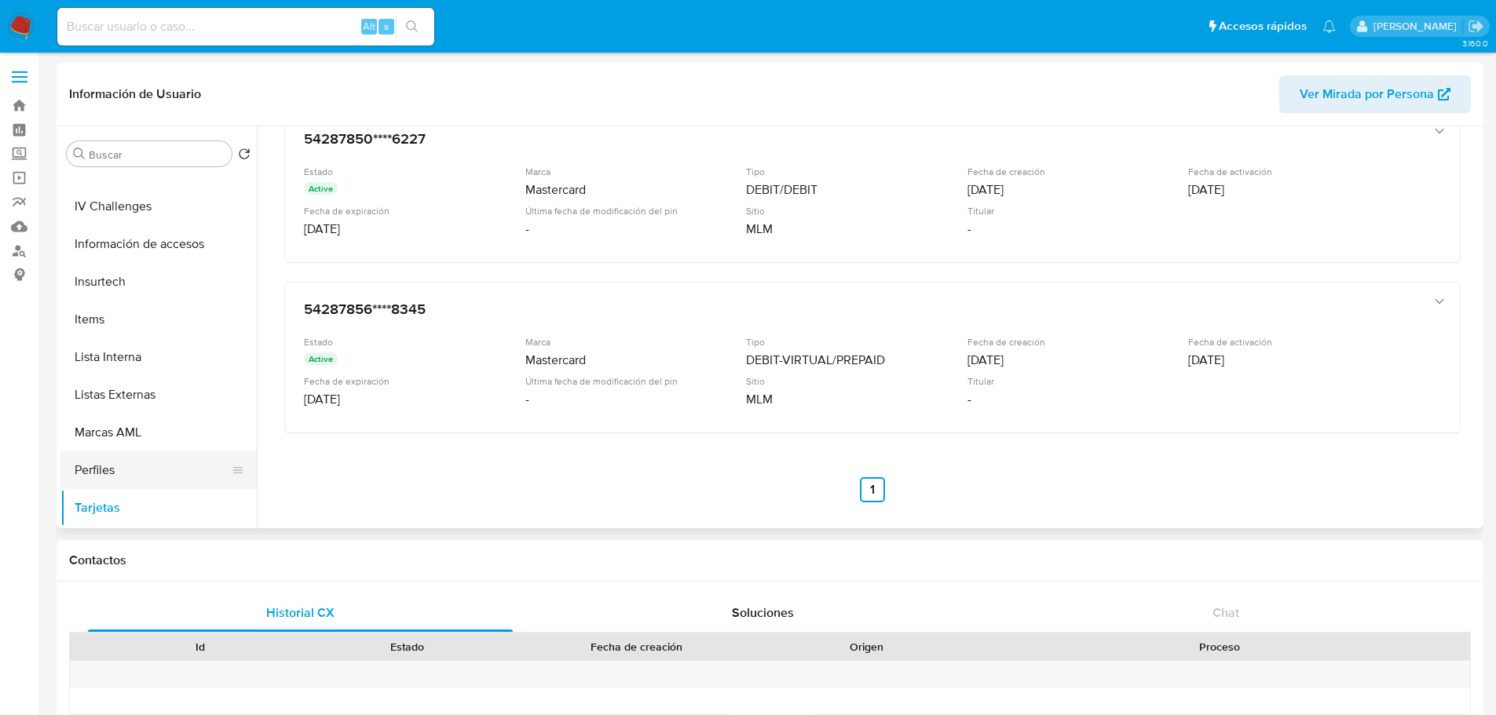
click at [121, 464] on button "Perfiles" at bounding box center [152, 470] width 184 height 38
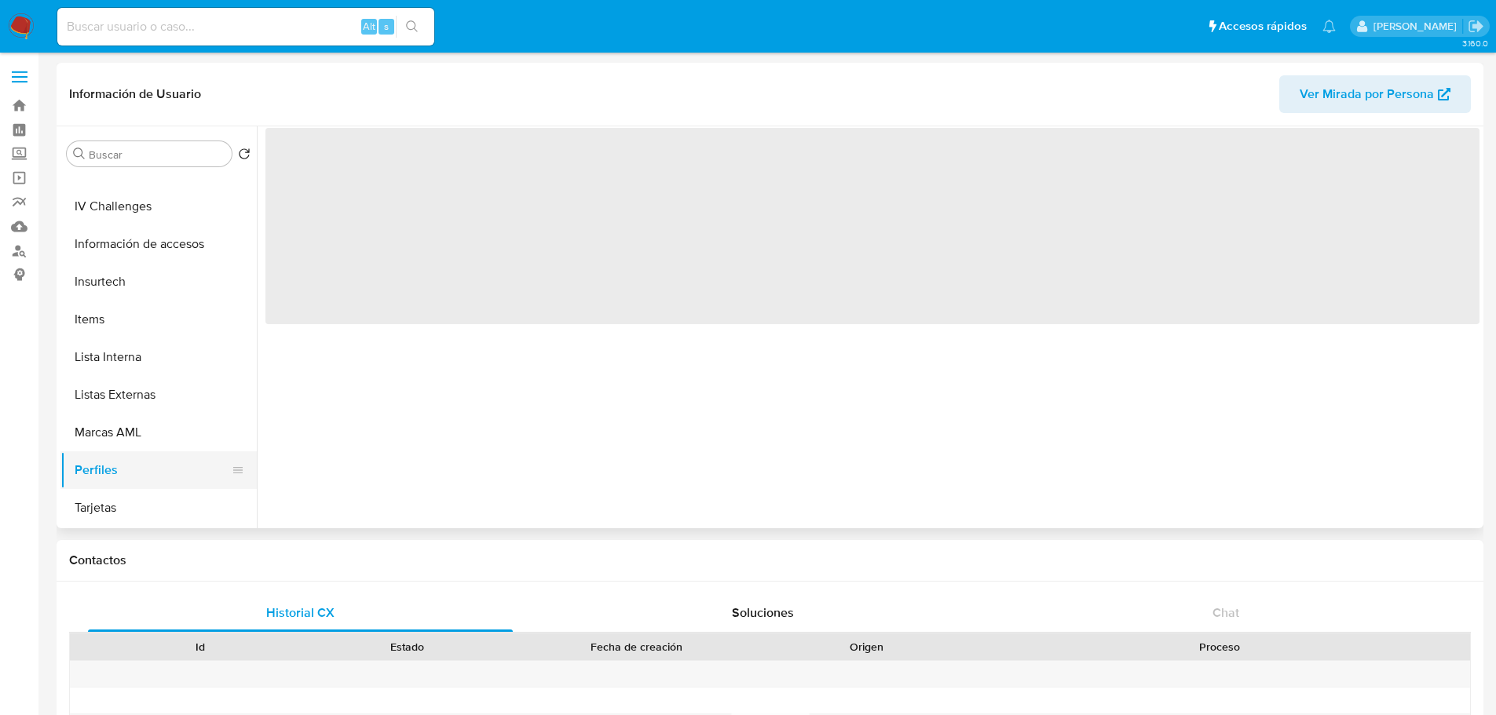
scroll to position [0, 0]
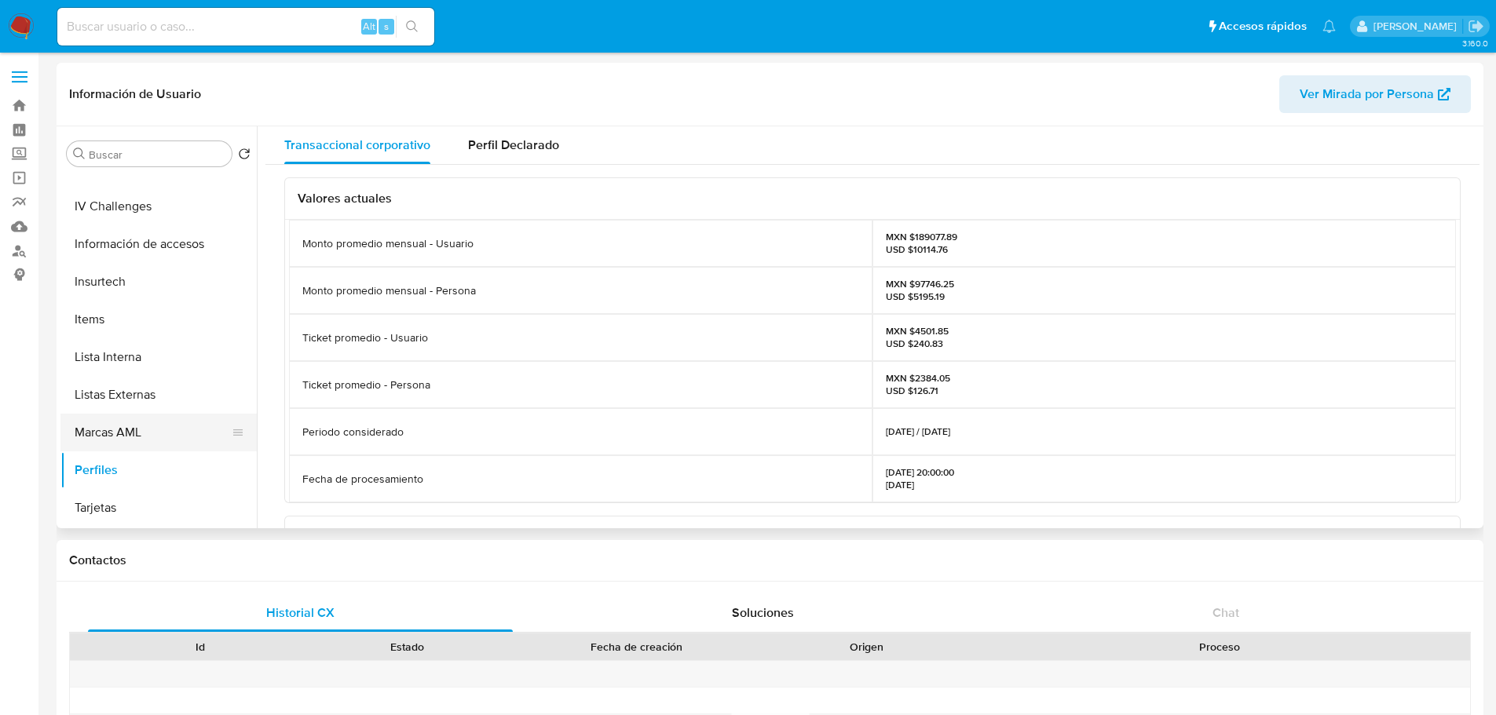
click at [143, 437] on button "Marcas AML" at bounding box center [152, 433] width 184 height 38
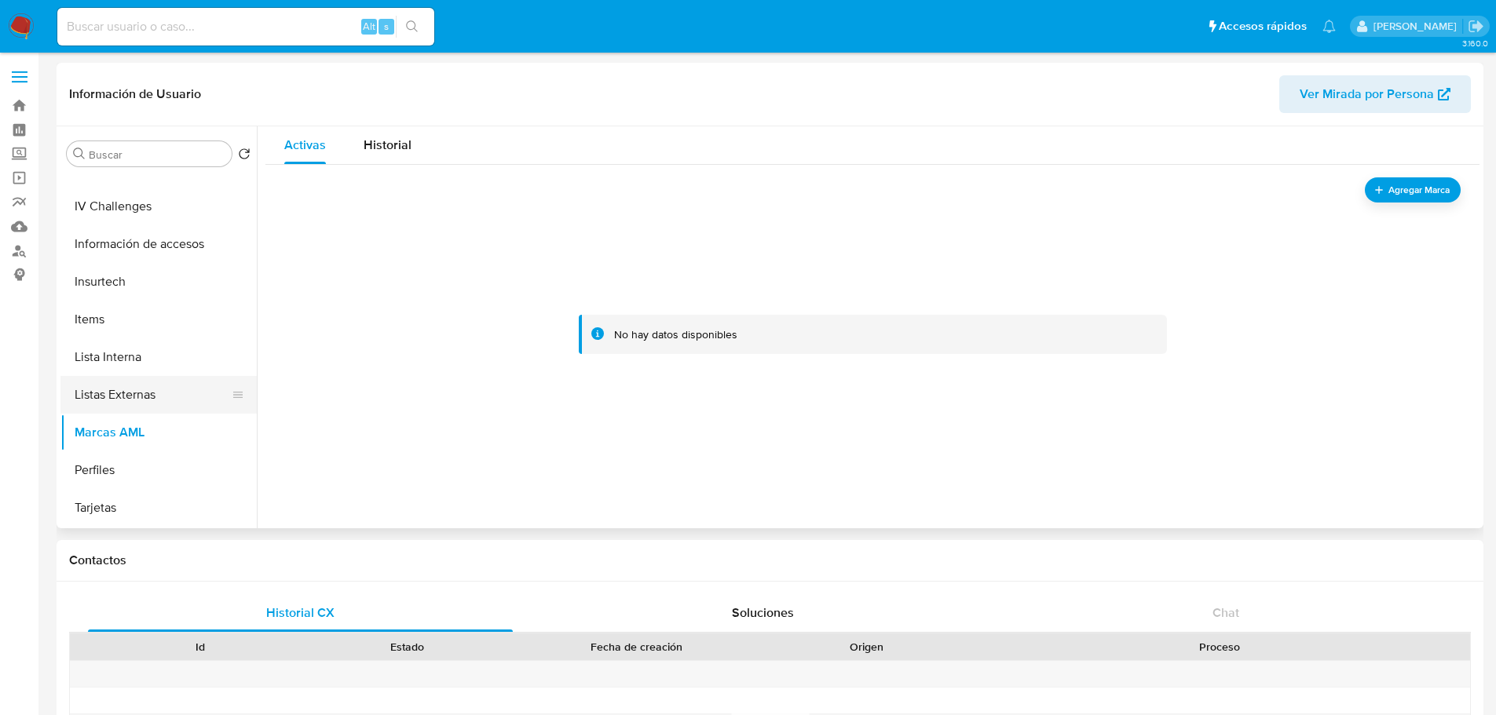
click at [135, 411] on button "Listas Externas" at bounding box center [152, 395] width 184 height 38
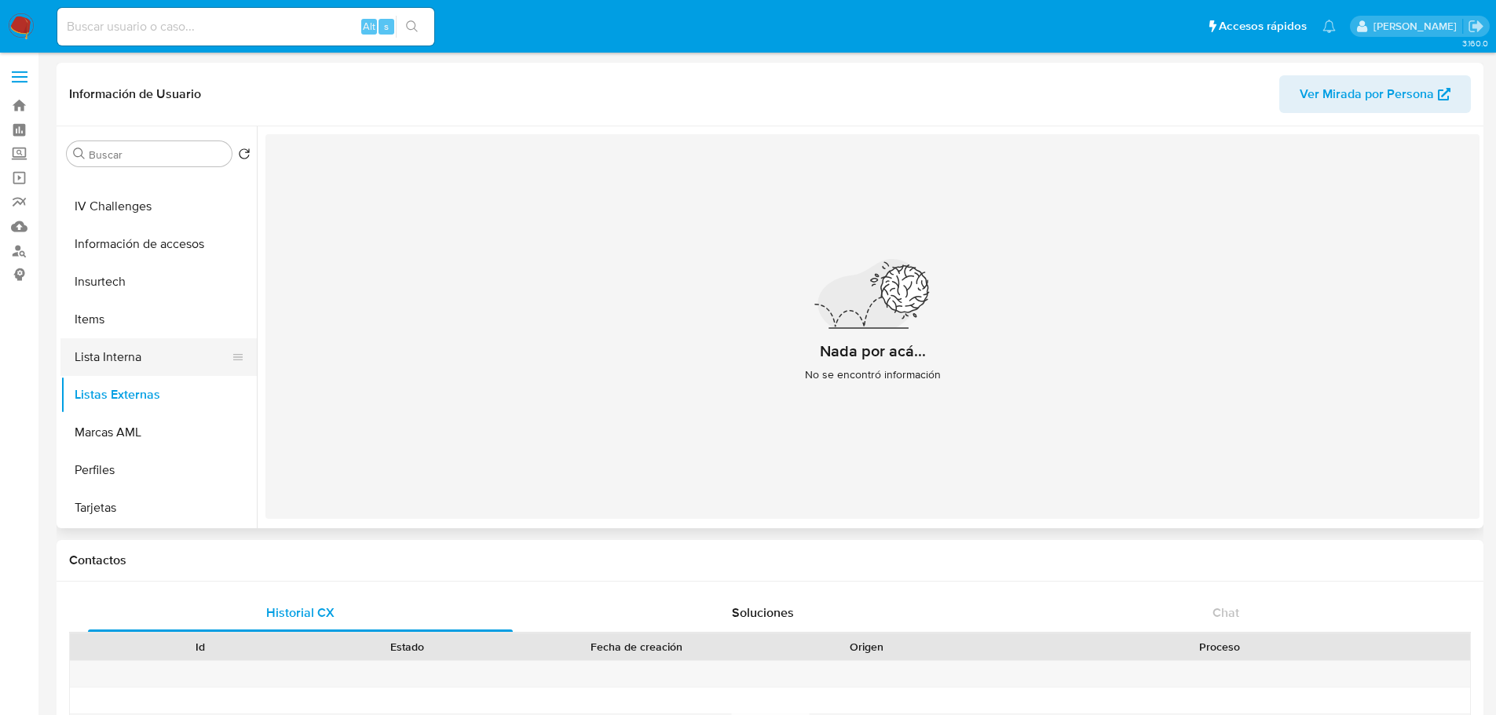
click at [120, 363] on button "Lista Interna" at bounding box center [152, 357] width 184 height 38
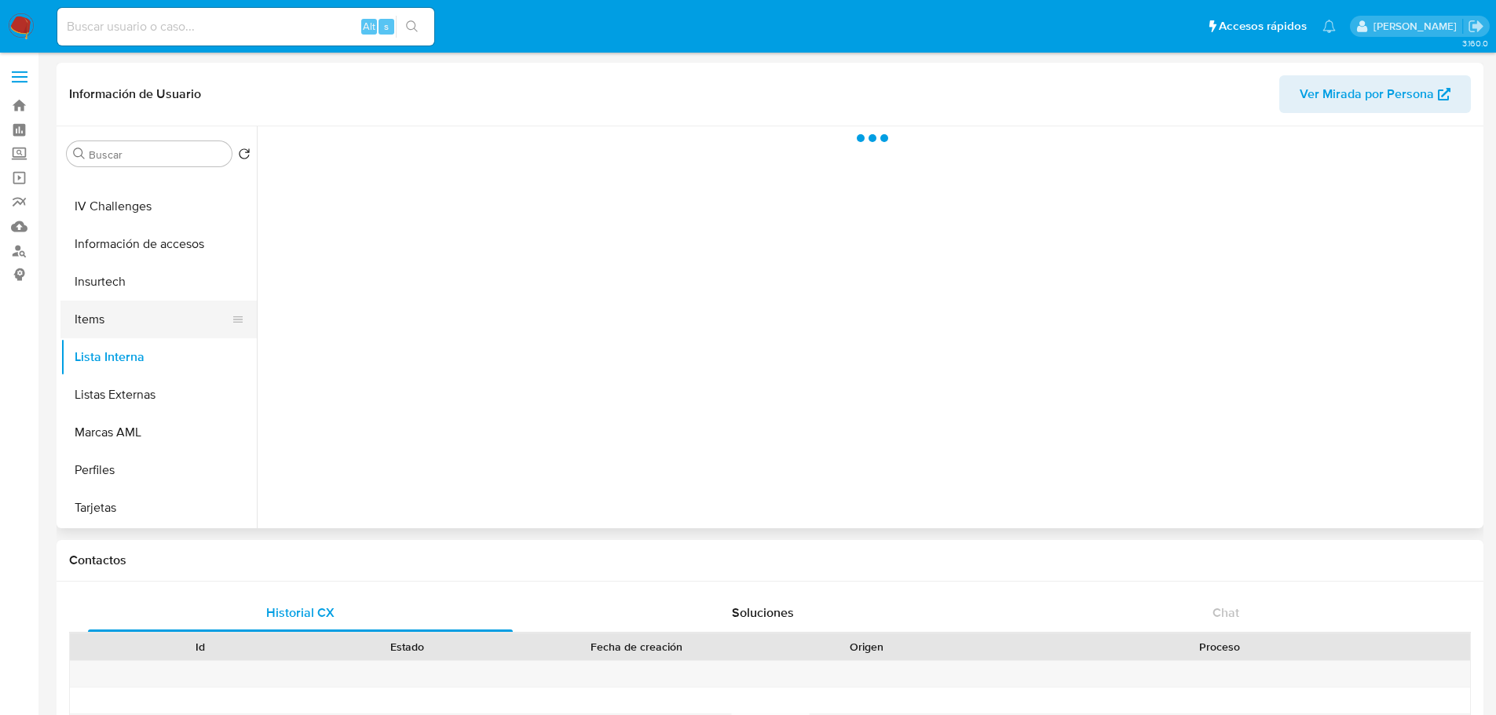
click at [113, 326] on button "Items" at bounding box center [152, 320] width 184 height 38
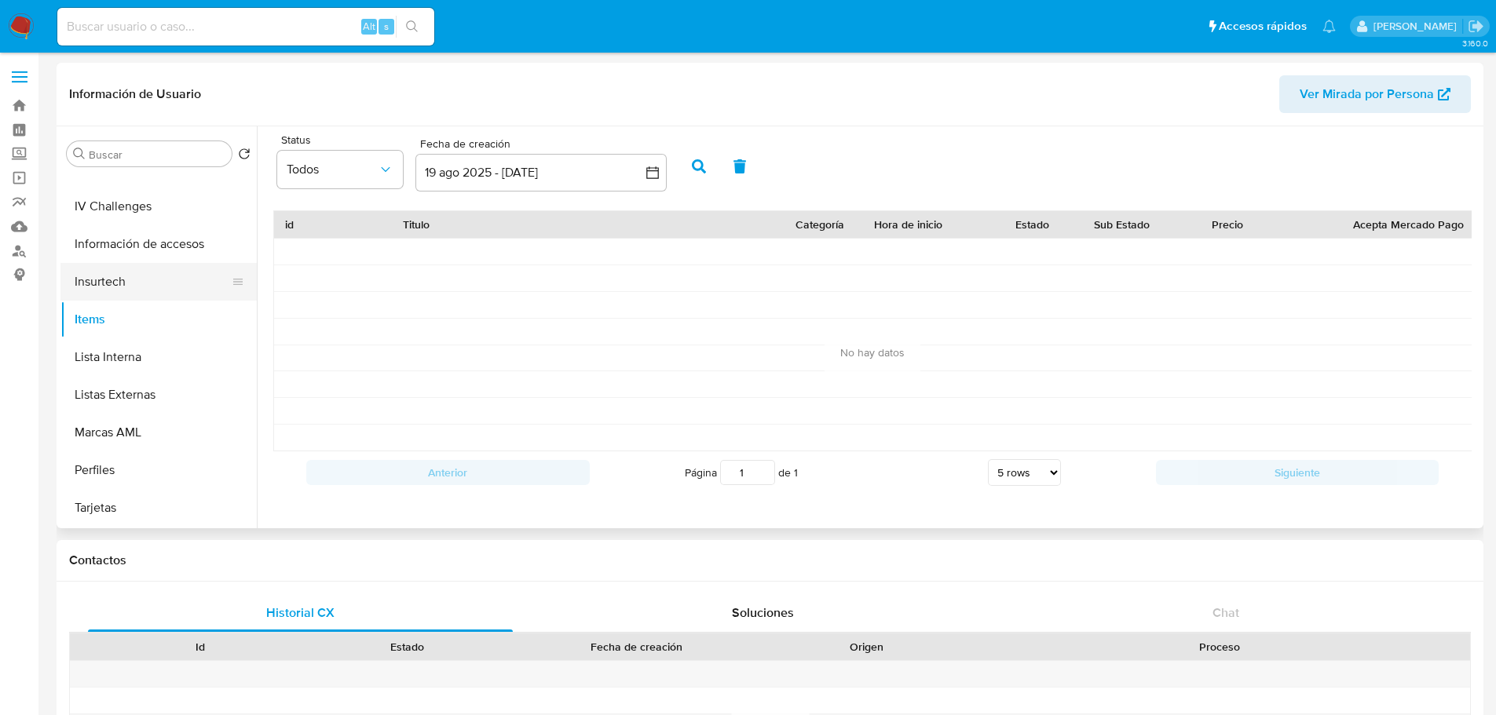
click at [93, 270] on button "Insurtech" at bounding box center [152, 282] width 184 height 38
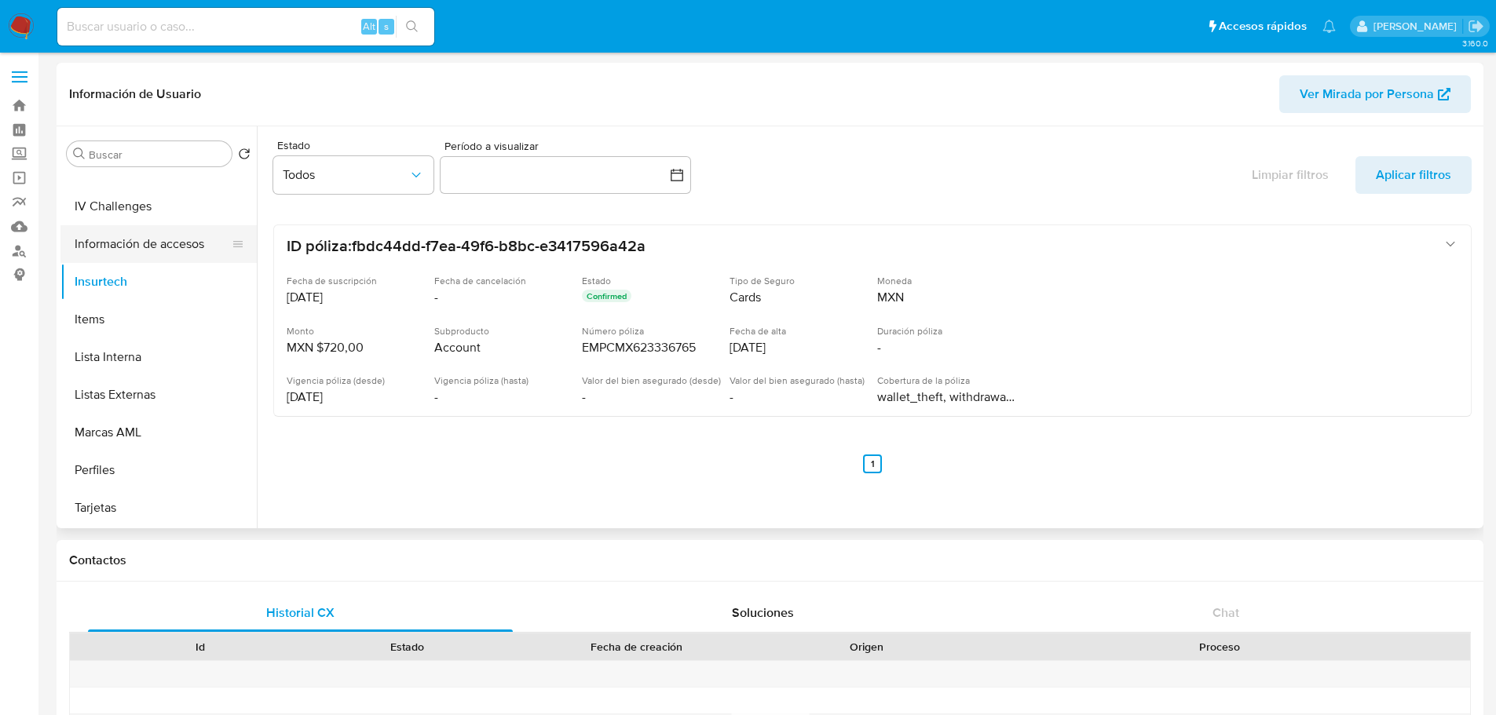
click at [163, 226] on button "Información de accesos" at bounding box center [152, 244] width 184 height 38
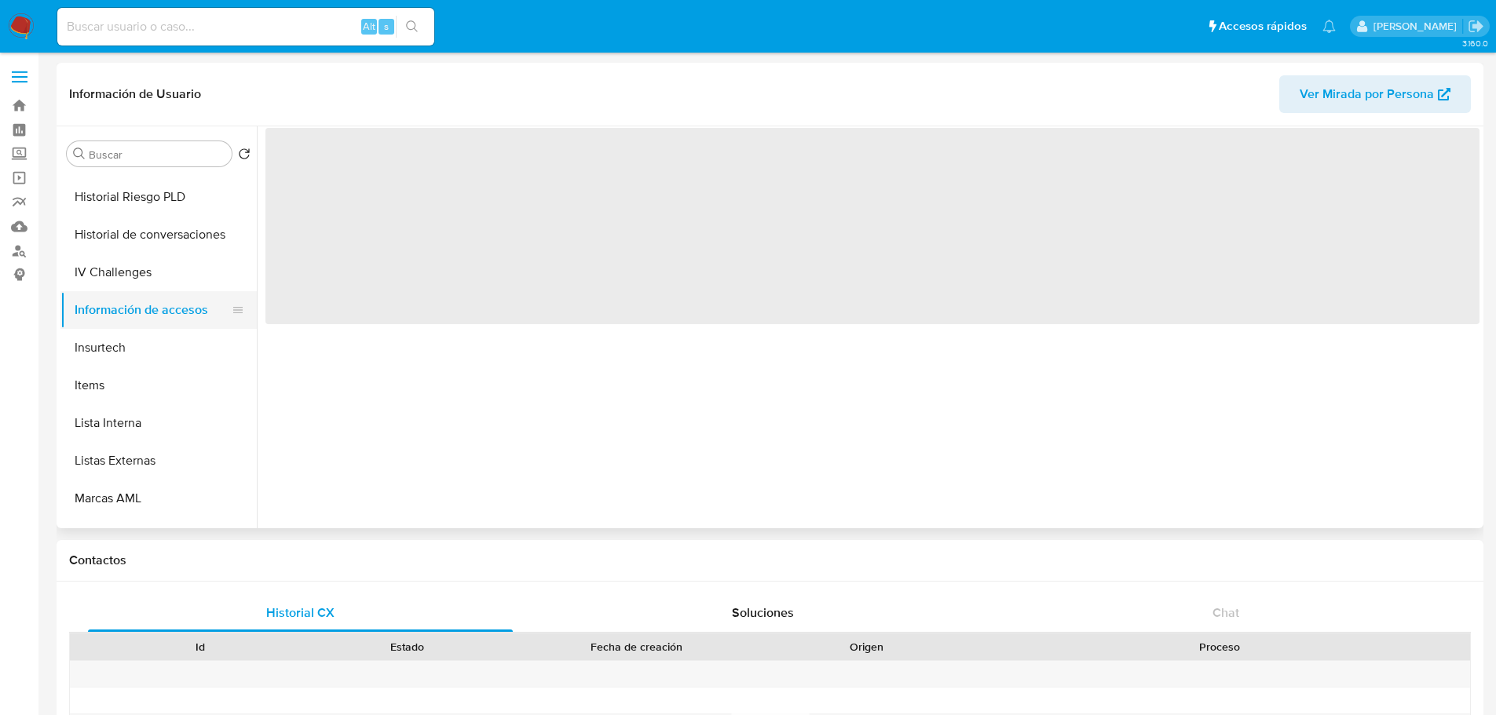
scroll to position [597, 0]
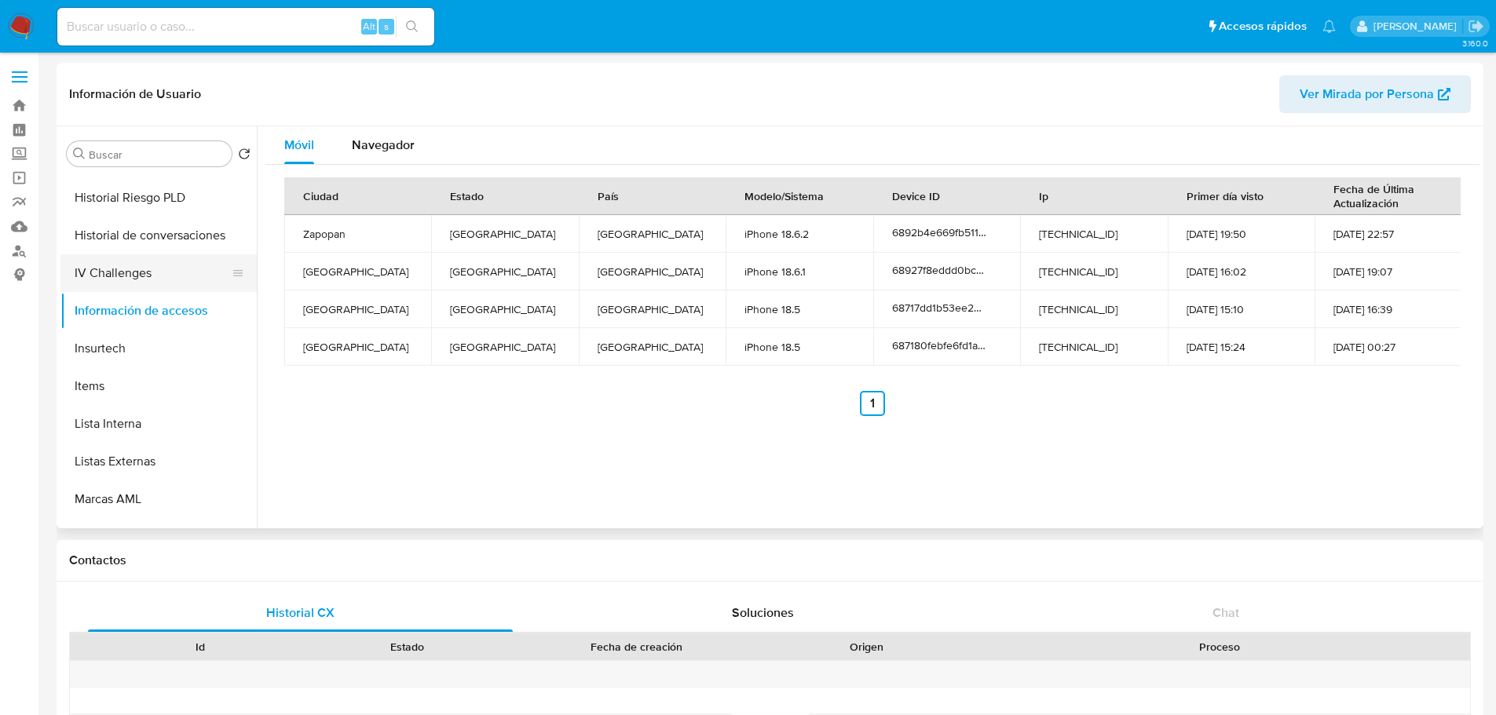
click at [147, 276] on button "IV Challenges" at bounding box center [152, 273] width 184 height 38
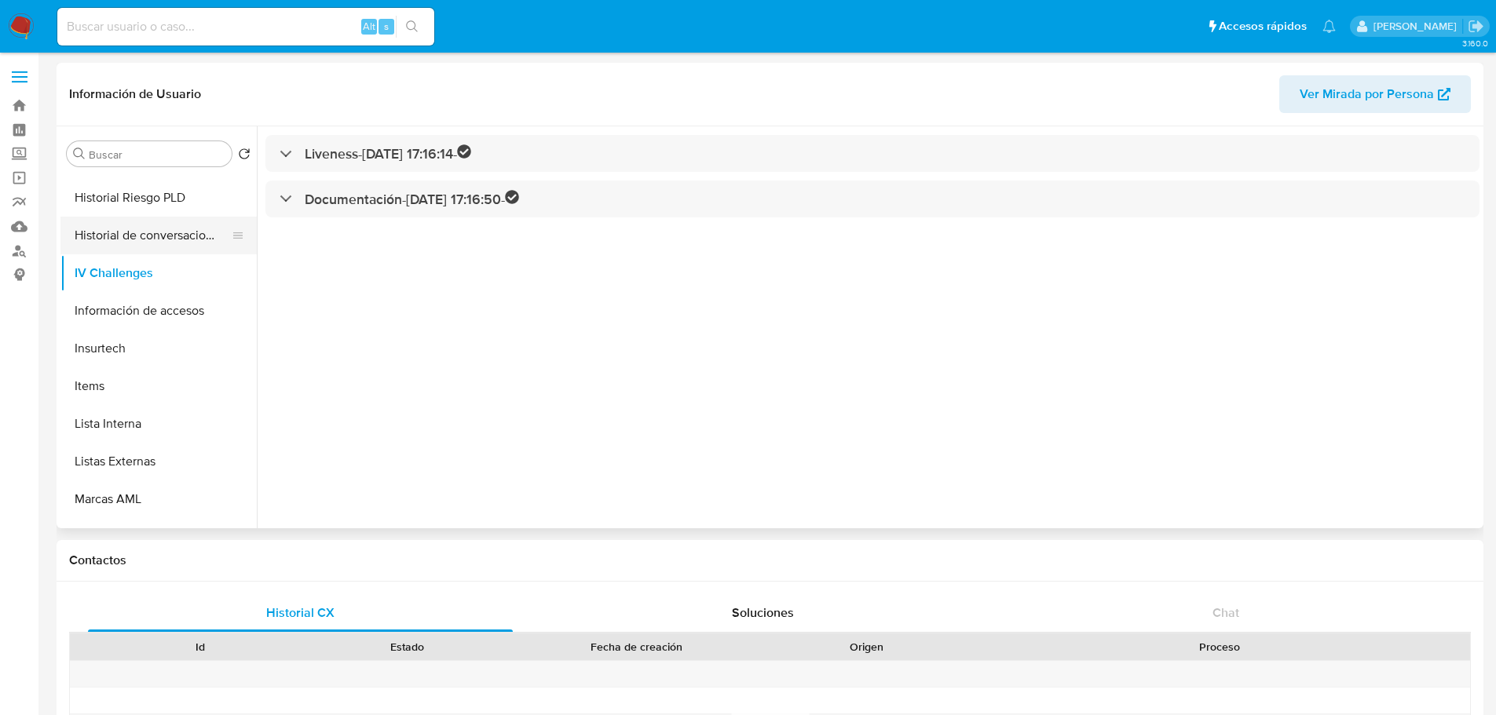
click at [133, 237] on button "Historial de conversaciones" at bounding box center [152, 236] width 184 height 38
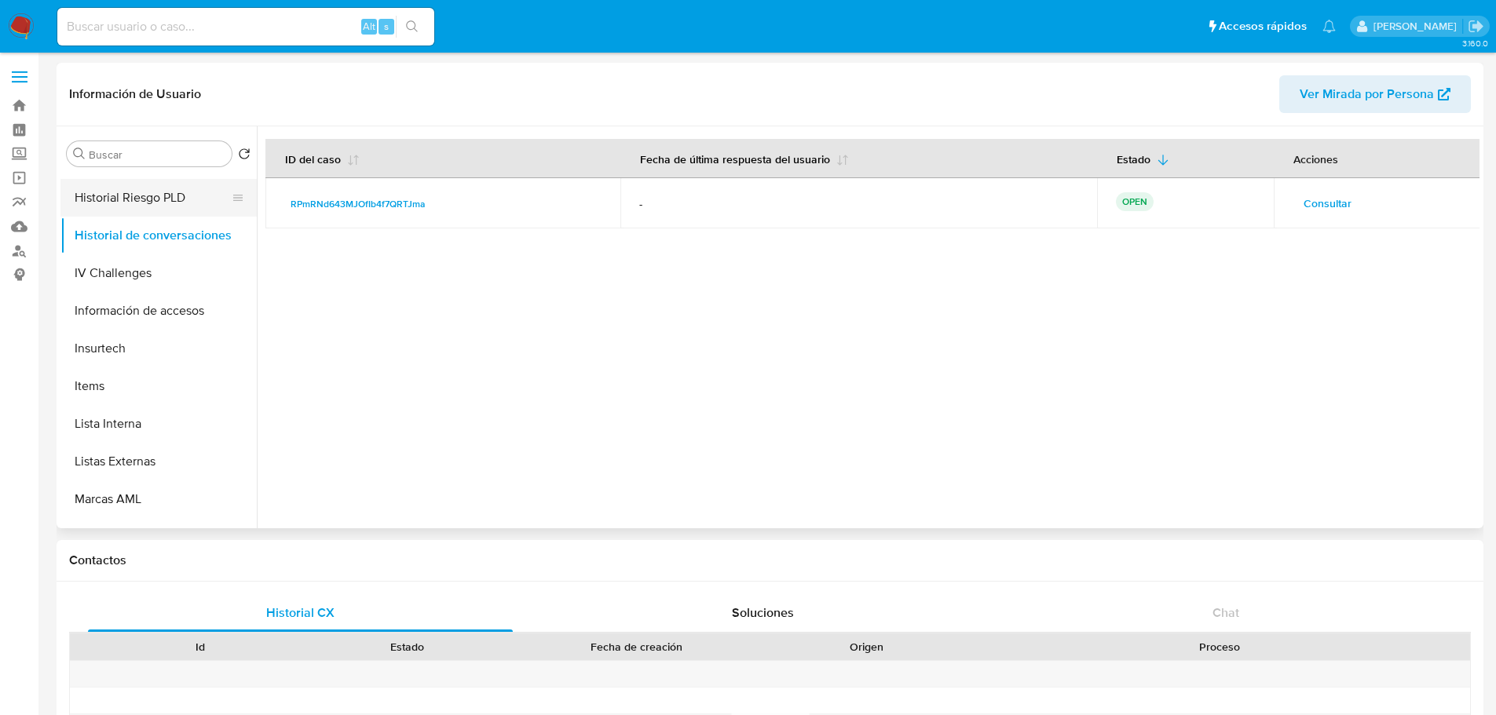
click at [131, 188] on button "Historial Riesgo PLD" at bounding box center [152, 198] width 184 height 38
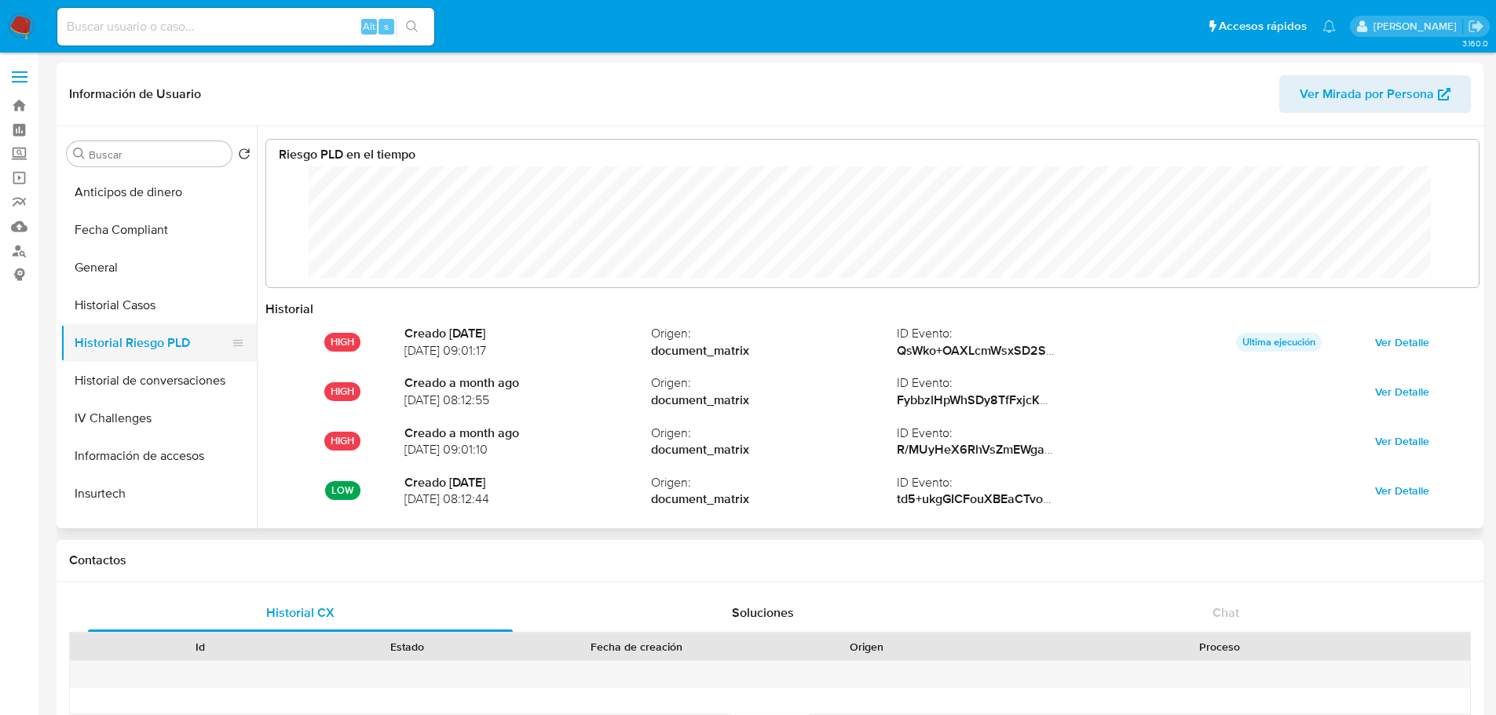
scroll to position [451, 0]
click at [137, 293] on button "Historial Casos" at bounding box center [152, 306] width 184 height 38
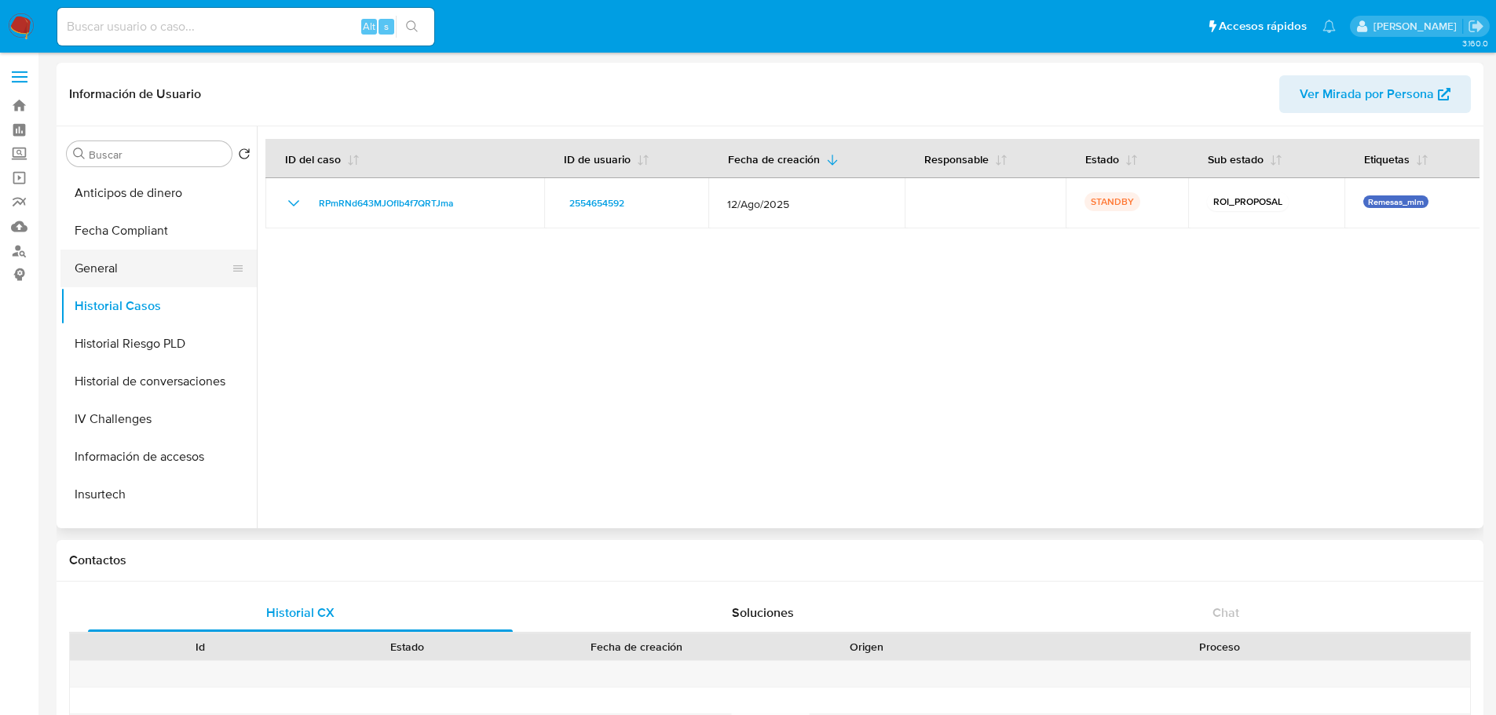
click at [114, 264] on button "General" at bounding box center [152, 269] width 184 height 38
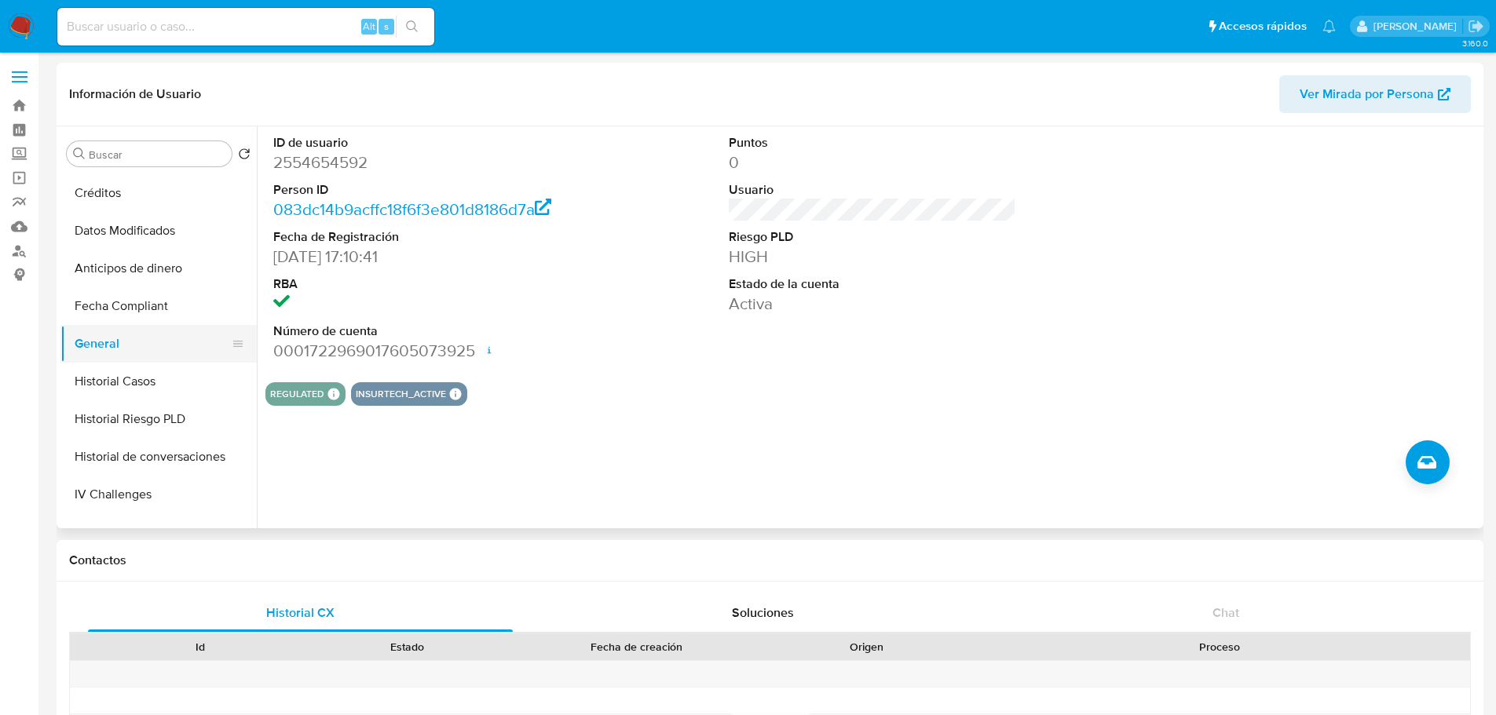
scroll to position [374, 0]
click at [114, 299] on button "Fecha Compliant" at bounding box center [152, 308] width 184 height 38
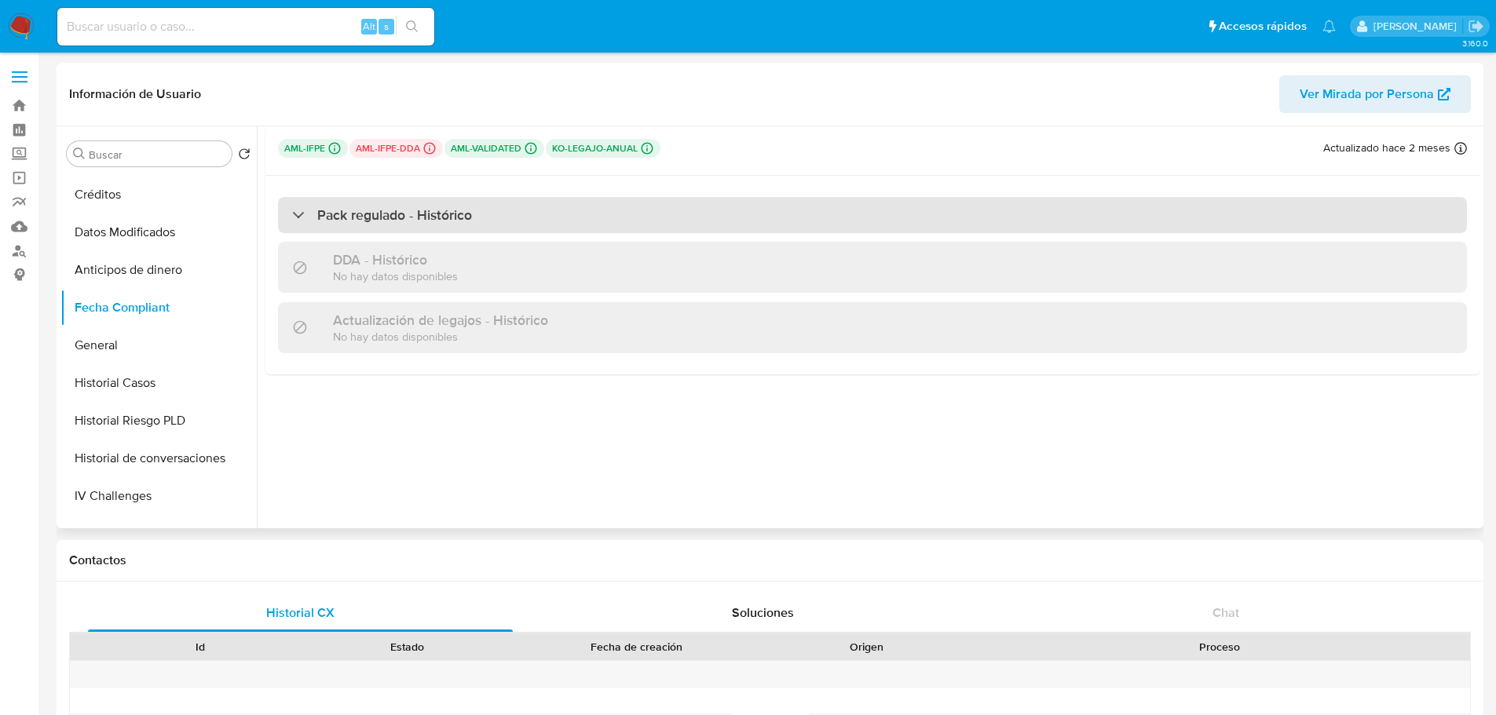
click at [320, 224] on h3 "Pack regulado - Histórico" at bounding box center [394, 214] width 155 height 17
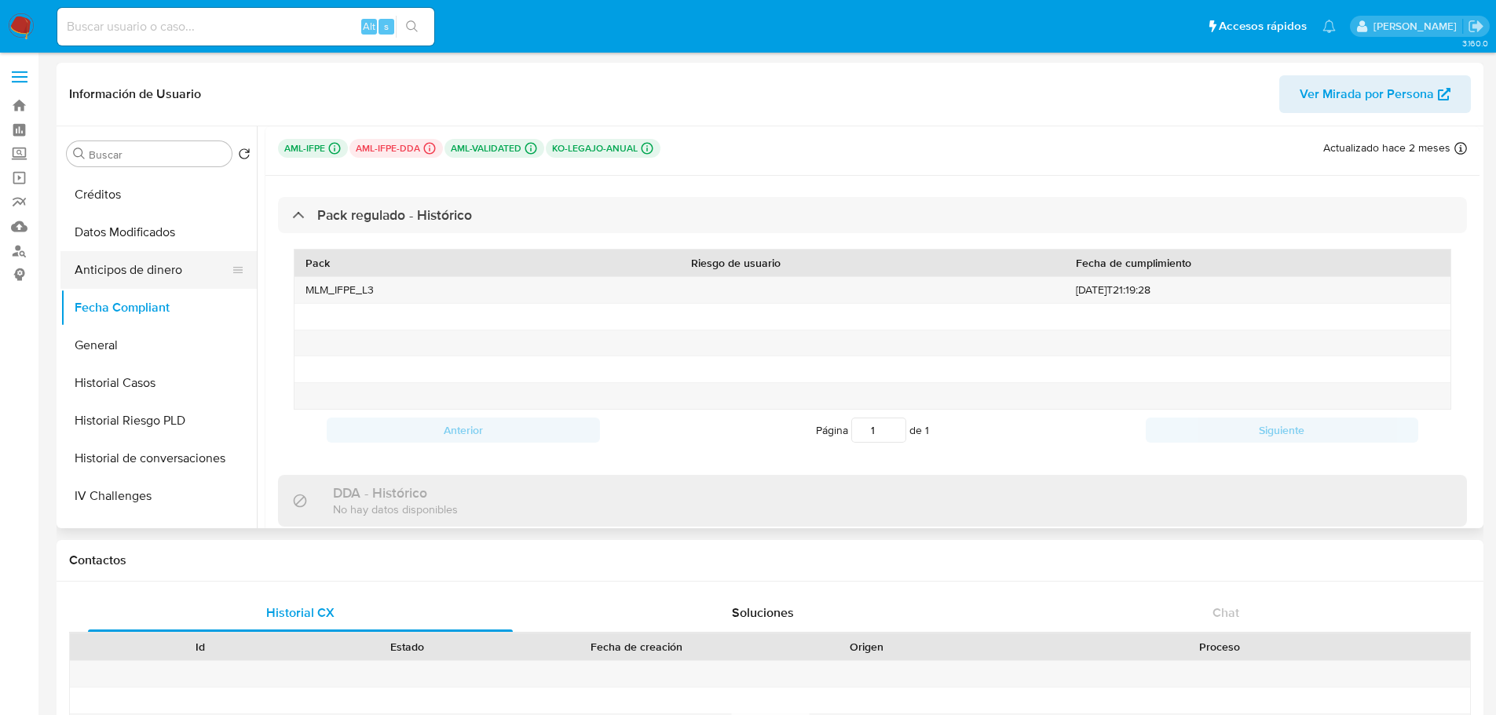
click at [95, 273] on button "Anticipos de dinero" at bounding box center [152, 270] width 184 height 38
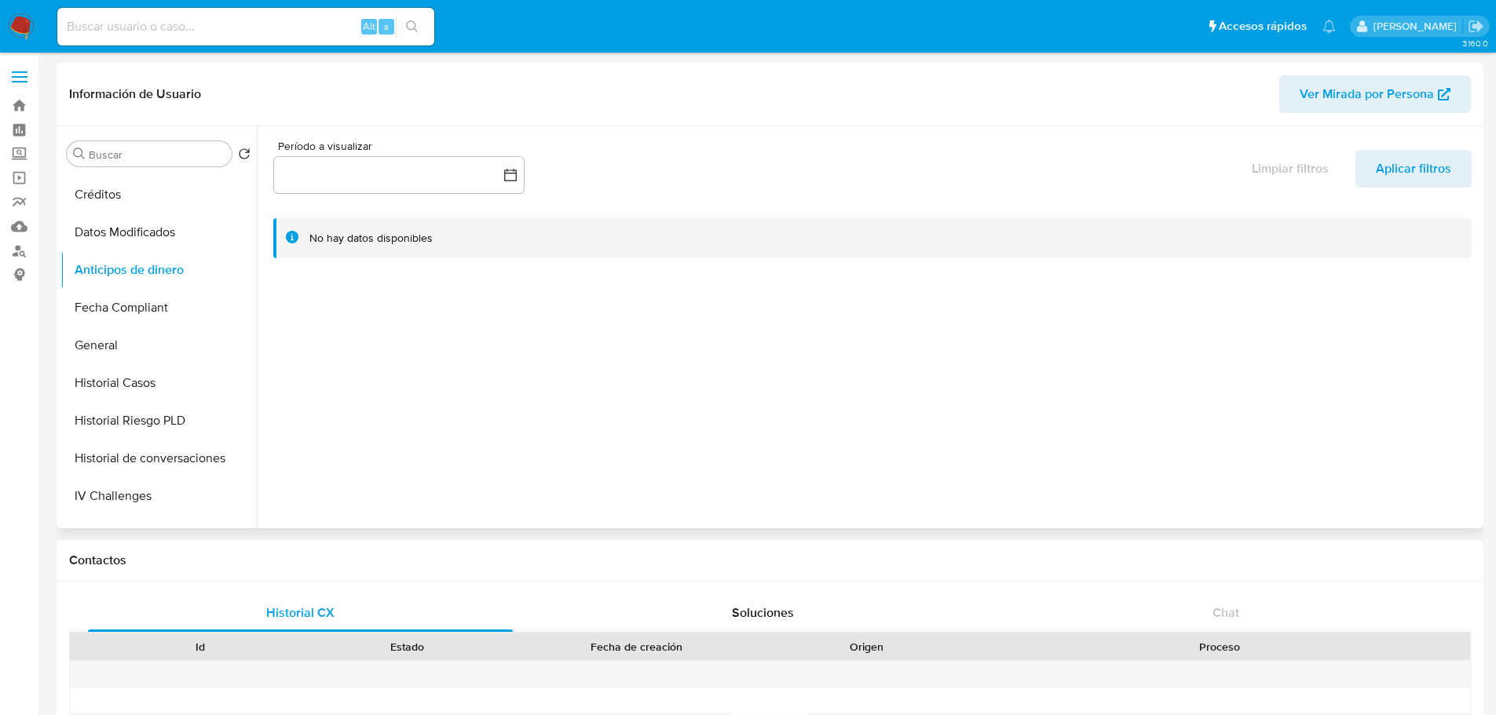
click at [232, 267] on ul "KYC Cruces y Relaciones Cuentas Bancarias Archivos adjuntos Restricciones Nuevo…" at bounding box center [158, 350] width 196 height 354
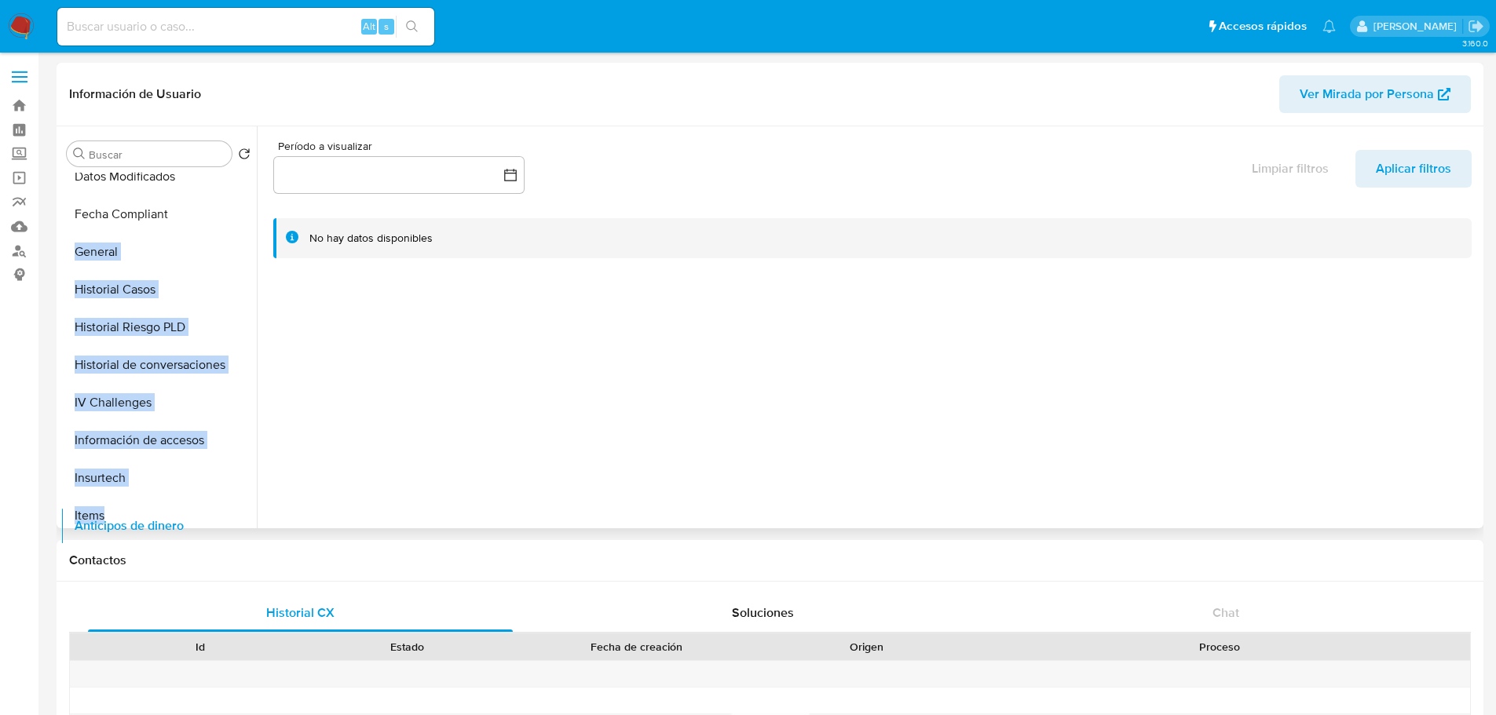
scroll to position [663, 0]
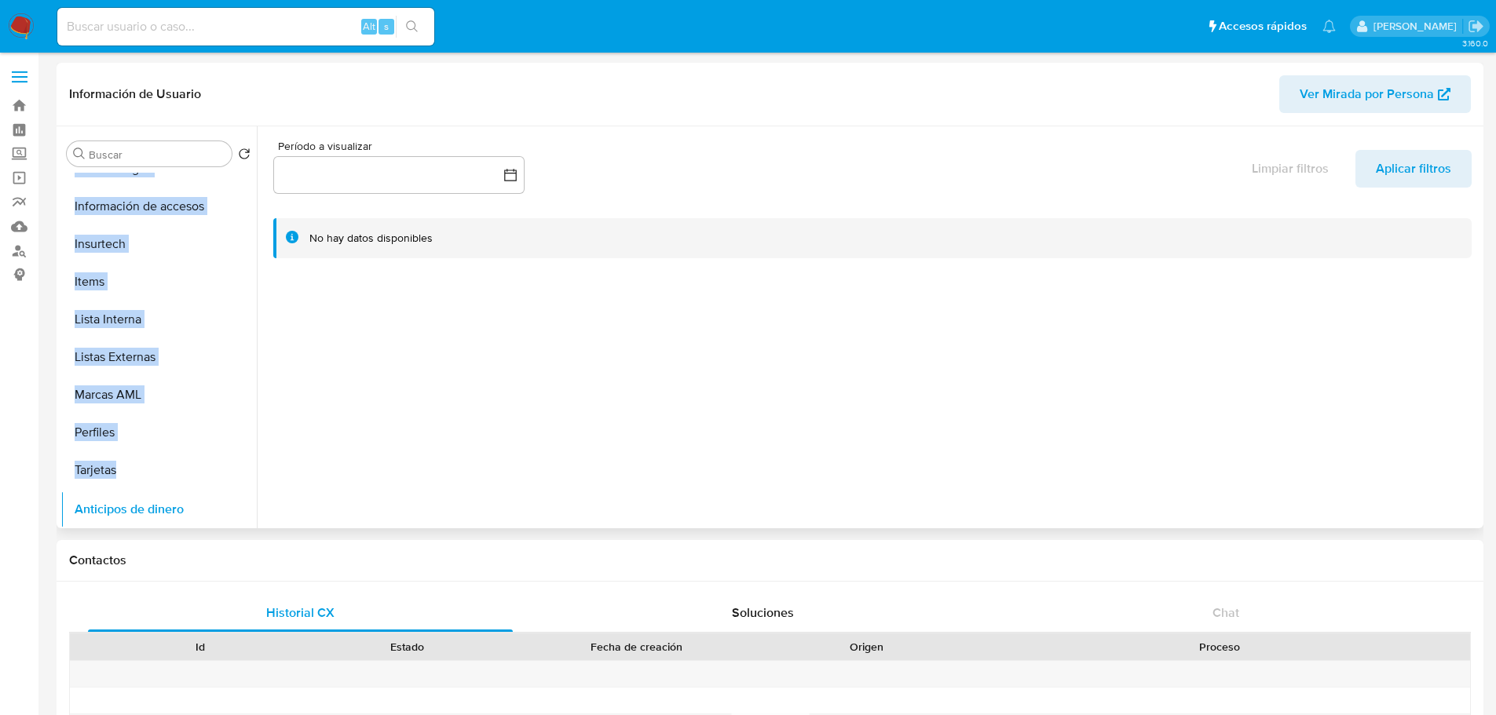
drag, startPoint x: 232, startPoint y: 267, endPoint x: 200, endPoint y: 503, distance: 238.5
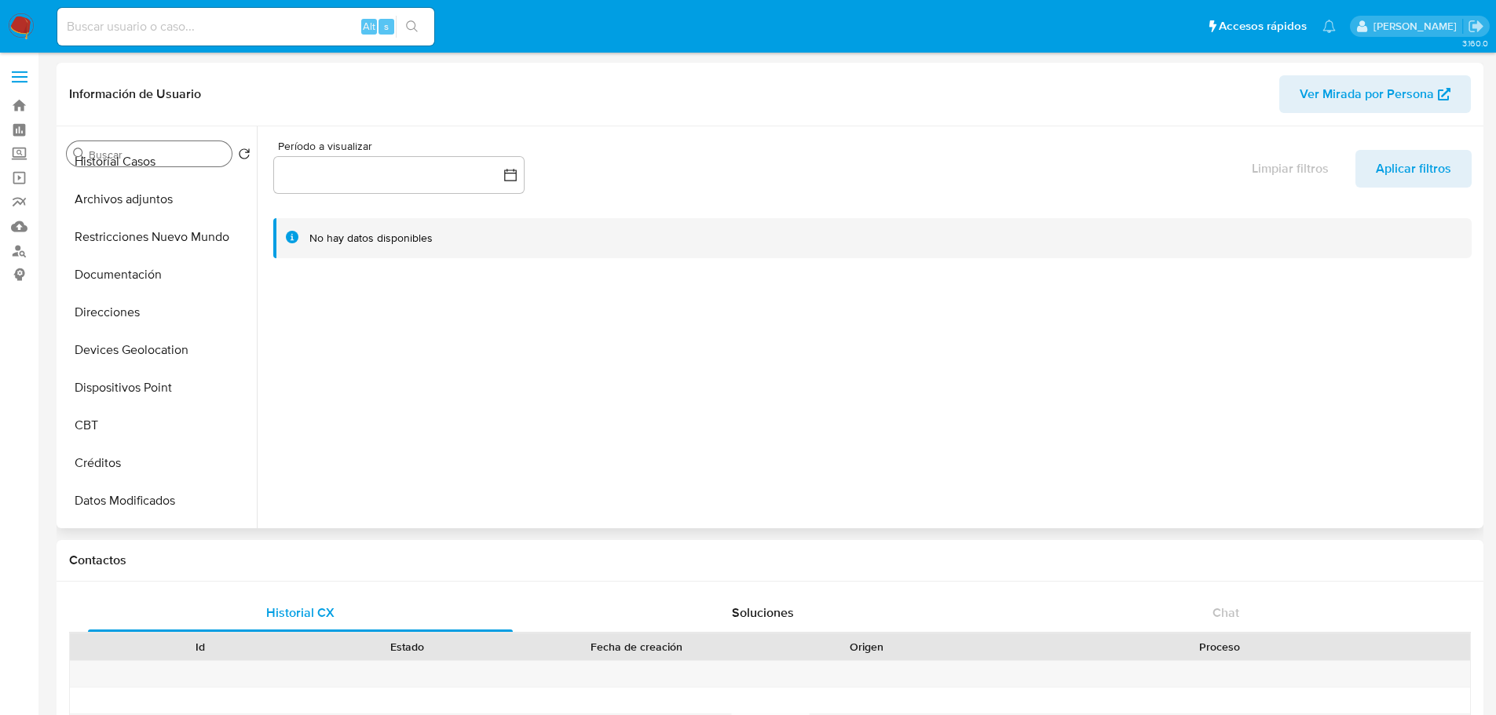
scroll to position [0, 0]
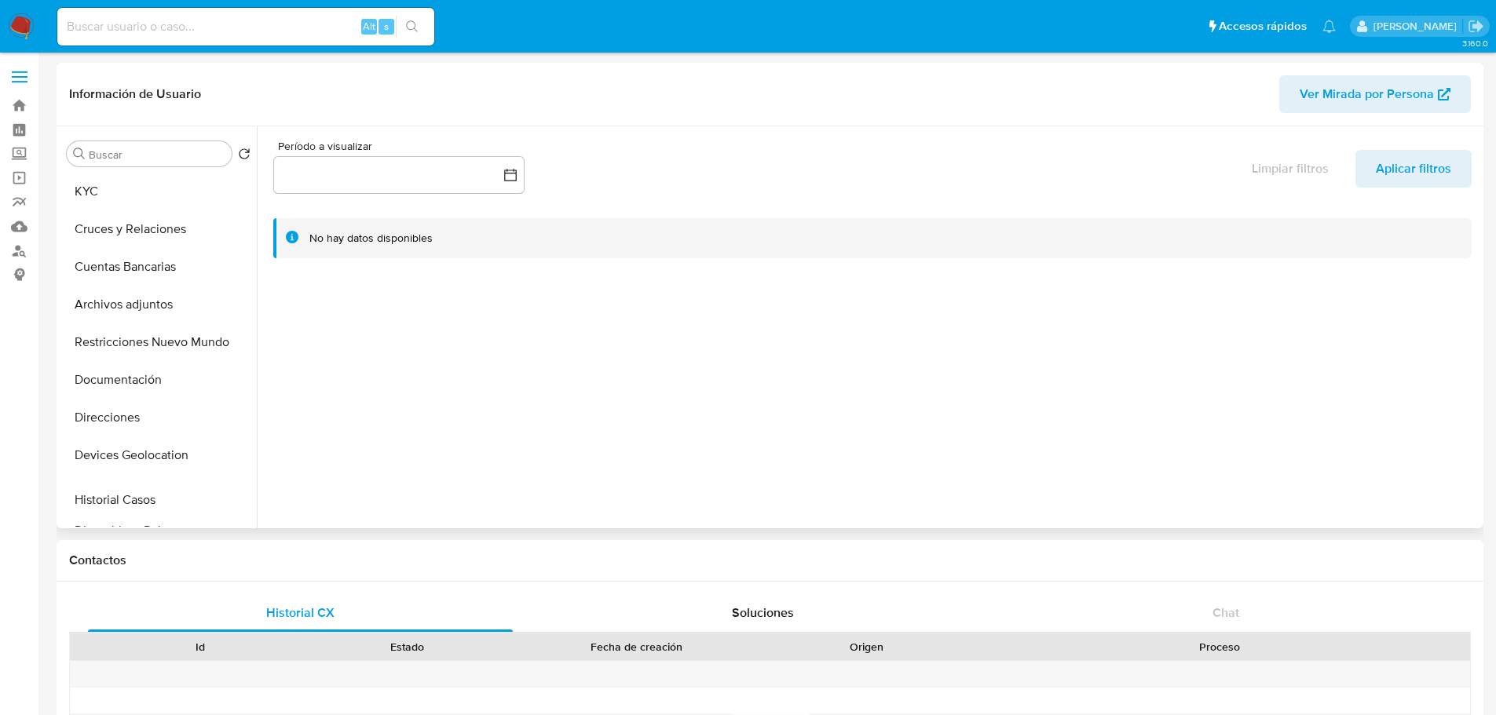
click at [222, 496] on ul "KYC Cruces y Relaciones Cuentas Bancarias Archivos adjuntos Restricciones Nuevo…" at bounding box center [158, 350] width 196 height 354
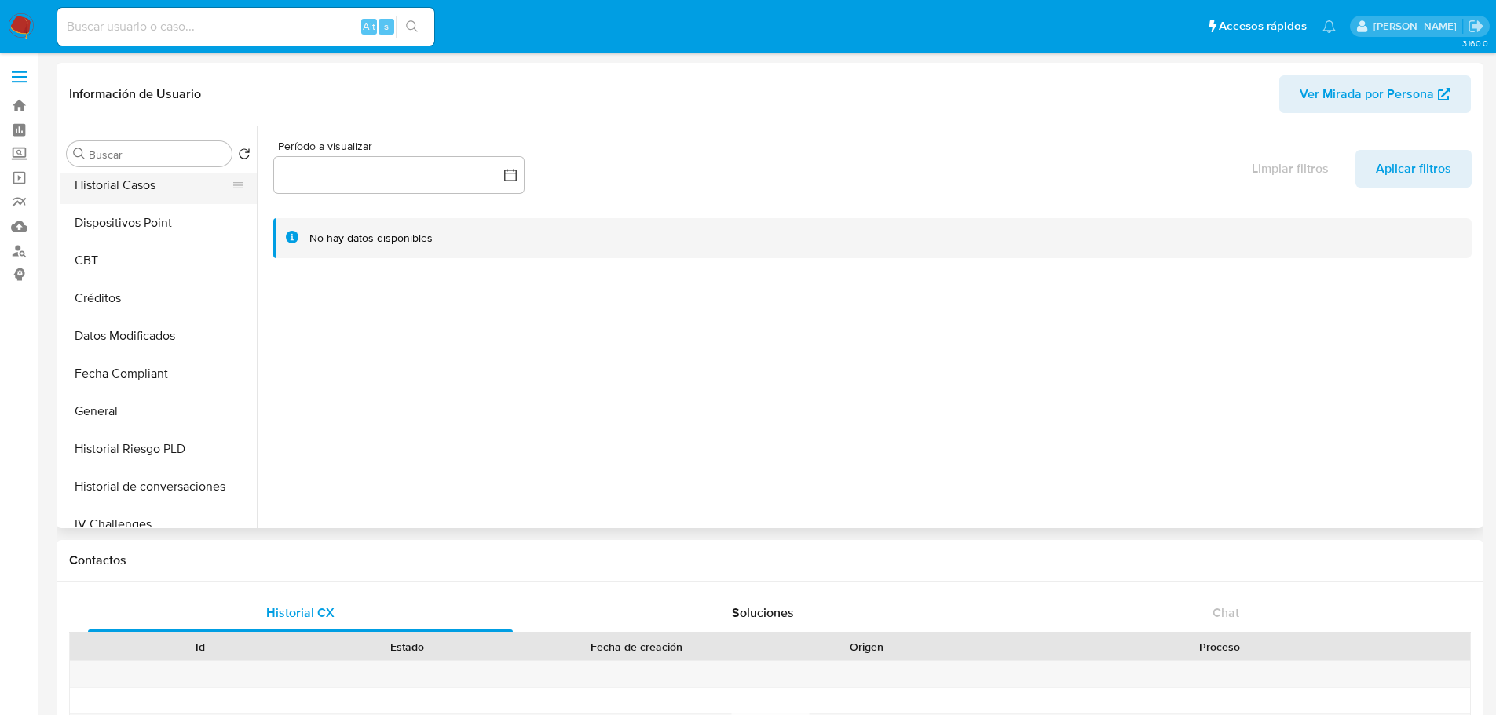
scroll to position [309, 0]
click at [232, 482] on icon at bounding box center [238, 486] width 13 height 13
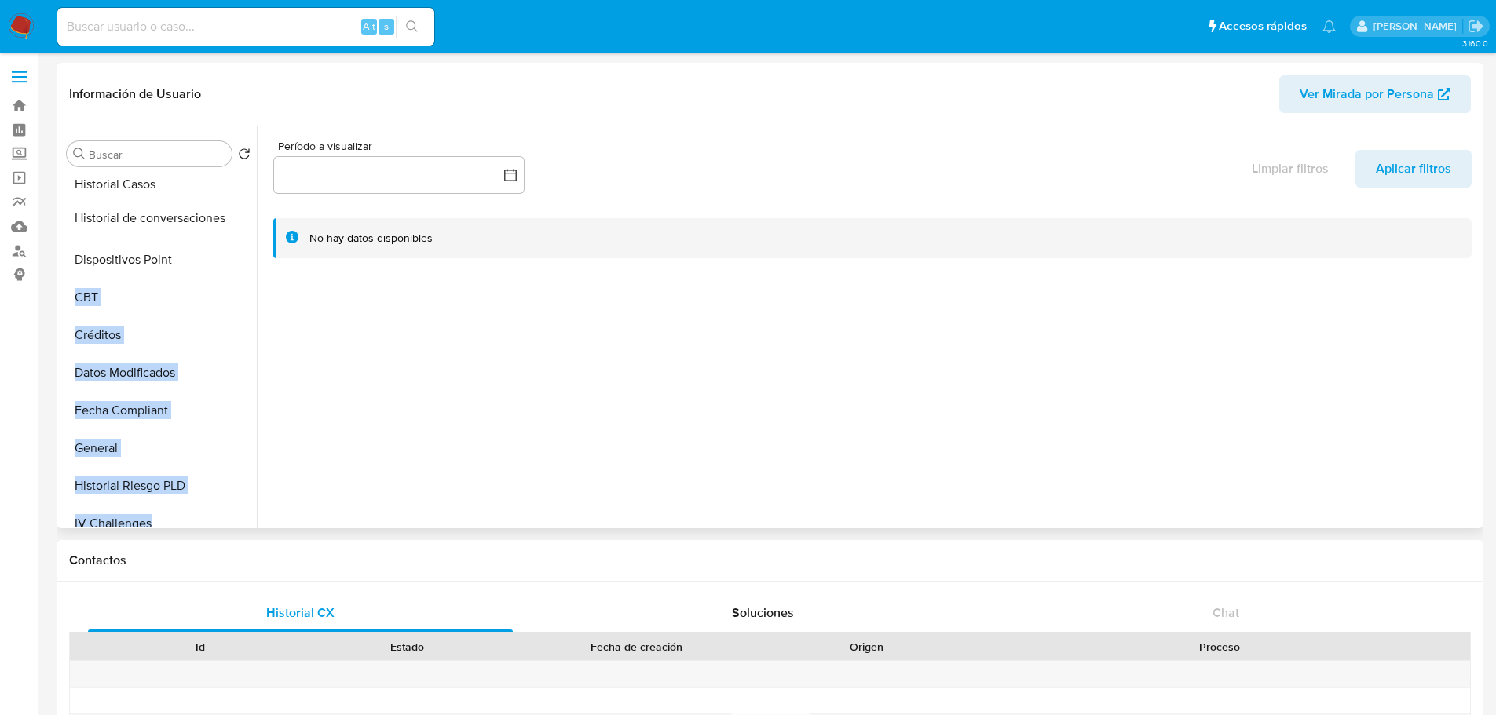
drag, startPoint x: 232, startPoint y: 482, endPoint x: 235, endPoint y: 214, distance: 267.7
click at [235, 214] on ul "KYC Cruces y Relaciones Cuentas Bancarias Archivos adjuntos Restricciones Nuevo…" at bounding box center [158, 350] width 196 height 354
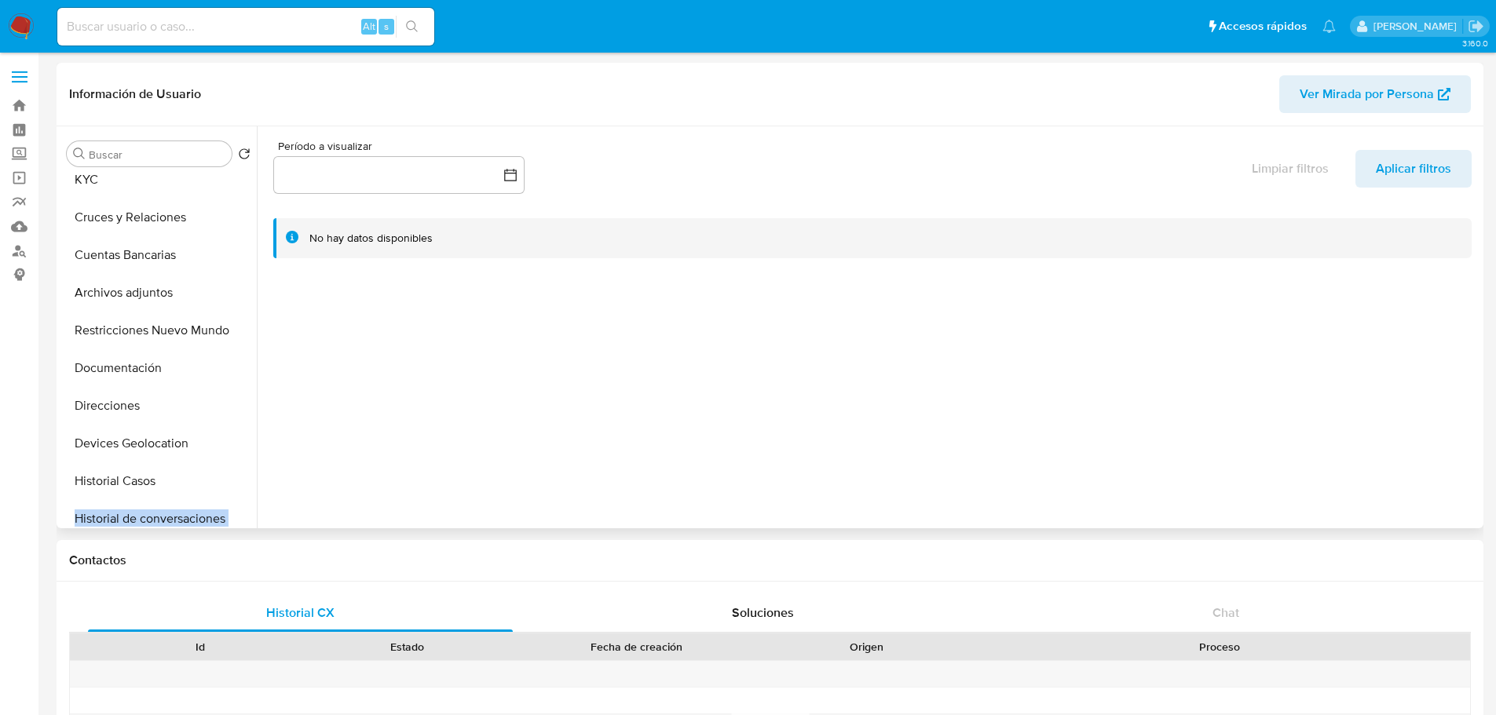
scroll to position [0, 0]
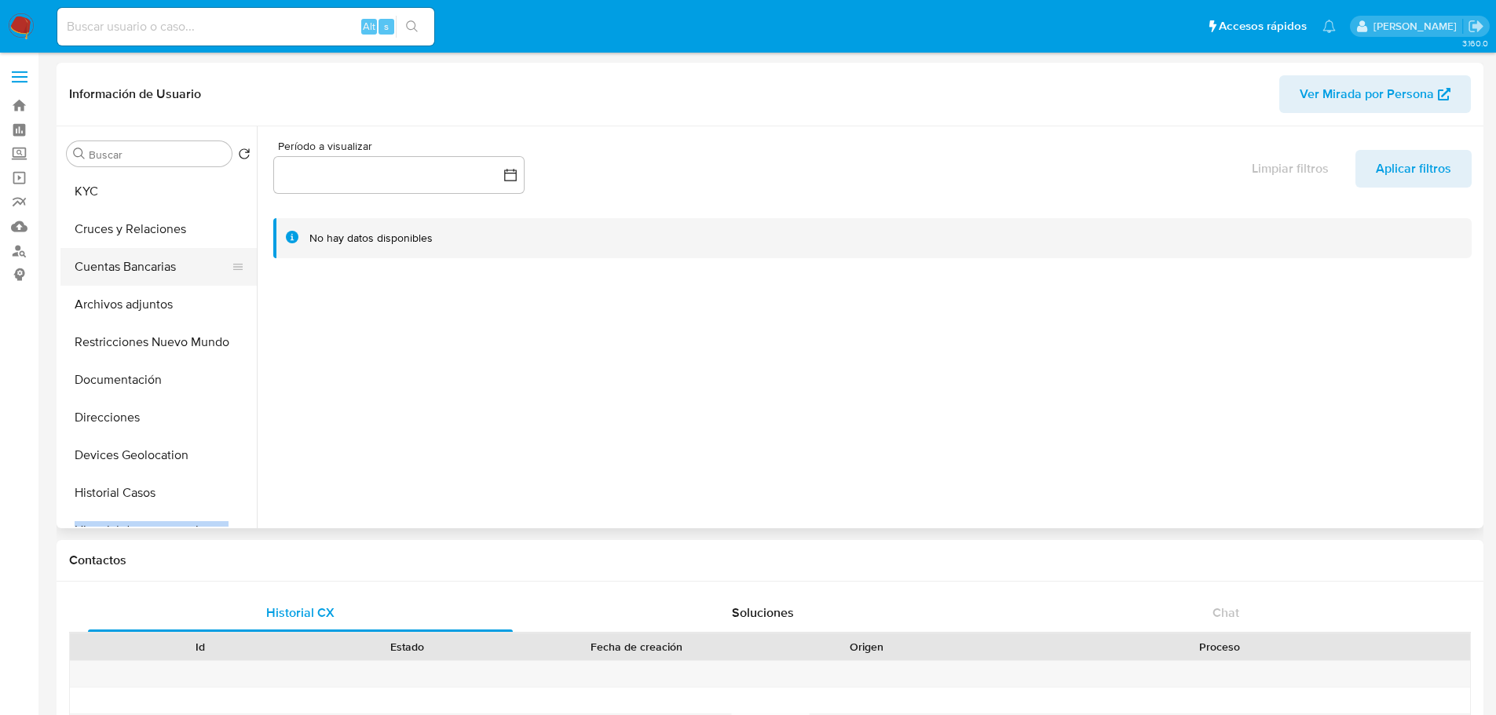
click at [141, 257] on button "Cuentas Bancarias" at bounding box center [152, 267] width 184 height 38
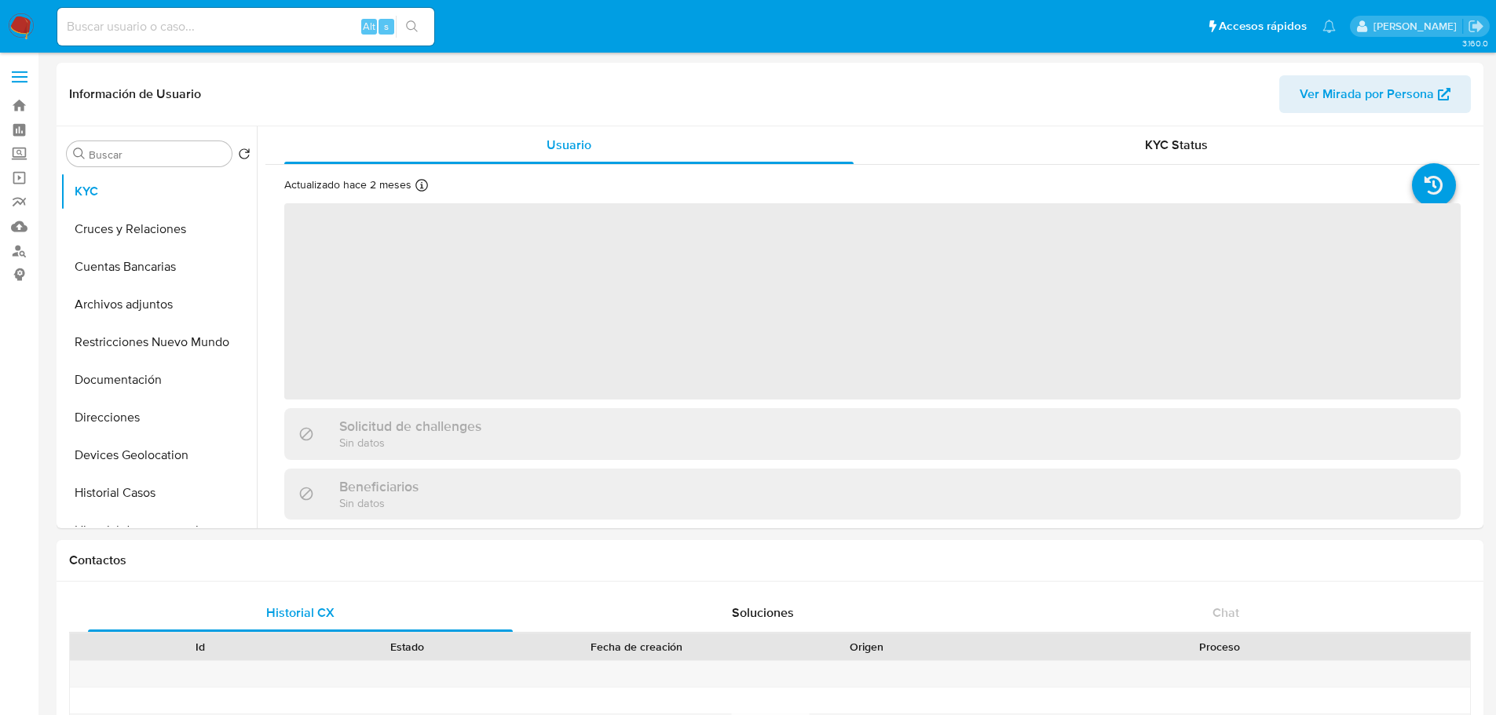
select select "10"
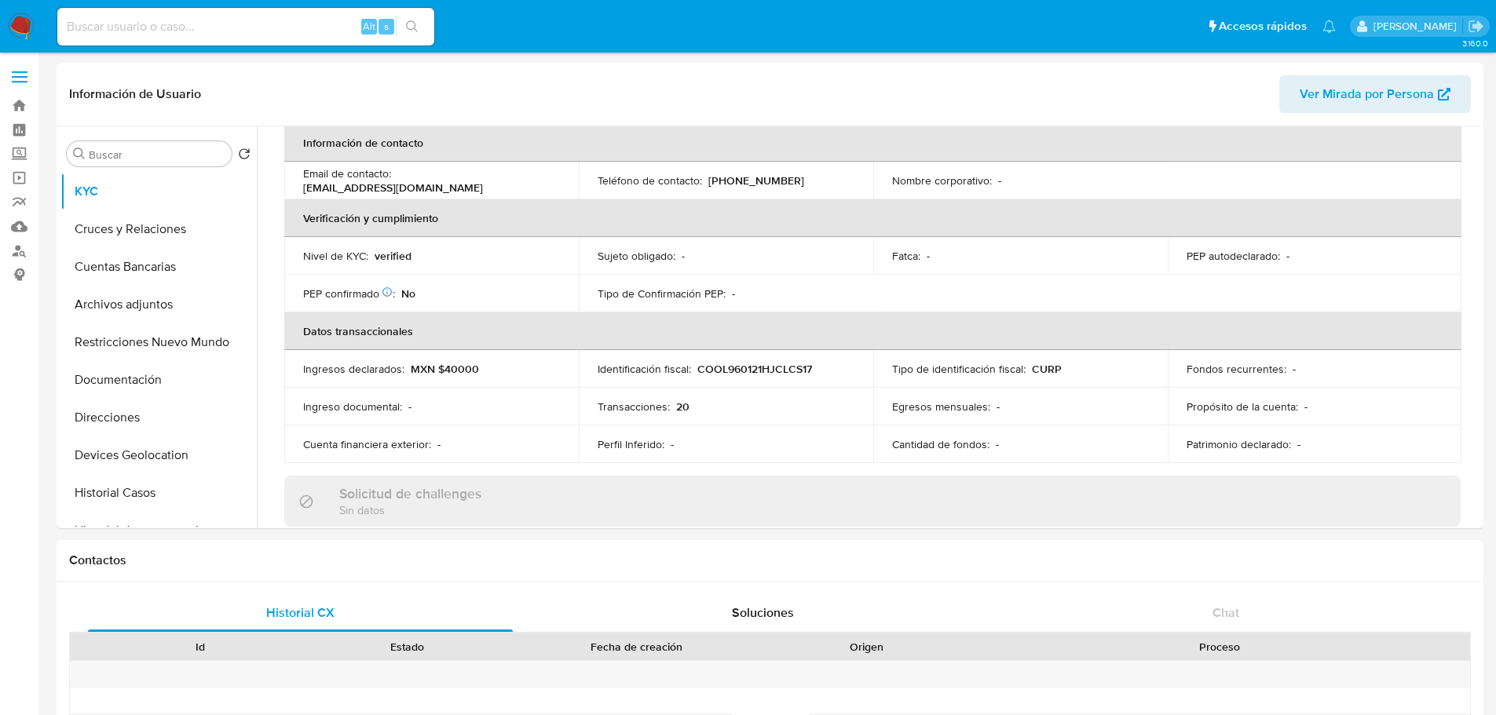
scroll to position [306, 0]
click at [168, 239] on button "Cruces y Relaciones" at bounding box center [152, 229] width 184 height 38
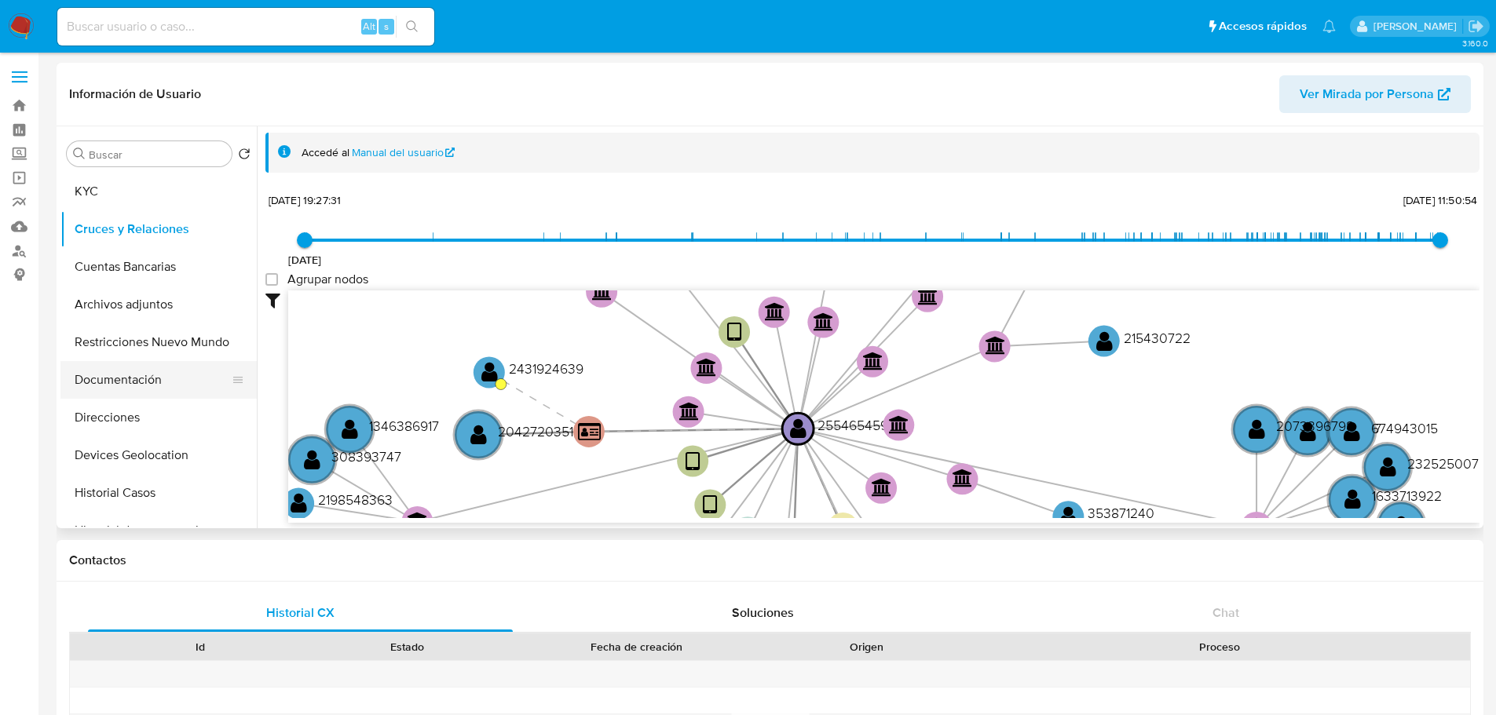
click at [141, 375] on button "Documentación" at bounding box center [152, 380] width 184 height 38
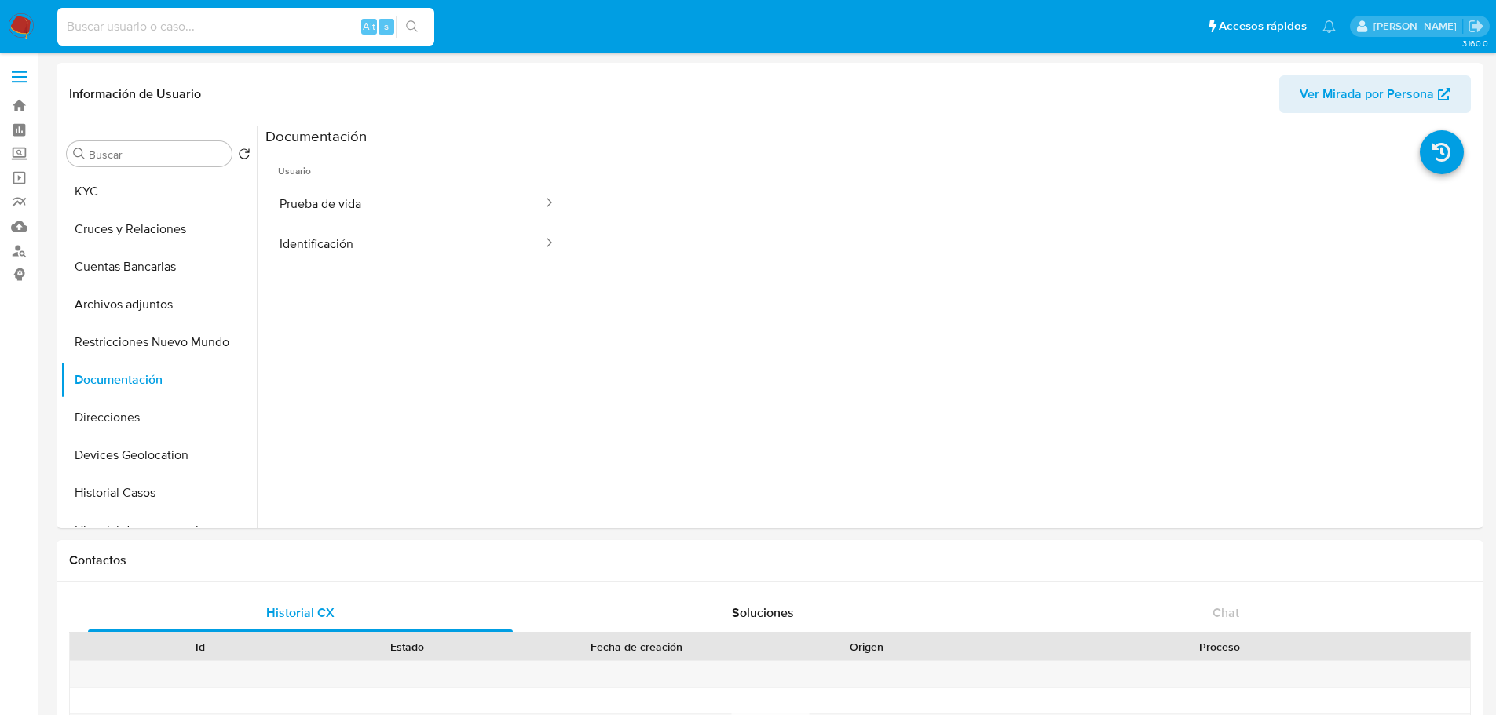
click at [201, 20] on input at bounding box center [245, 26] width 377 height 20
paste input "722969028508707840"
type input "722969028508707840"
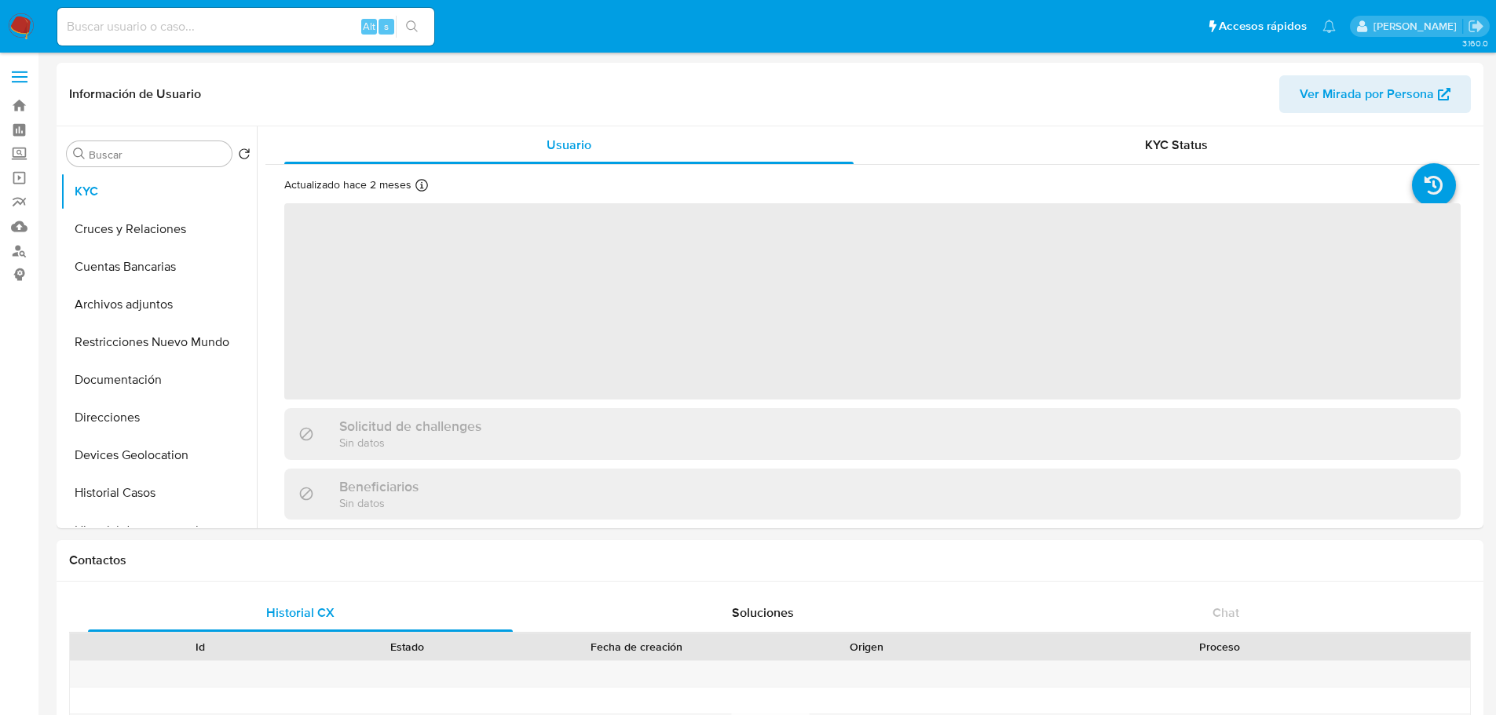
click at [159, 42] on div "Alt s" at bounding box center [245, 27] width 377 height 38
select select "10"
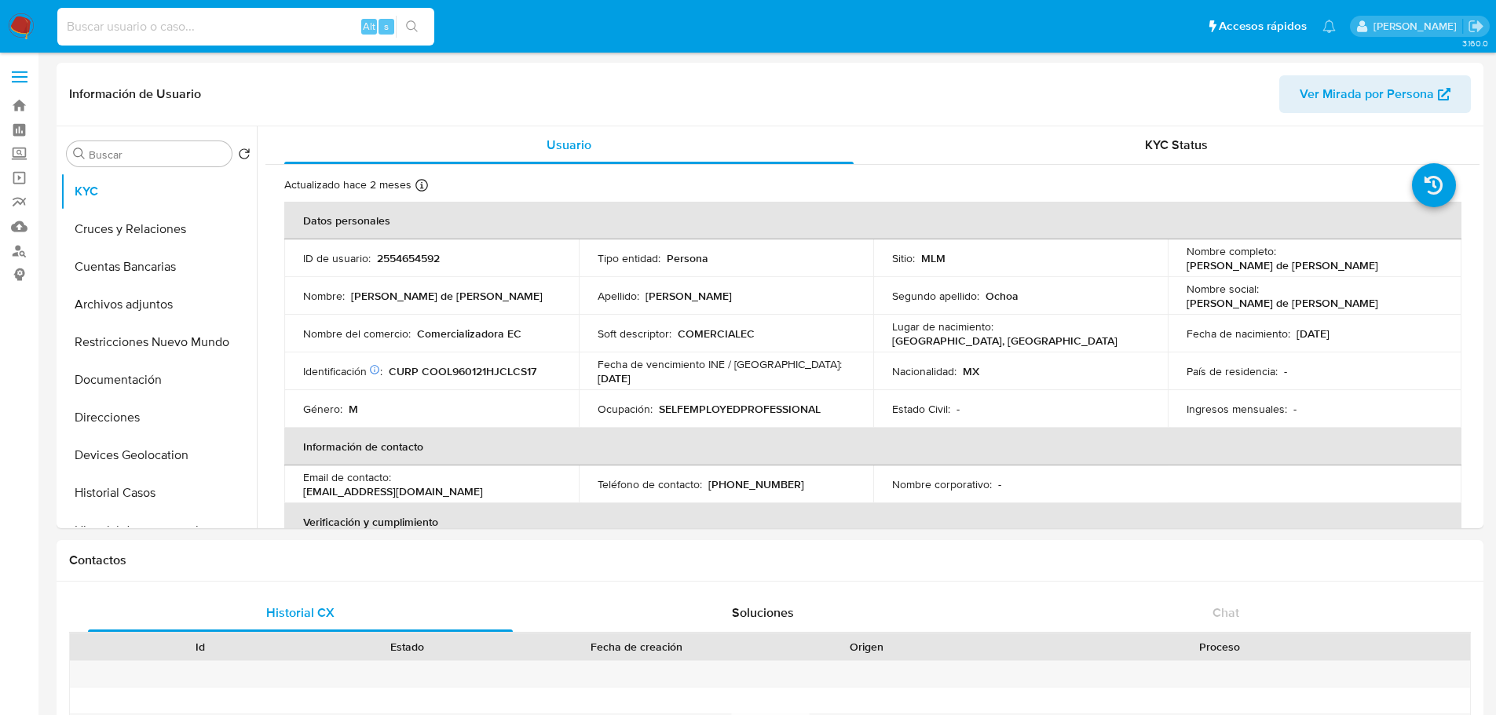
click at [156, 27] on input at bounding box center [245, 26] width 377 height 20
paste input "2042720351"
type input "2042720351"
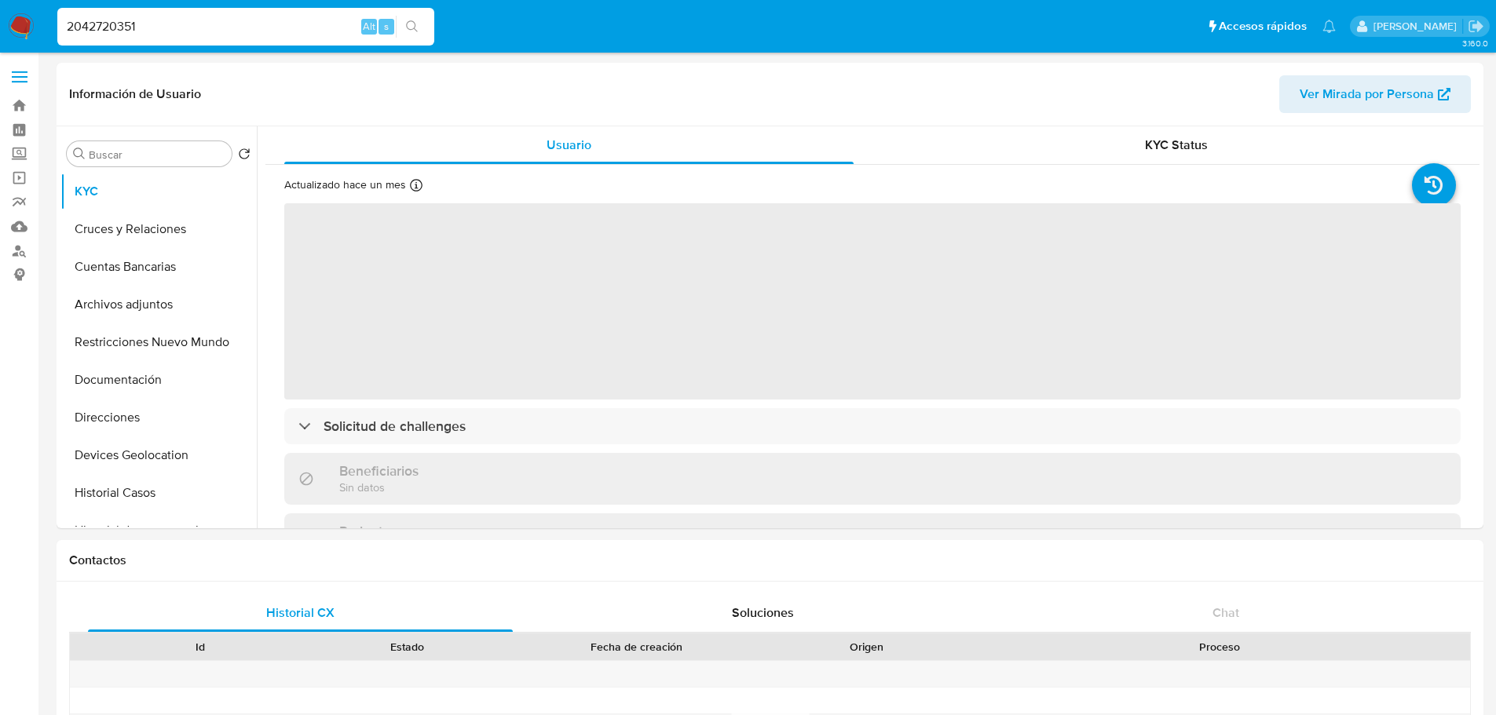
select select "10"
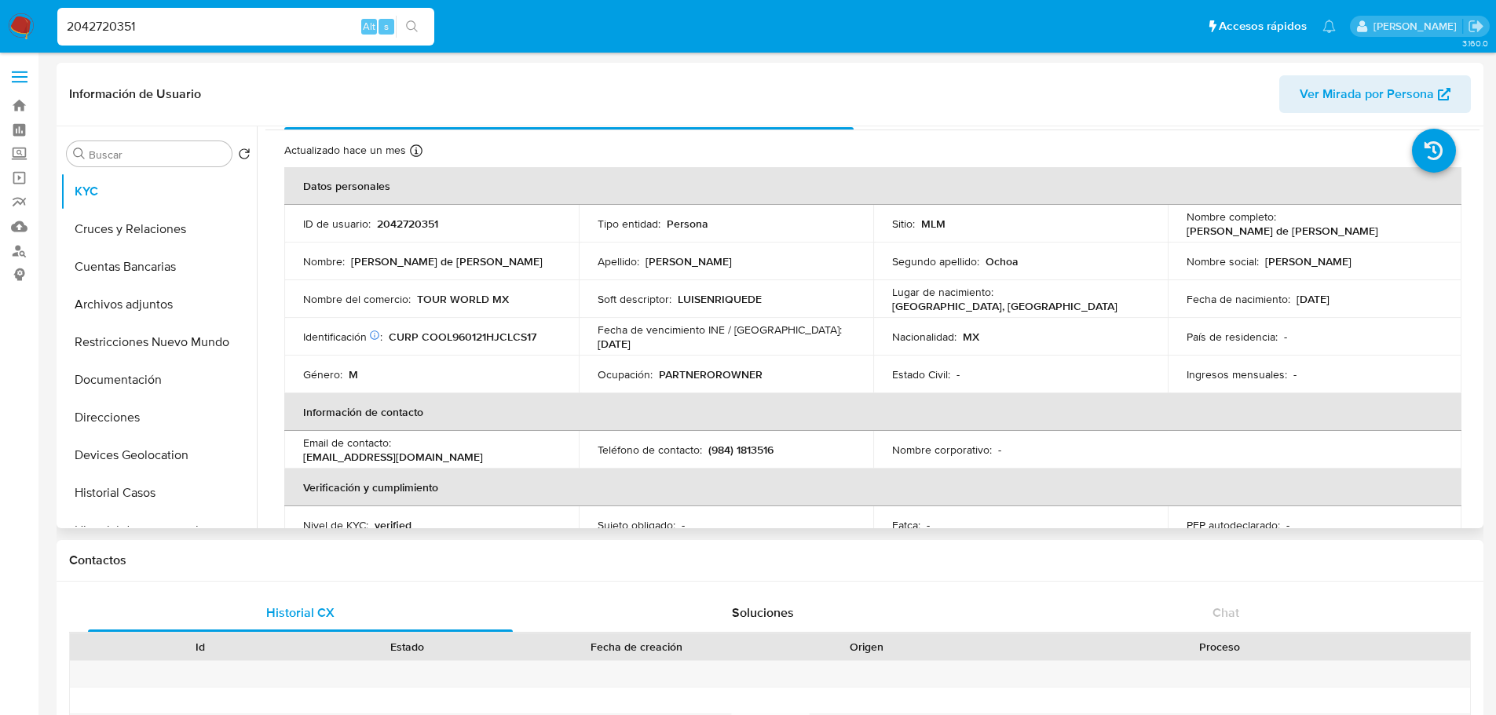
scroll to position [35, 0]
drag, startPoint x: 351, startPoint y: 260, endPoint x: 455, endPoint y: 264, distance: 104.5
click at [455, 264] on p "[PERSON_NAME] de [PERSON_NAME]" at bounding box center [447, 261] width 192 height 14
